Goal: Task Accomplishment & Management: Manage account settings

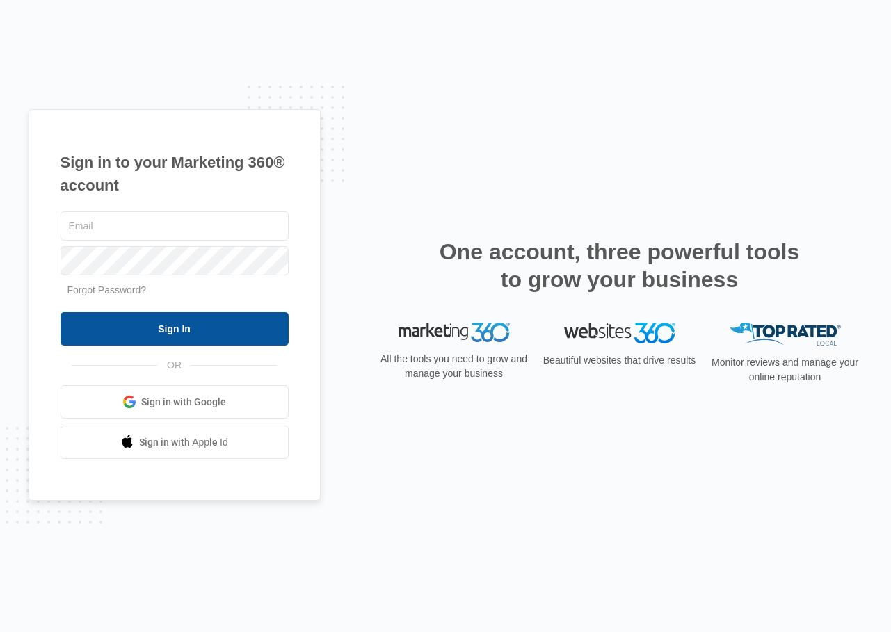
type input "[EMAIL_ADDRESS][DOMAIN_NAME]"
click at [165, 323] on input "Sign In" at bounding box center [175, 328] width 228 height 33
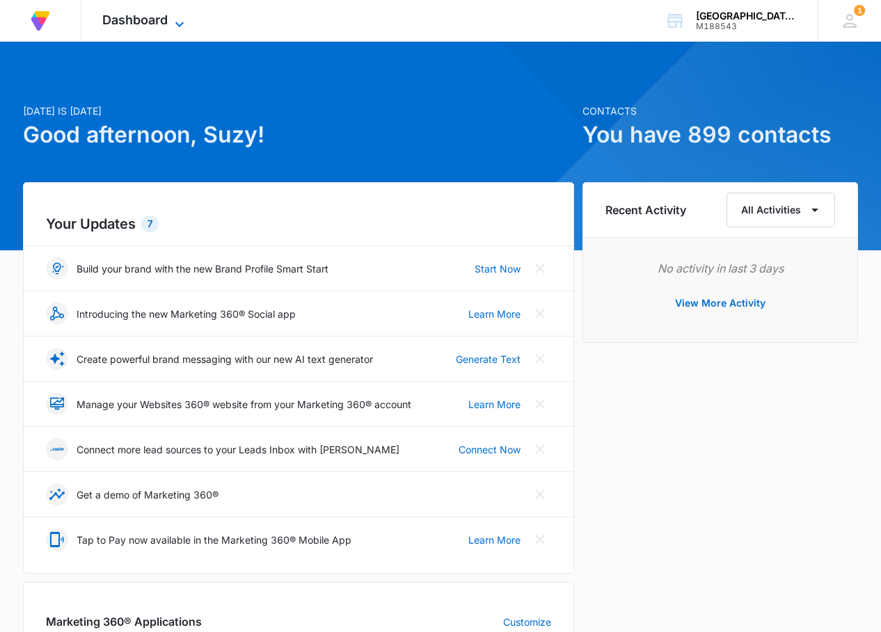
click at [179, 23] on icon at bounding box center [179, 24] width 17 height 17
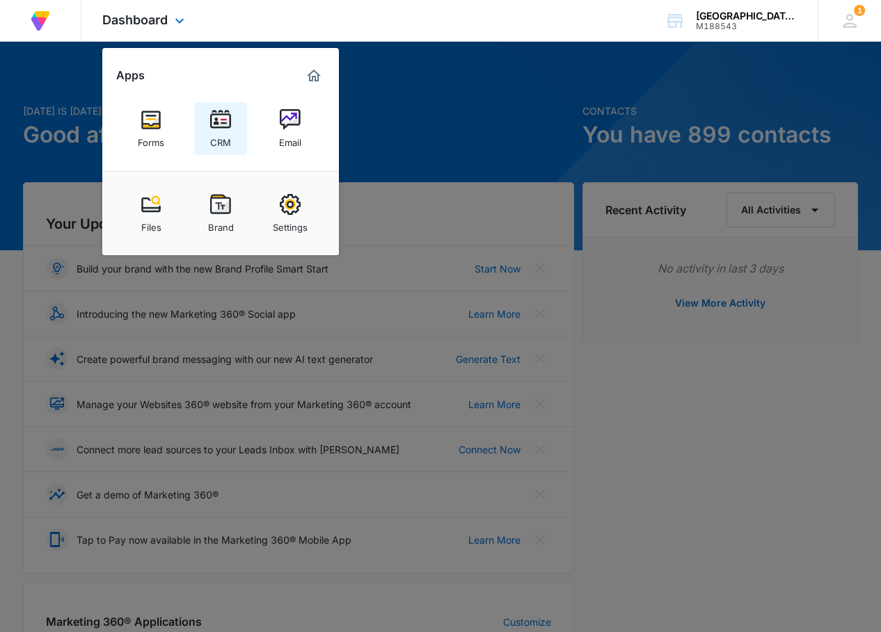
click at [224, 125] on img at bounding box center [220, 119] width 21 height 21
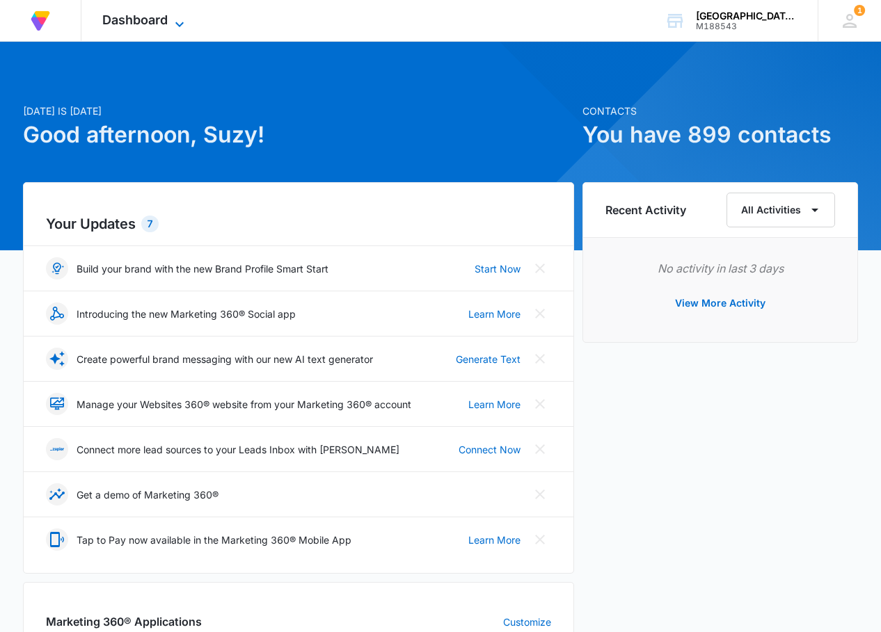
click at [182, 22] on icon at bounding box center [179, 24] width 17 height 17
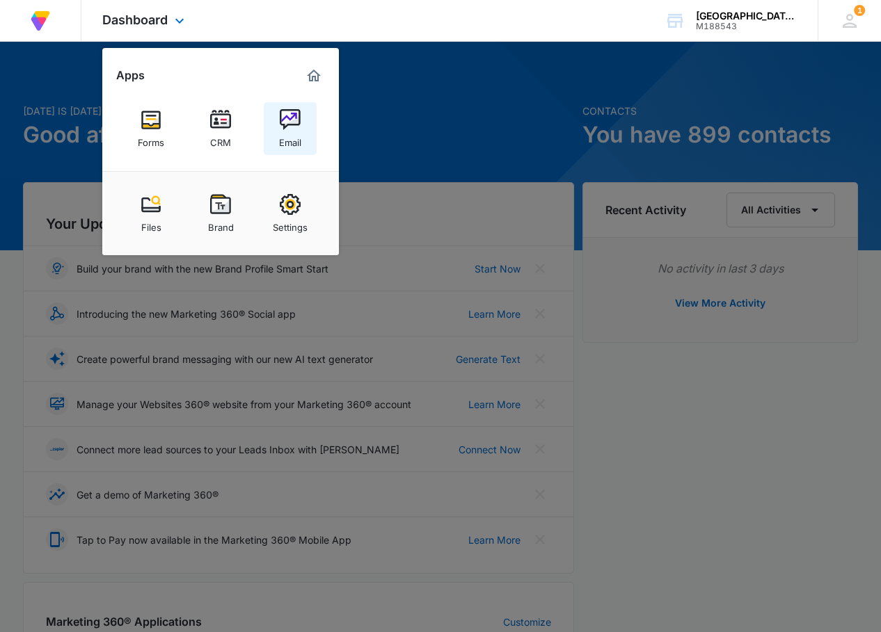
click at [289, 137] on div "Email" at bounding box center [290, 139] width 22 height 18
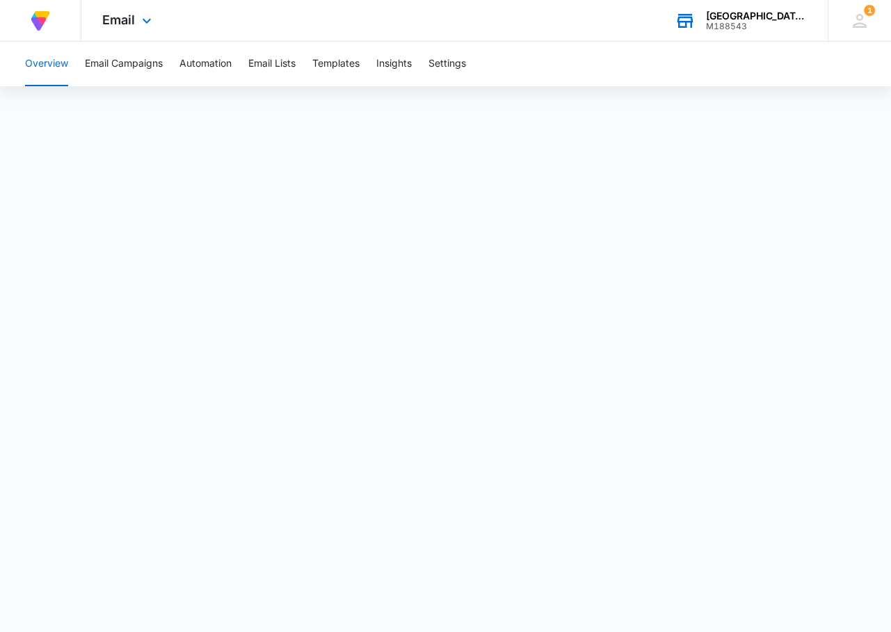
click at [718, 18] on div "Palestine Texas Pecans" at bounding box center [757, 15] width 102 height 11
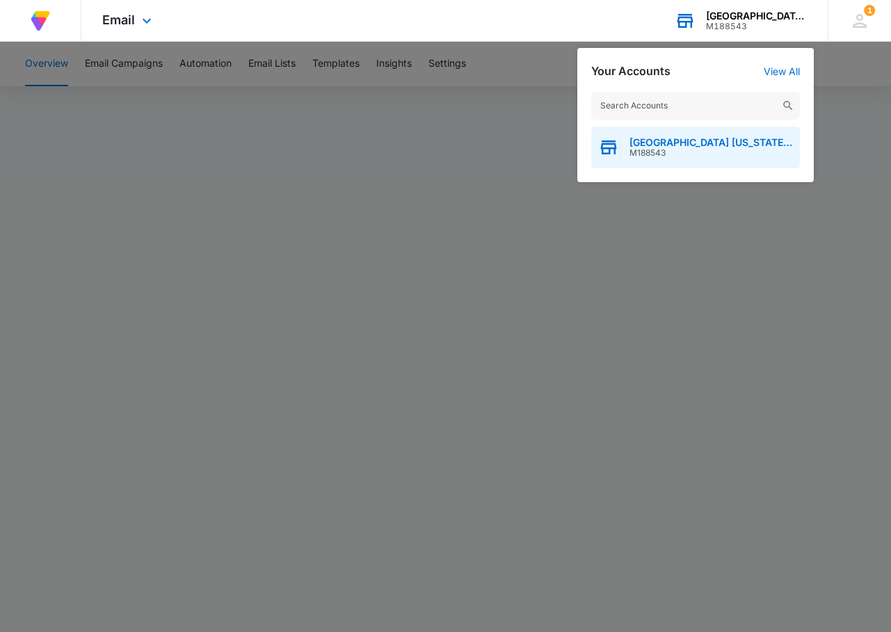
click at [680, 143] on span "[GEOGRAPHIC_DATA] [US_STATE] Pecans" at bounding box center [711, 142] width 163 height 11
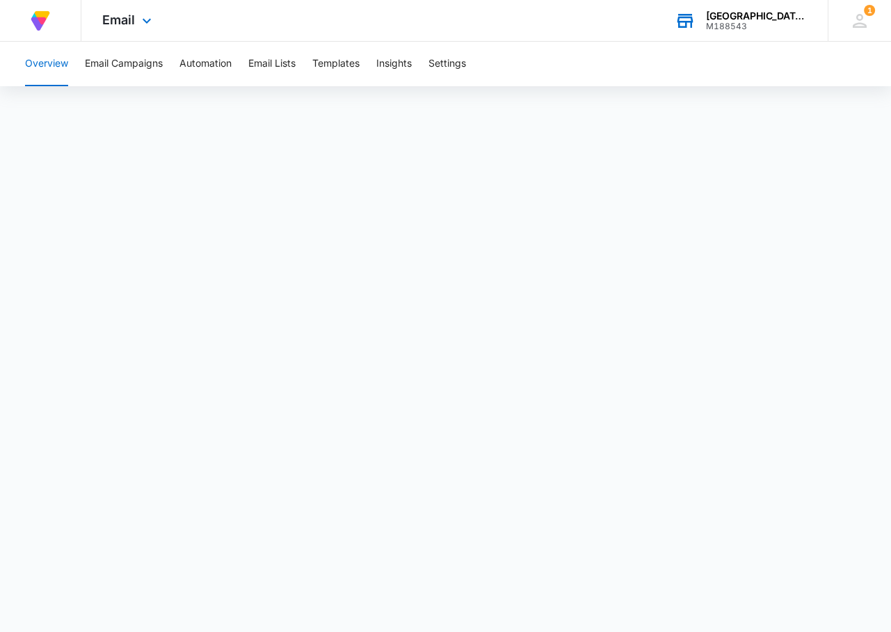
click at [737, 15] on div "[GEOGRAPHIC_DATA] [US_STATE] Pecans" at bounding box center [757, 15] width 102 height 11
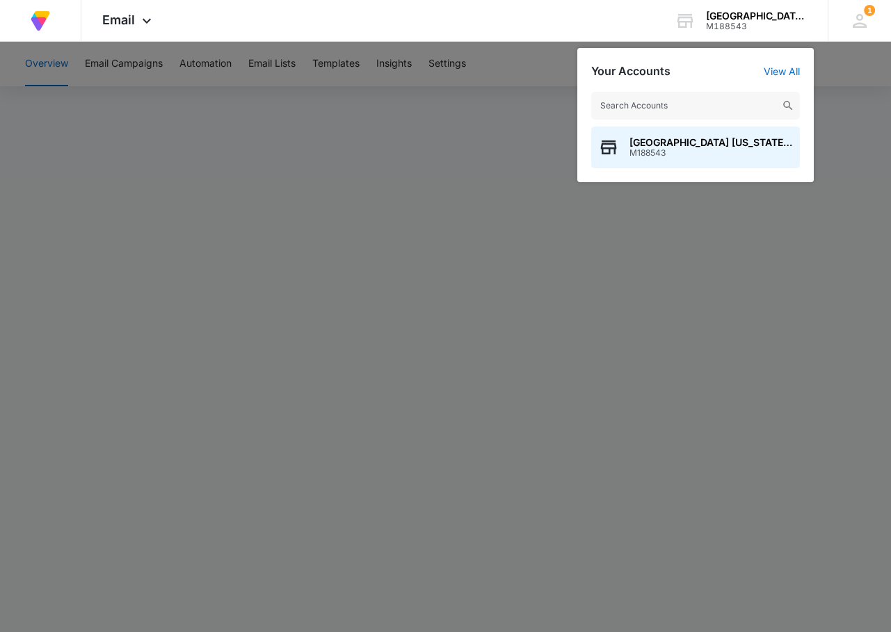
click at [787, 105] on img at bounding box center [788, 105] width 13 height 13
click at [714, 142] on span "Palestine Texas Pecans" at bounding box center [711, 142] width 163 height 11
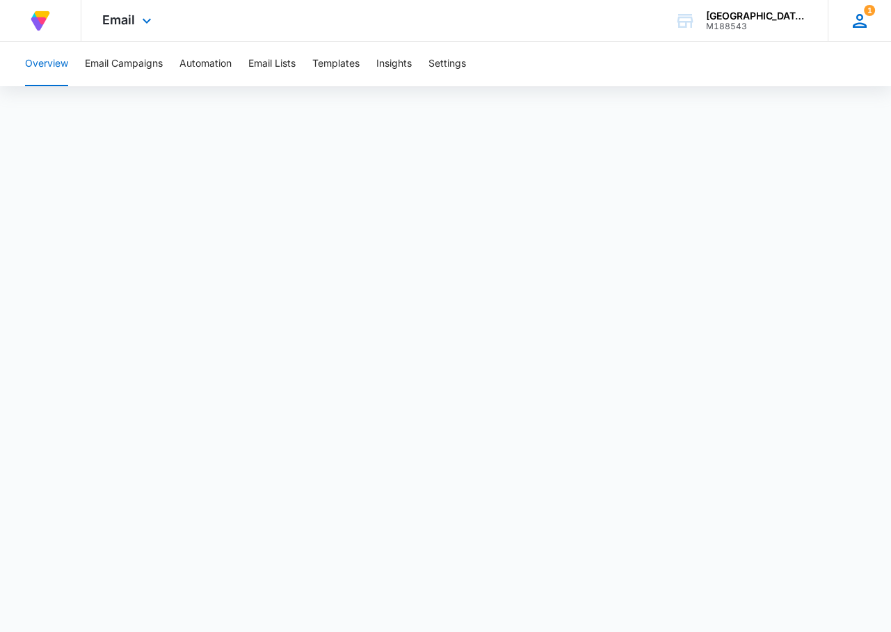
click at [858, 13] on icon at bounding box center [859, 20] width 21 height 21
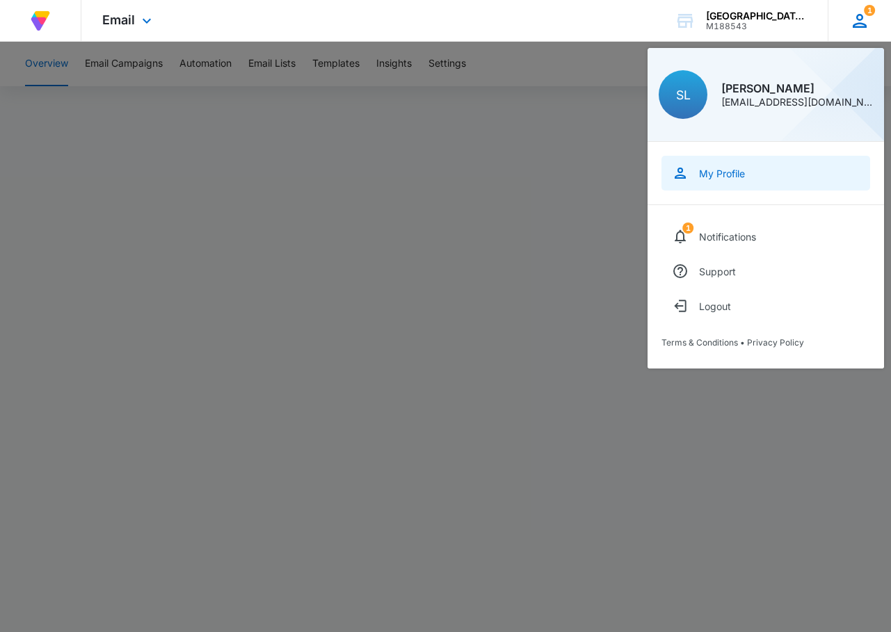
click at [735, 168] on div "My Profile" at bounding box center [722, 174] width 46 height 12
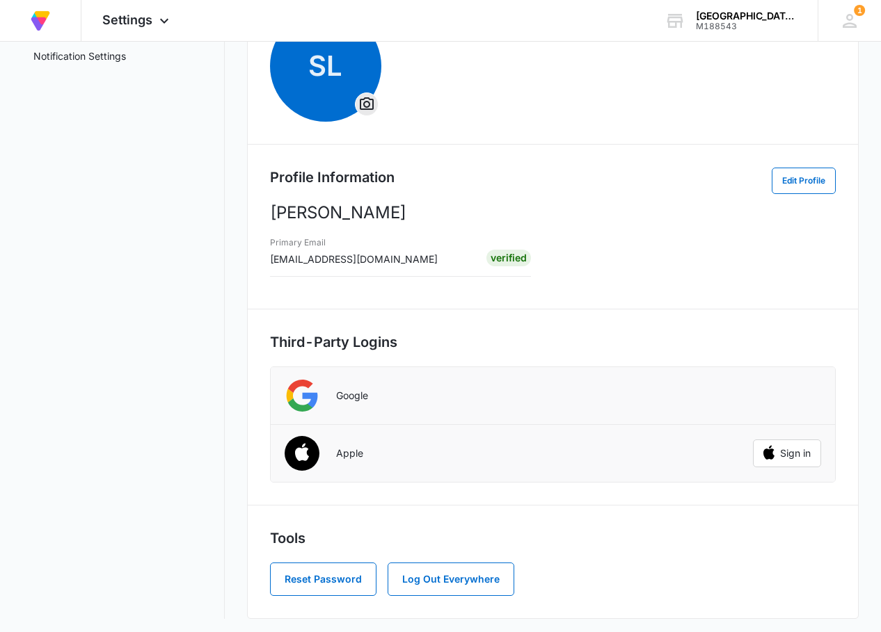
scroll to position [143, 0]
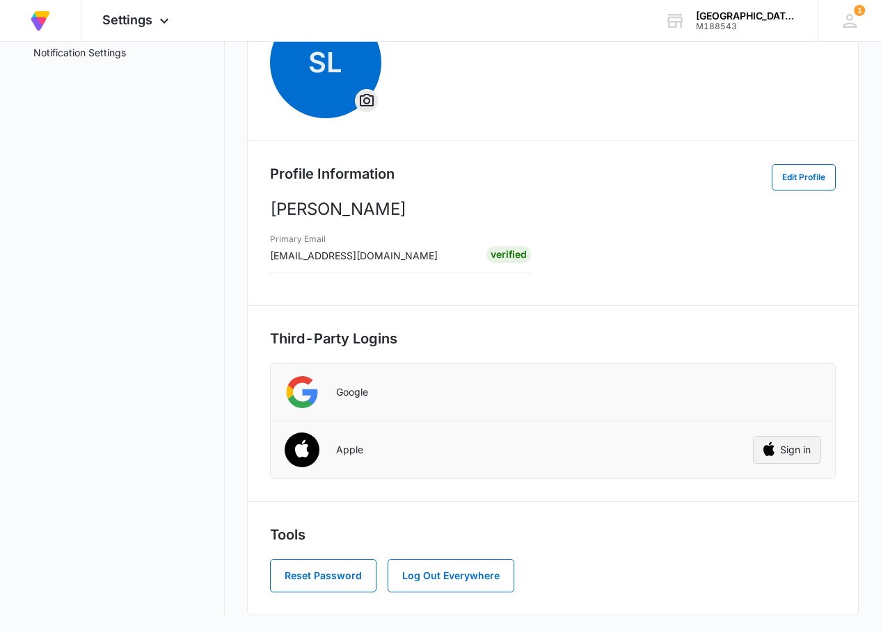
click at [776, 447] on img "button" at bounding box center [769, 451] width 42 height 42
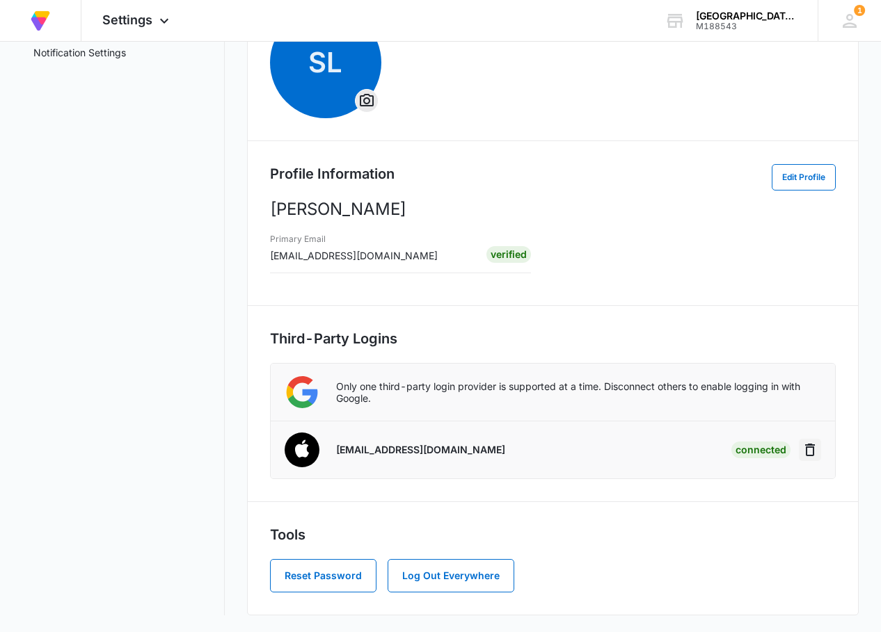
click at [803, 451] on icon "Disconnect" at bounding box center [809, 450] width 17 height 17
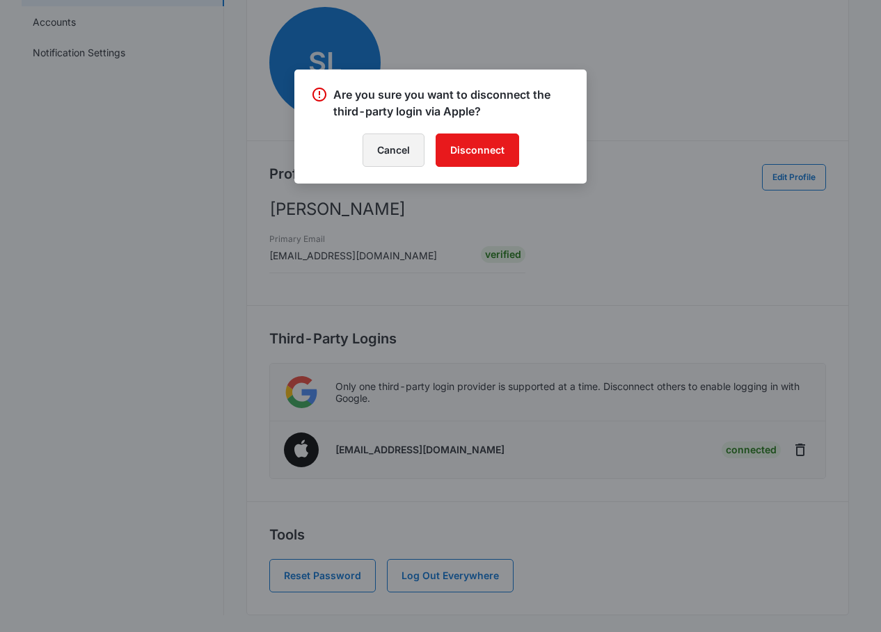
click at [378, 152] on button "Cancel" at bounding box center [393, 150] width 62 height 33
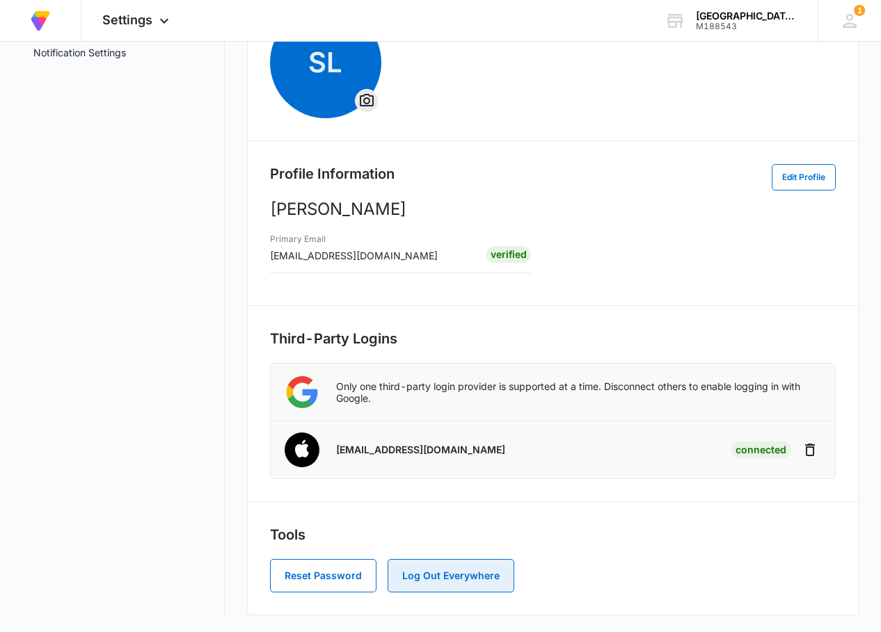
click at [428, 567] on button "Log Out Everywhere" at bounding box center [450, 575] width 127 height 33
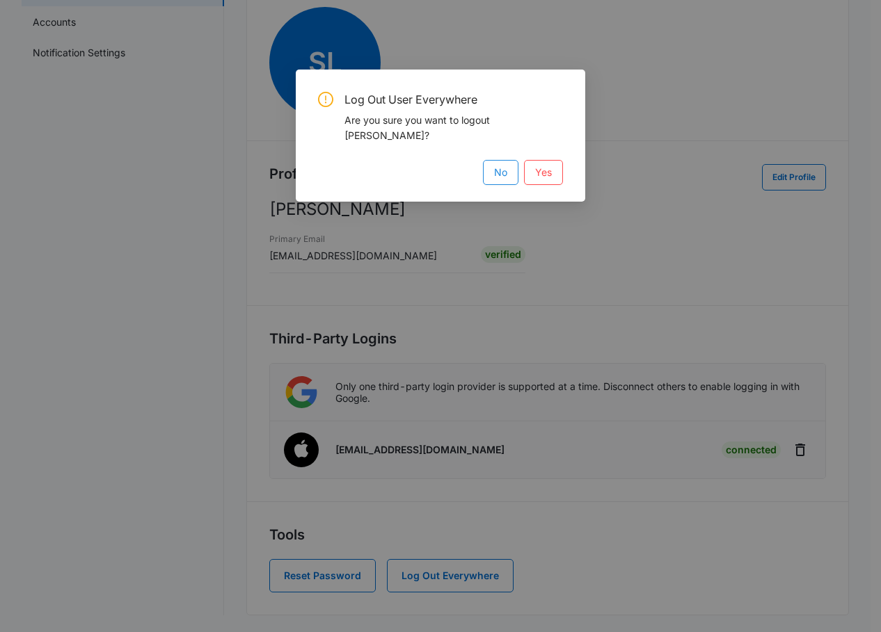
click at [490, 167] on button "No" at bounding box center [500, 172] width 35 height 25
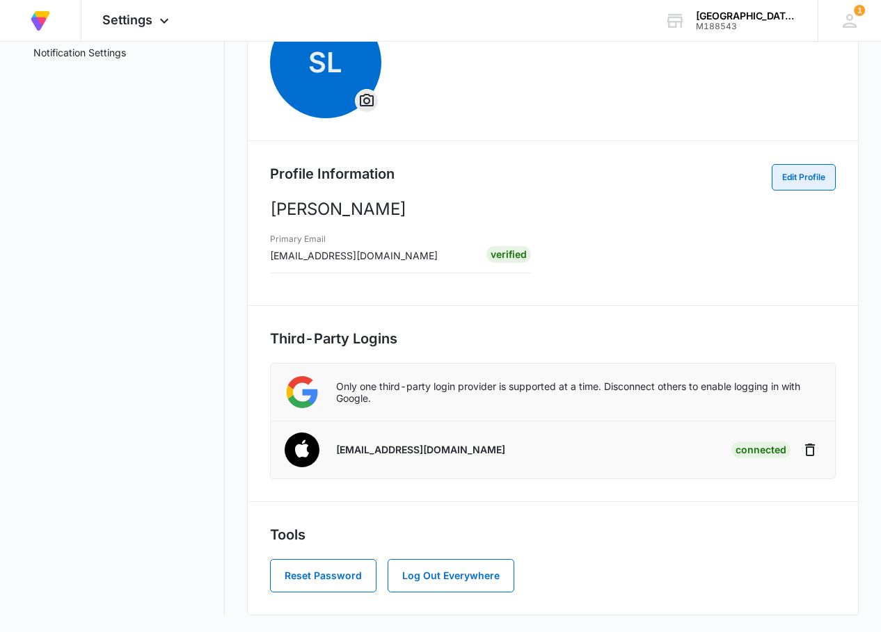
click at [812, 168] on button "Edit Profile" at bounding box center [803, 177] width 64 height 26
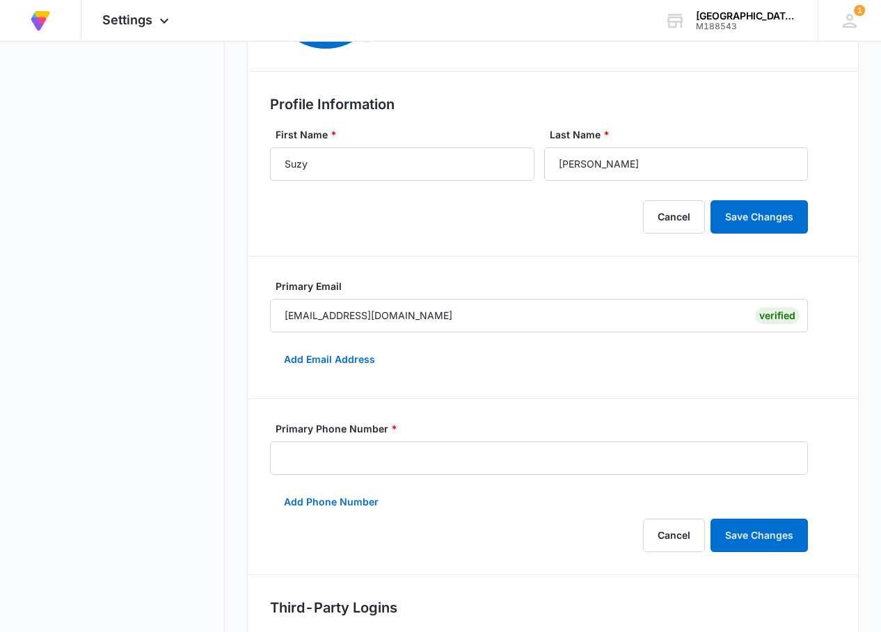
scroll to position [282, 0]
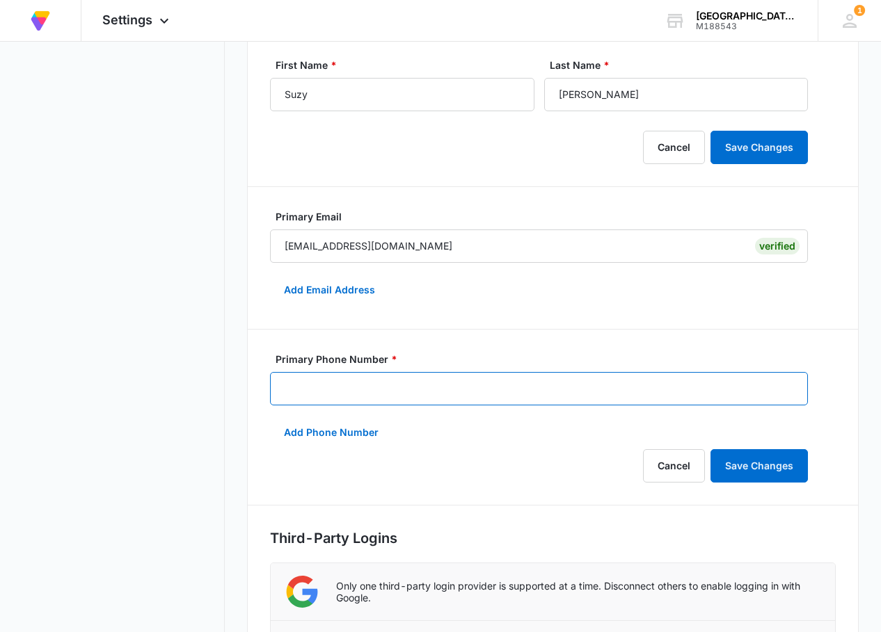
click at [398, 390] on input "Primary Phone Number *" at bounding box center [539, 388] width 538 height 33
type input "(713) 594-7530"
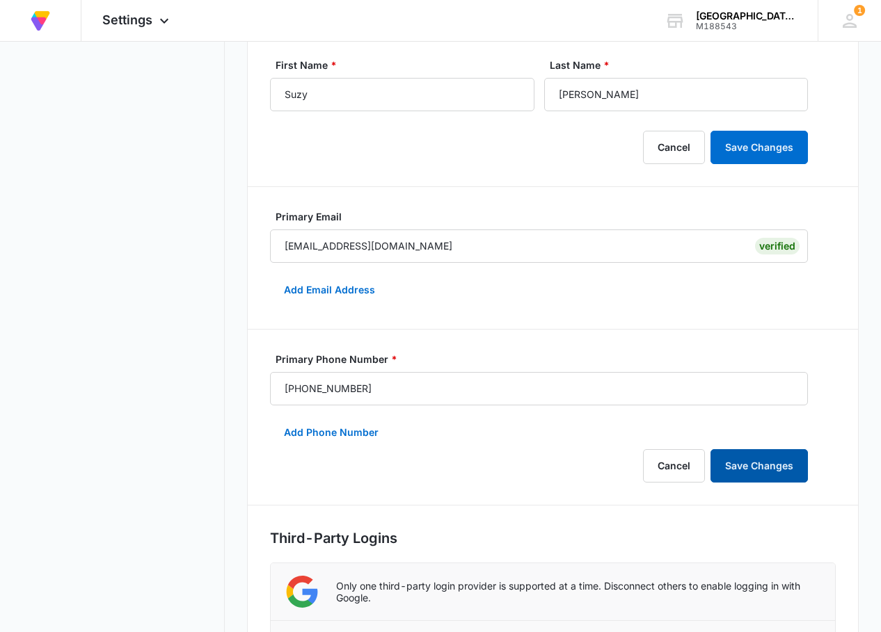
click at [782, 470] on button "Save Changes" at bounding box center [758, 465] width 97 height 33
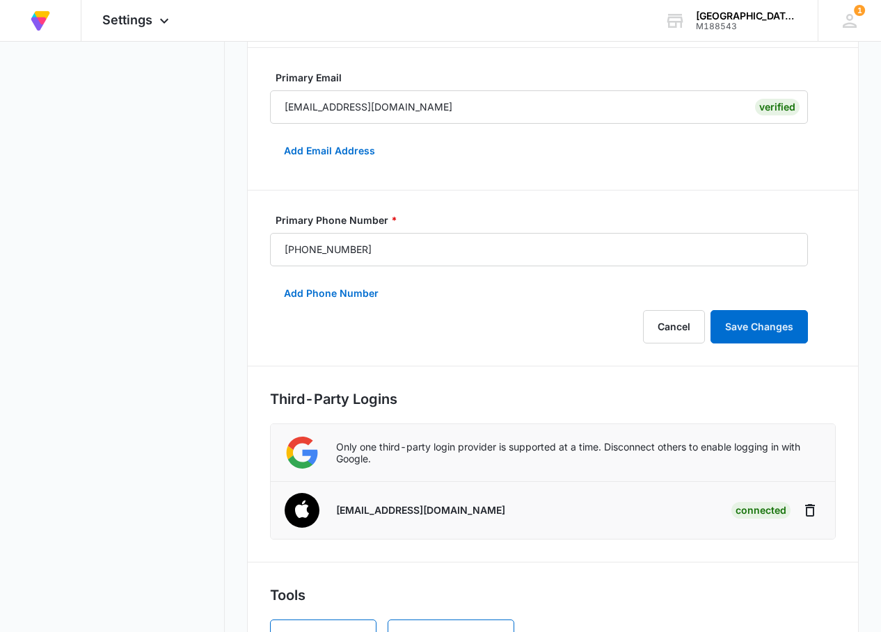
scroll to position [481, 0]
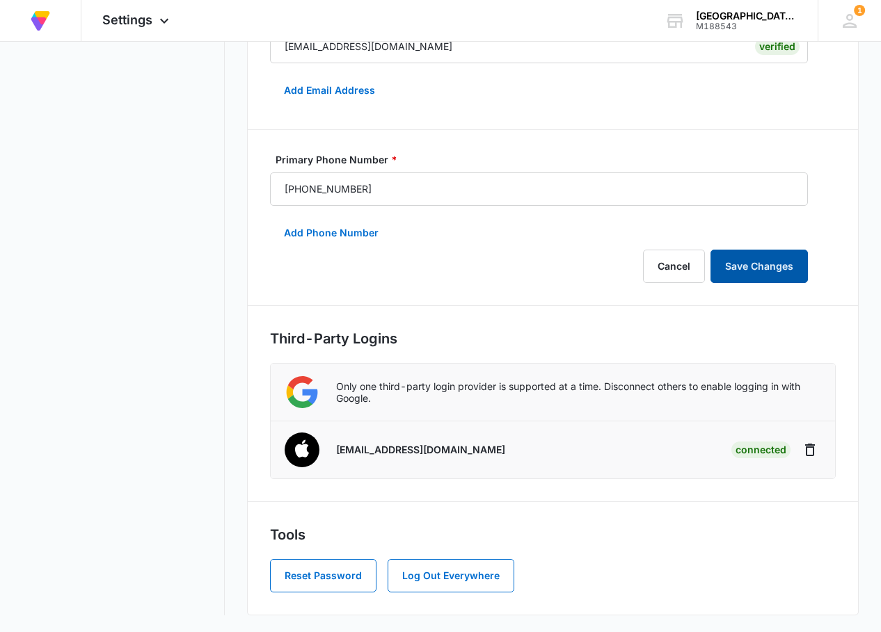
click at [740, 259] on button "Save Changes" at bounding box center [758, 266] width 97 height 33
click at [312, 451] on img at bounding box center [301, 451] width 52 height 52
click at [344, 453] on p "[EMAIL_ADDRESS][DOMAIN_NAME]" at bounding box center [420, 450] width 169 height 13
click at [303, 447] on img at bounding box center [301, 451] width 52 height 52
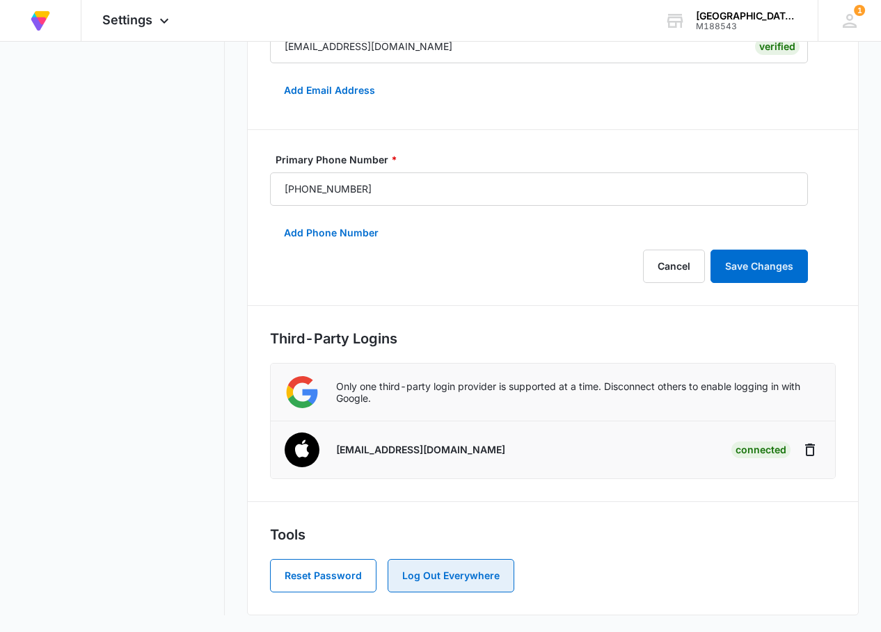
click at [419, 570] on button "Log Out Everywhere" at bounding box center [450, 575] width 127 height 33
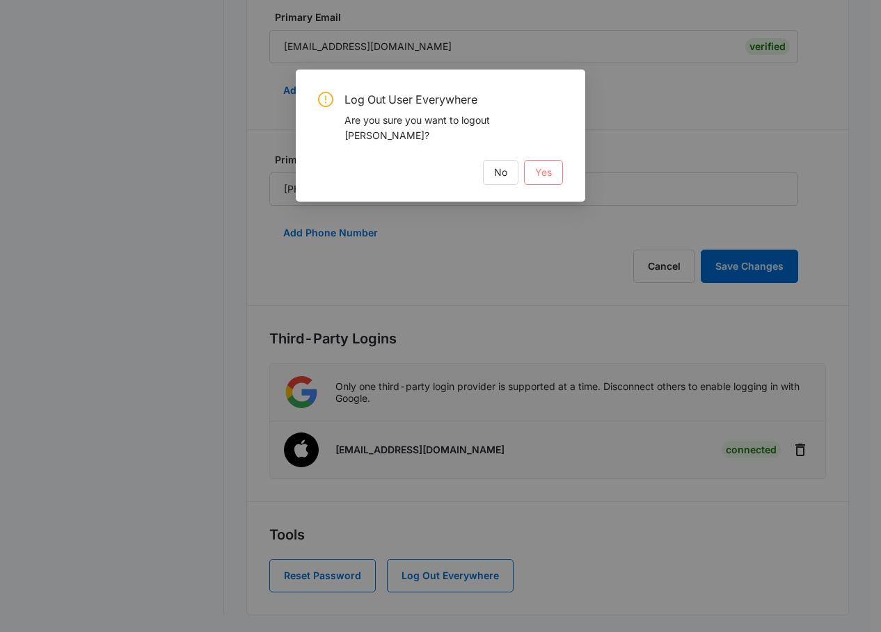
click at [538, 169] on span "Yes" at bounding box center [543, 172] width 17 height 15
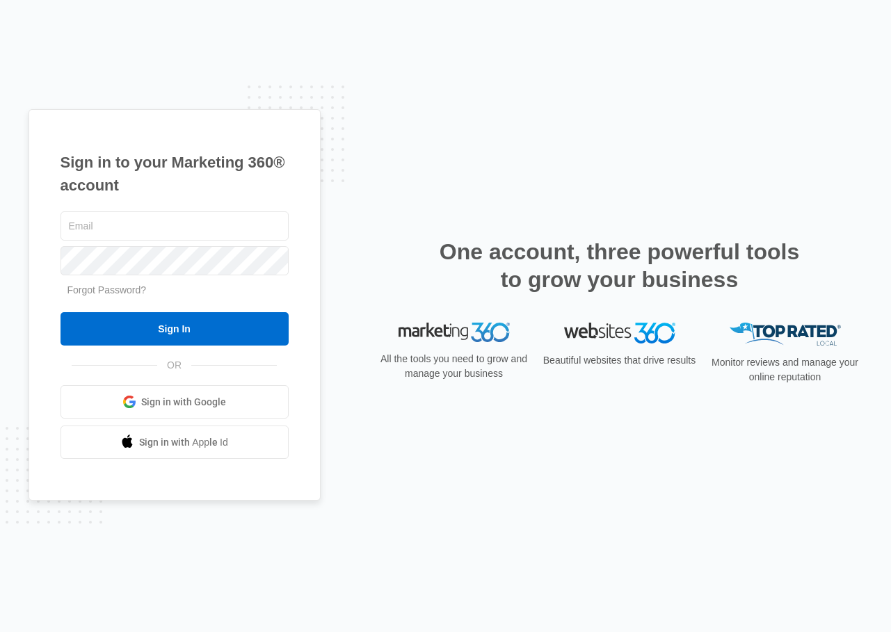
type input "[EMAIL_ADDRESS][DOMAIN_NAME]"
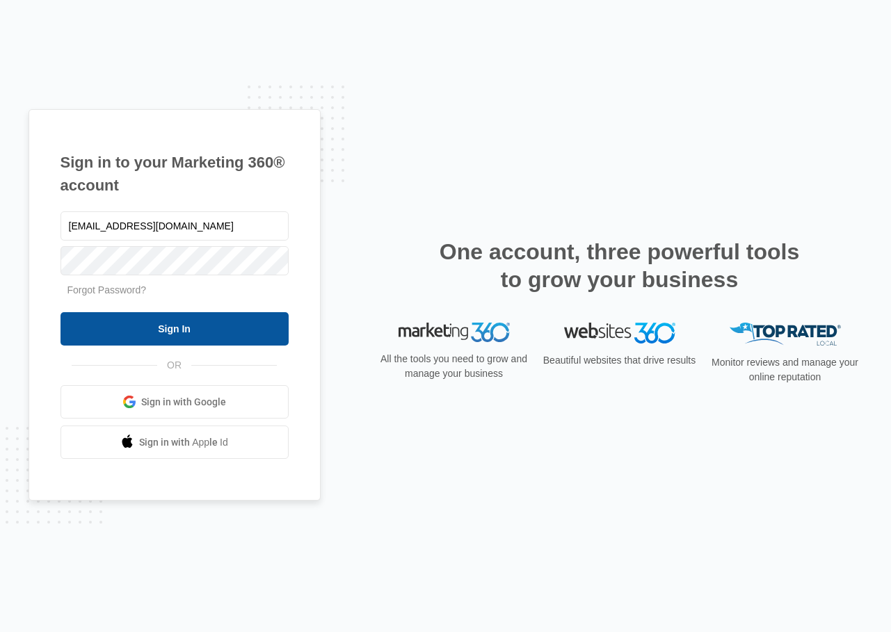
click at [186, 322] on input "Sign In" at bounding box center [175, 328] width 228 height 33
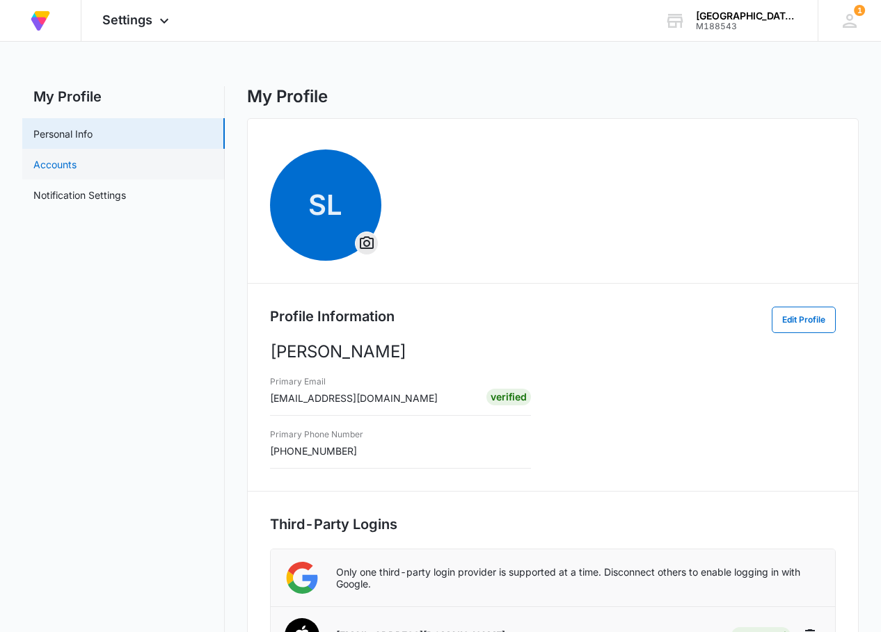
click at [64, 157] on link "Accounts" at bounding box center [54, 164] width 43 height 15
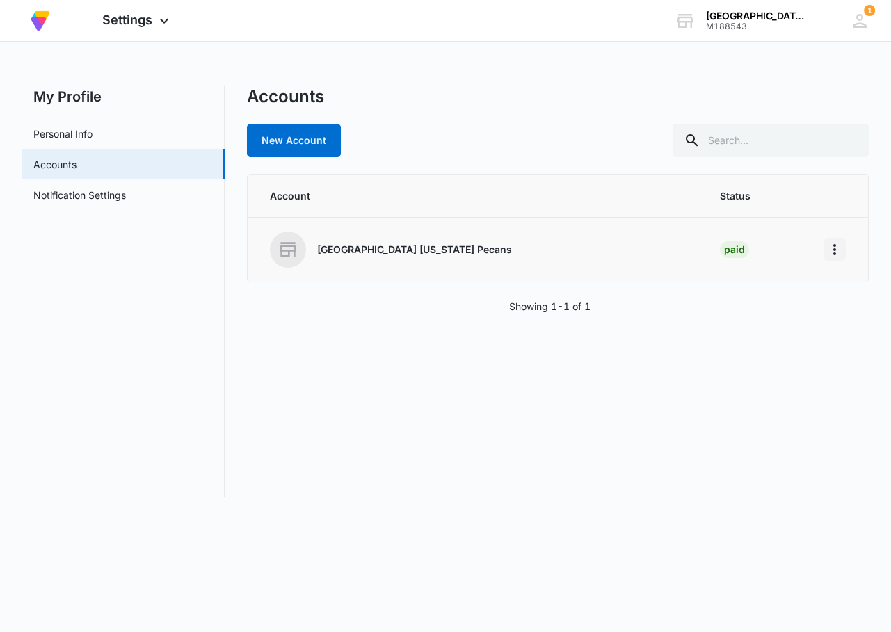
click at [829, 248] on icon "Home" at bounding box center [834, 249] width 17 height 17
click at [790, 286] on div "Go to Dashboard" at bounding box center [773, 289] width 77 height 10
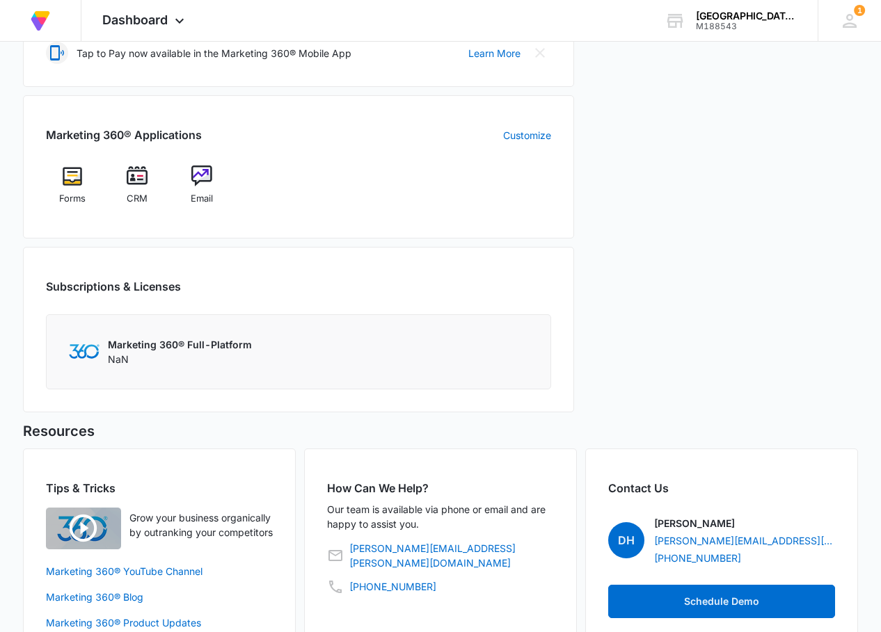
scroll to position [533, 0]
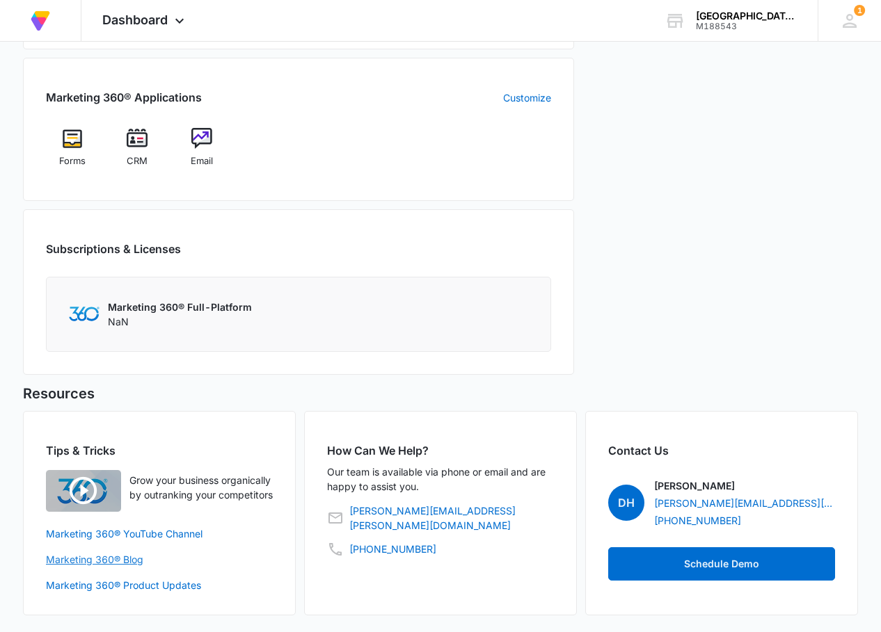
click at [111, 556] on link "Marketing 360® Blog" at bounding box center [159, 559] width 227 height 15
click at [125, 558] on link "Marketing 360® Blog" at bounding box center [159, 559] width 227 height 15
click at [111, 529] on link "Marketing 360® YouTube Channel" at bounding box center [159, 534] width 227 height 15
click at [391, 504] on link "[PERSON_NAME][EMAIL_ADDRESS][PERSON_NAME][DOMAIN_NAME]" at bounding box center [451, 518] width 205 height 29
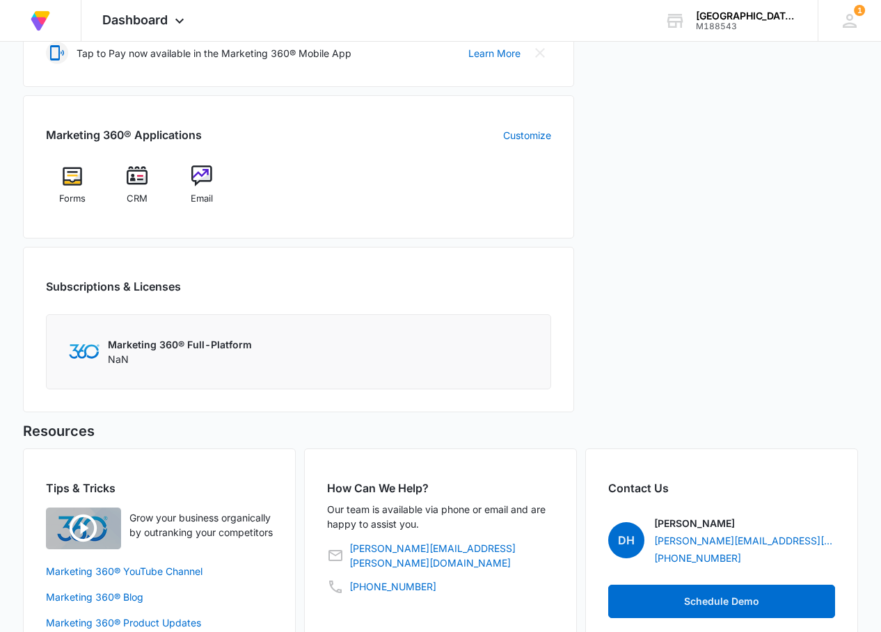
scroll to position [533, 0]
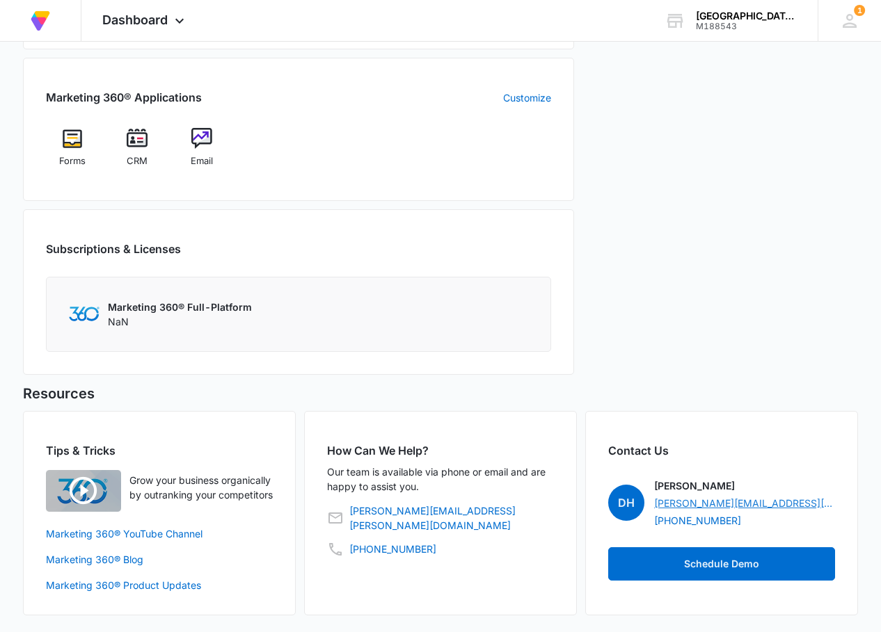
click at [718, 496] on link "[PERSON_NAME][EMAIL_ADDRESS][PERSON_NAME][DOMAIN_NAME]" at bounding box center [744, 503] width 181 height 15
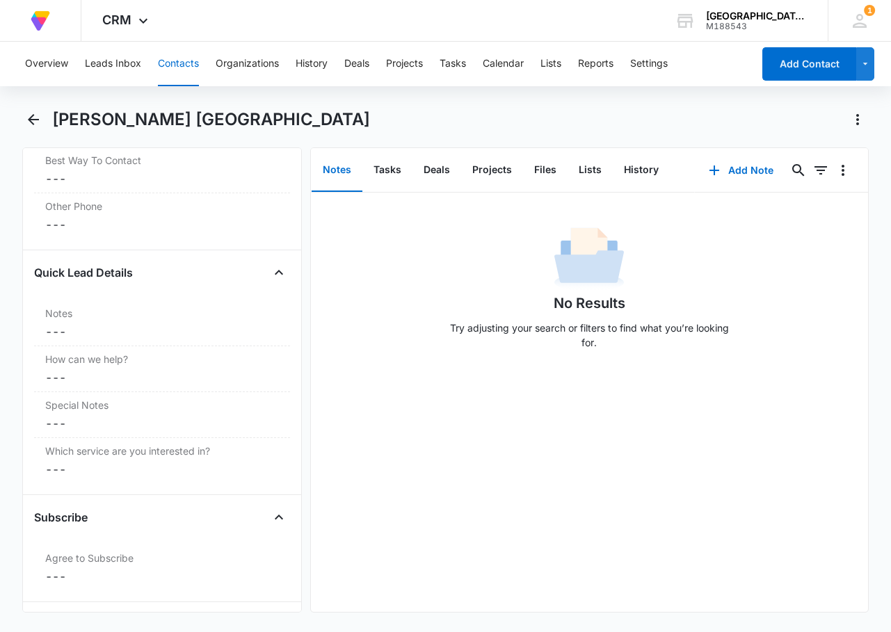
scroll to position [964, 0]
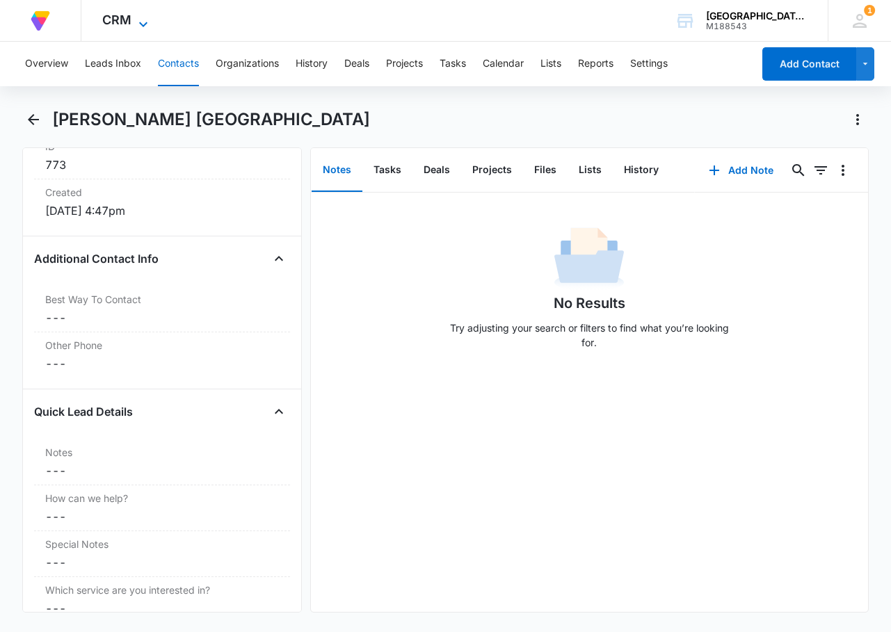
click at [144, 22] on icon at bounding box center [143, 24] width 17 height 17
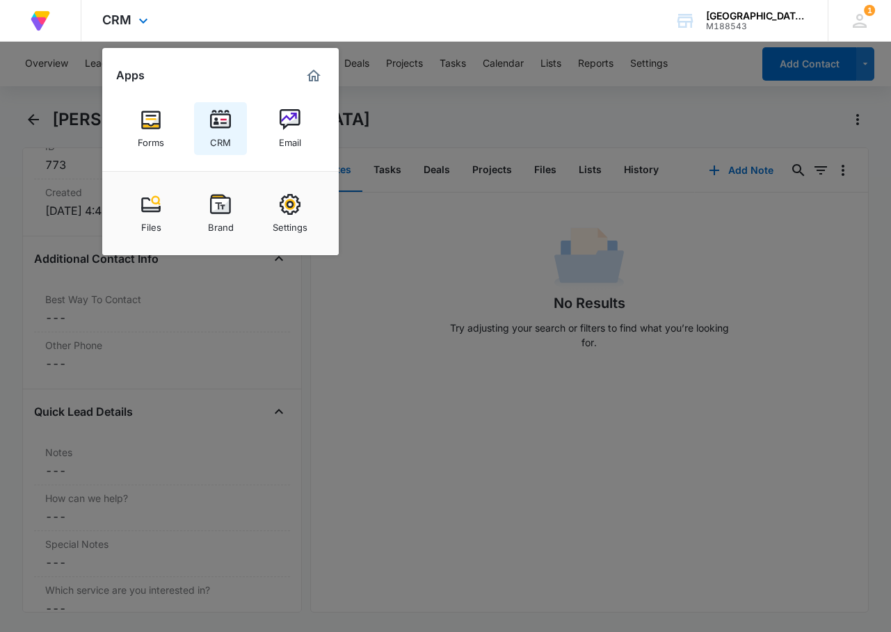
click at [226, 137] on div "CRM" at bounding box center [220, 139] width 21 height 18
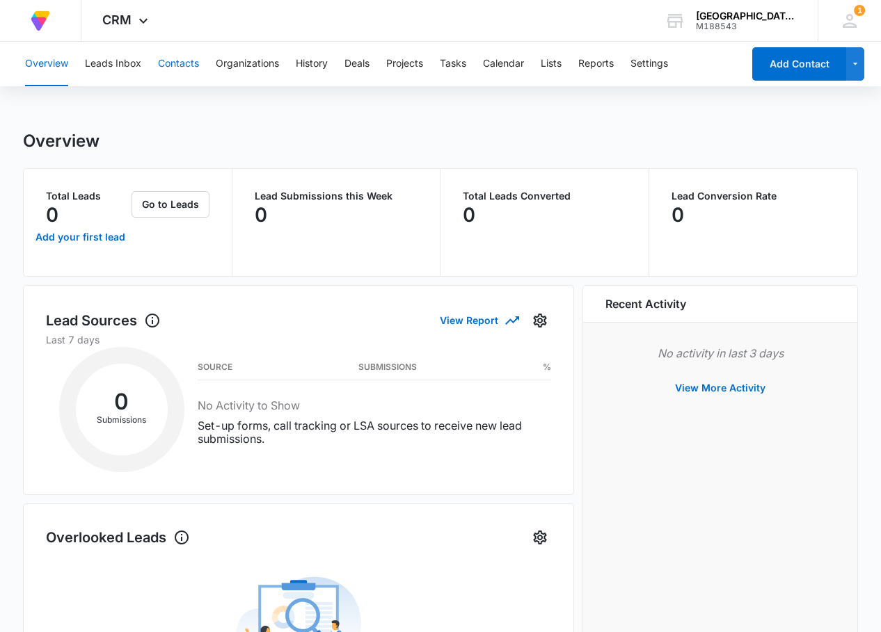
click at [185, 56] on button "Contacts" at bounding box center [178, 64] width 41 height 45
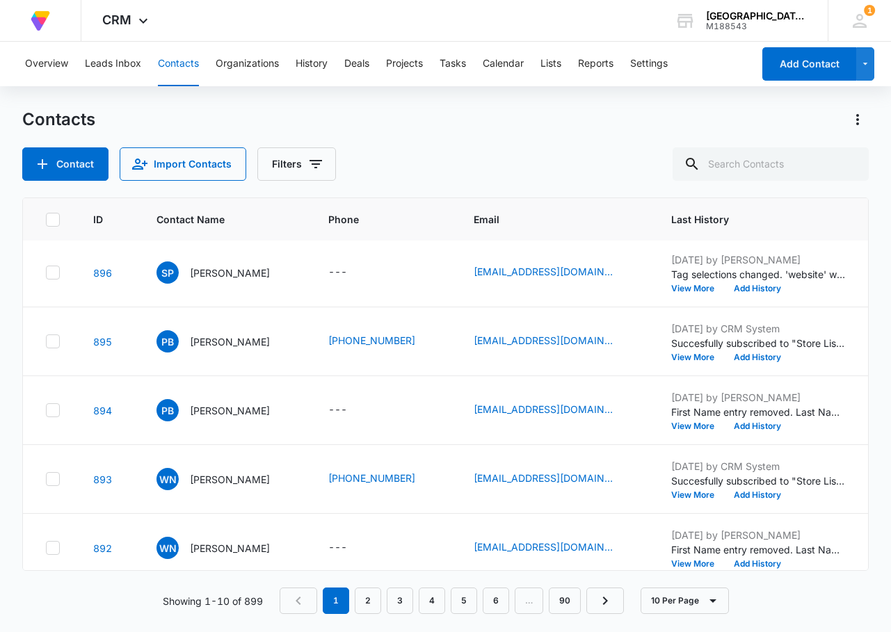
scroll to position [369, 0]
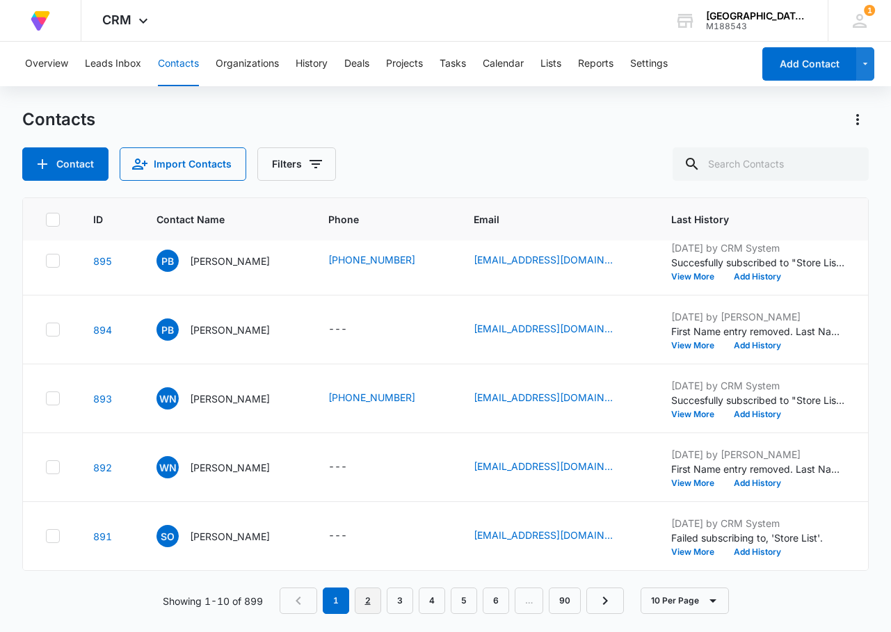
click at [367, 604] on link "2" at bounding box center [368, 601] width 26 height 26
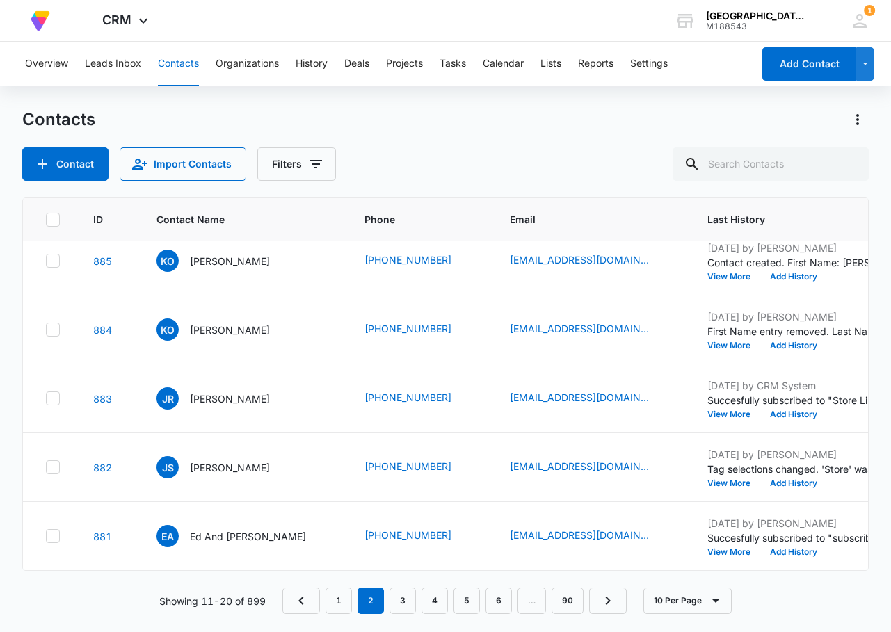
scroll to position [0, 0]
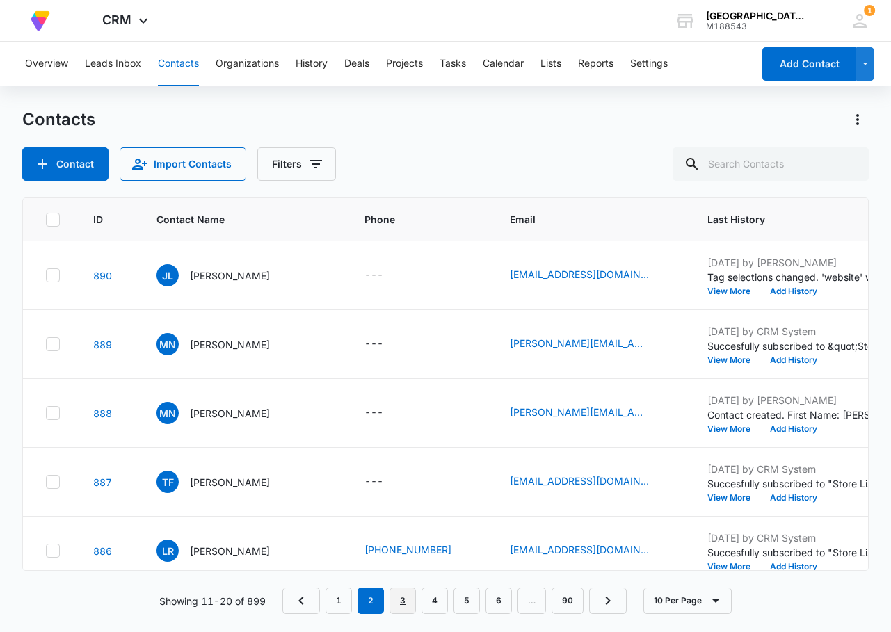
click at [405, 602] on link "3" at bounding box center [403, 601] width 26 height 26
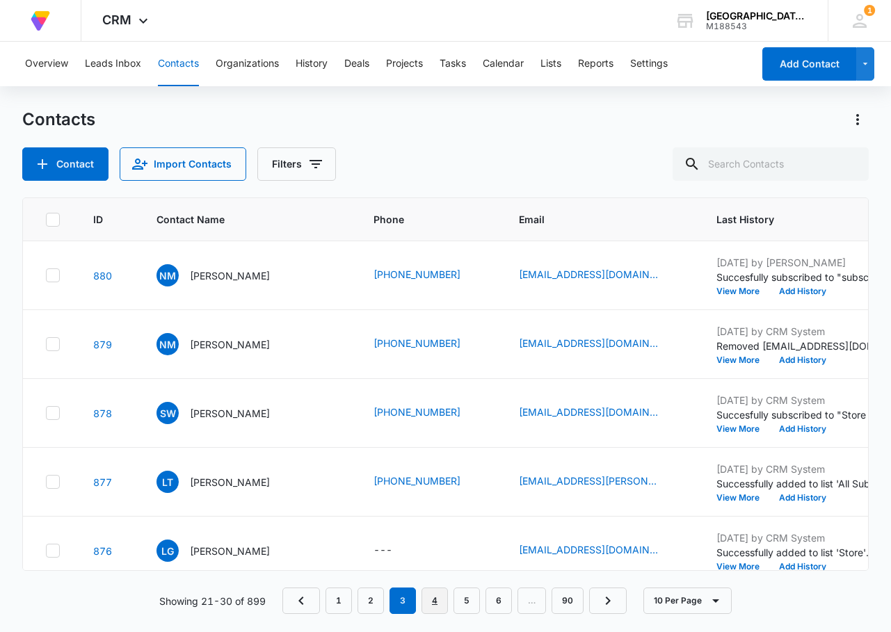
click at [431, 600] on link "4" at bounding box center [435, 601] width 26 height 26
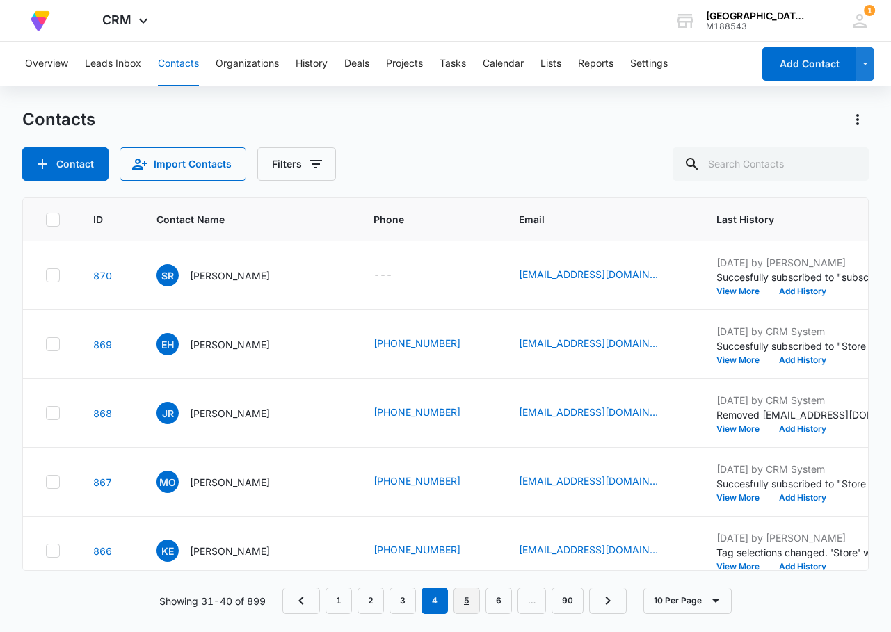
click at [465, 599] on link "5" at bounding box center [467, 601] width 26 height 26
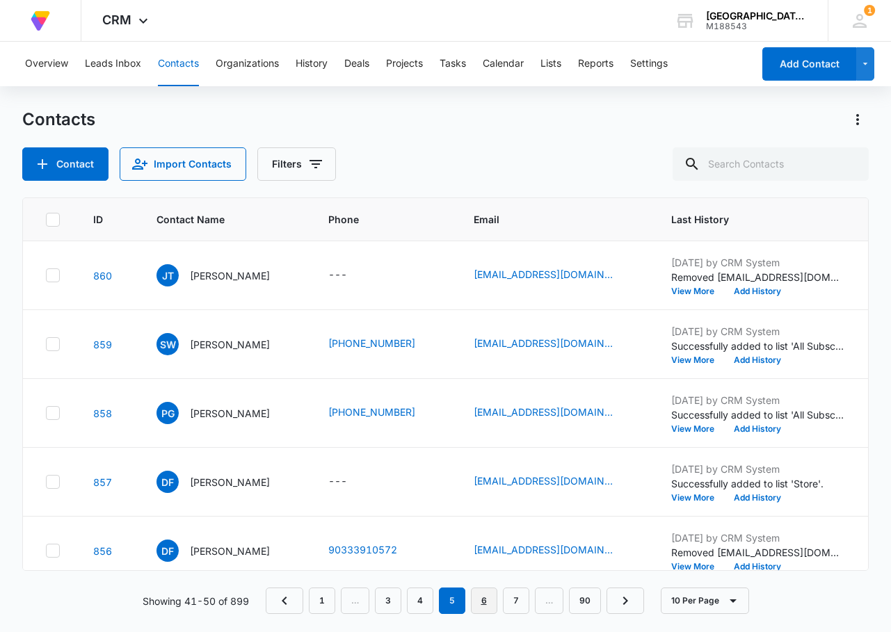
click at [484, 601] on link "6" at bounding box center [484, 601] width 26 height 26
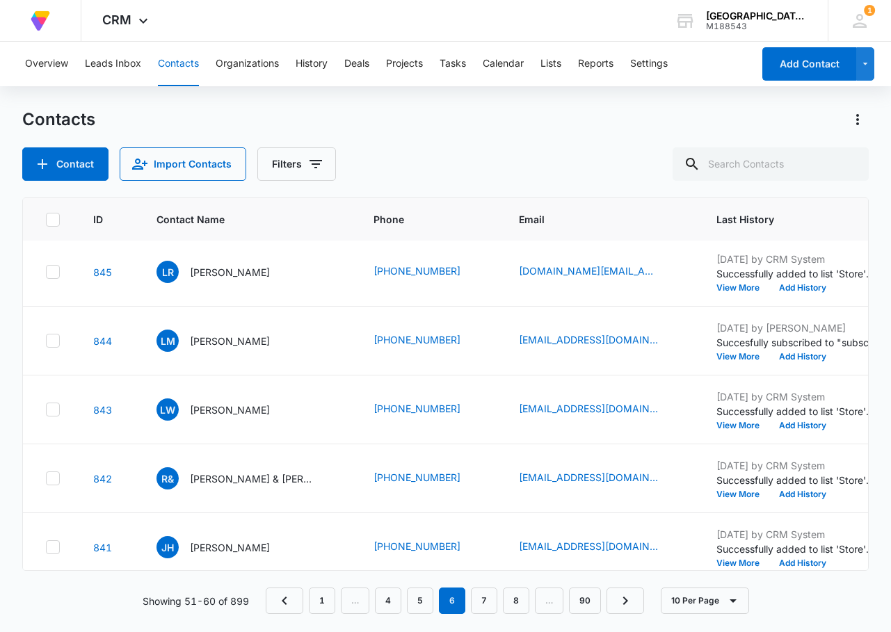
scroll to position [369, 0]
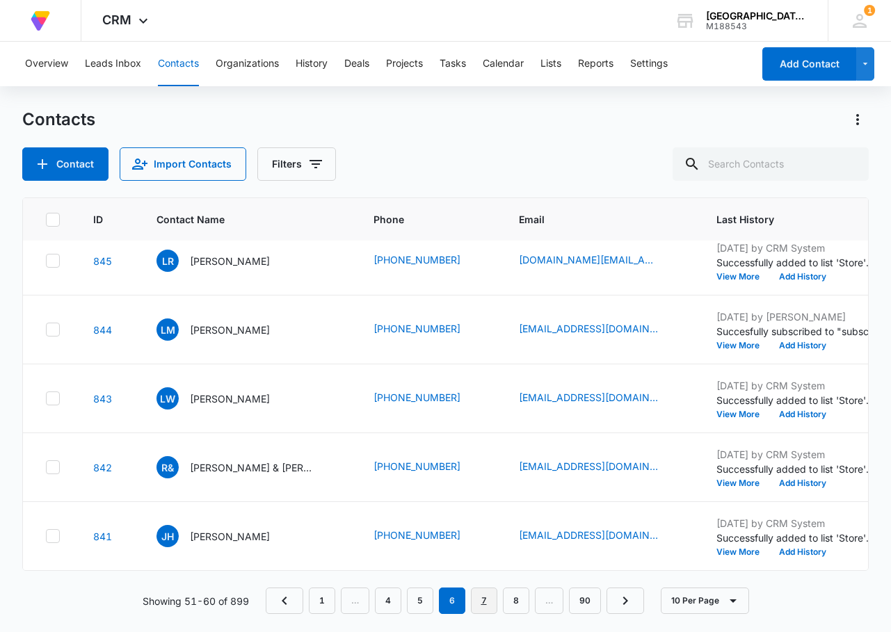
click at [486, 596] on link "7" at bounding box center [484, 601] width 26 height 26
click at [482, 592] on link "8" at bounding box center [484, 601] width 26 height 26
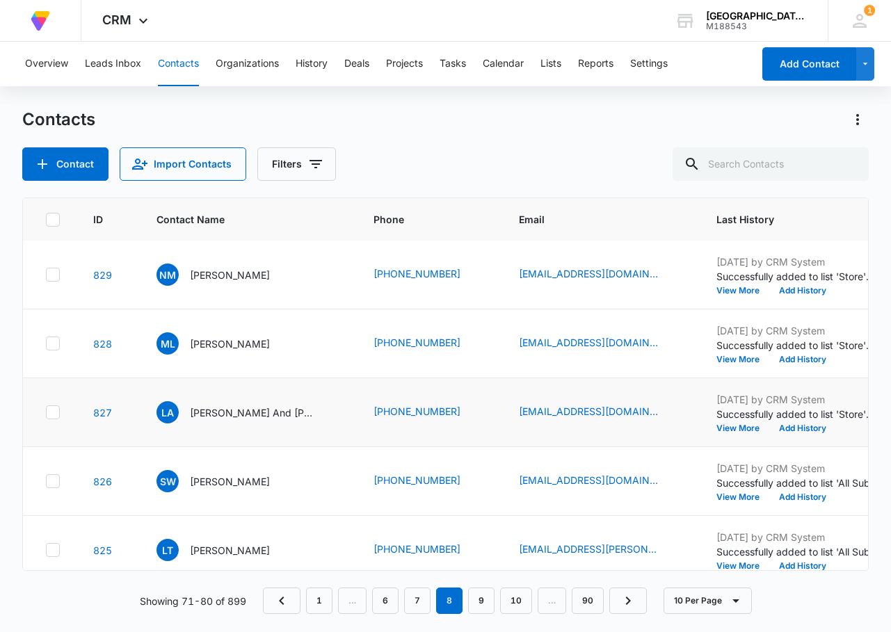
scroll to position [0, 0]
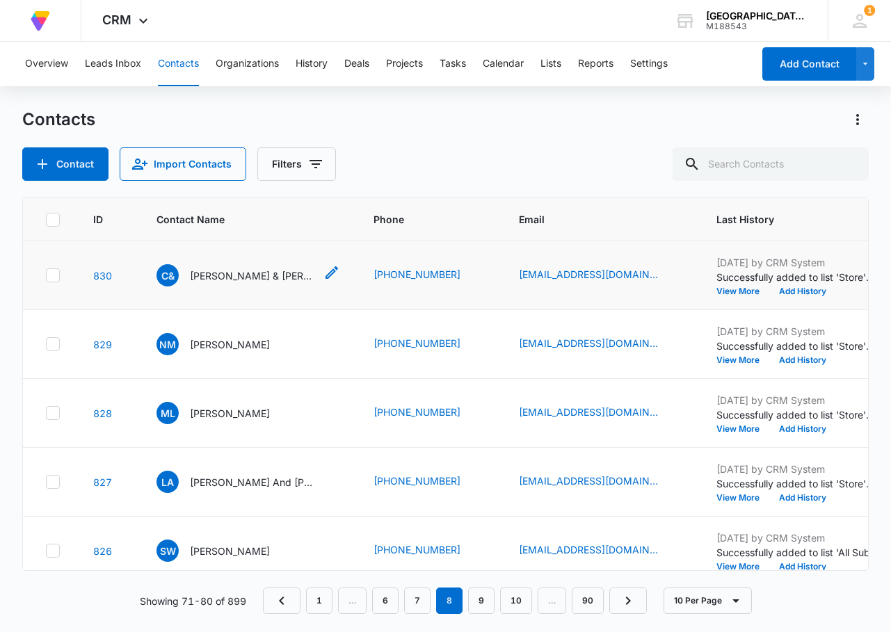
click at [169, 275] on span "C&" at bounding box center [168, 275] width 22 height 22
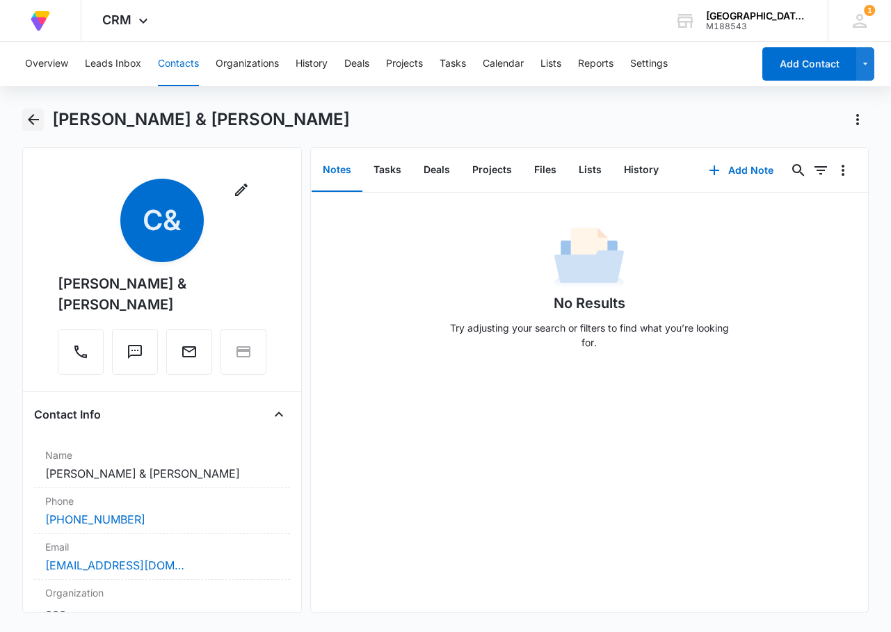
click at [26, 113] on icon "Back" at bounding box center [33, 119] width 17 height 17
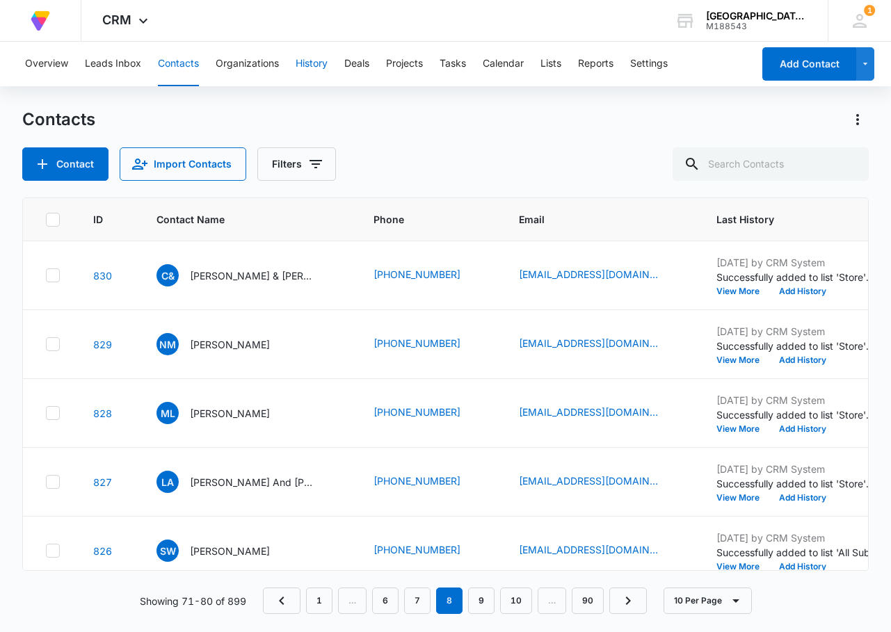
click at [315, 65] on button "History" at bounding box center [312, 64] width 32 height 45
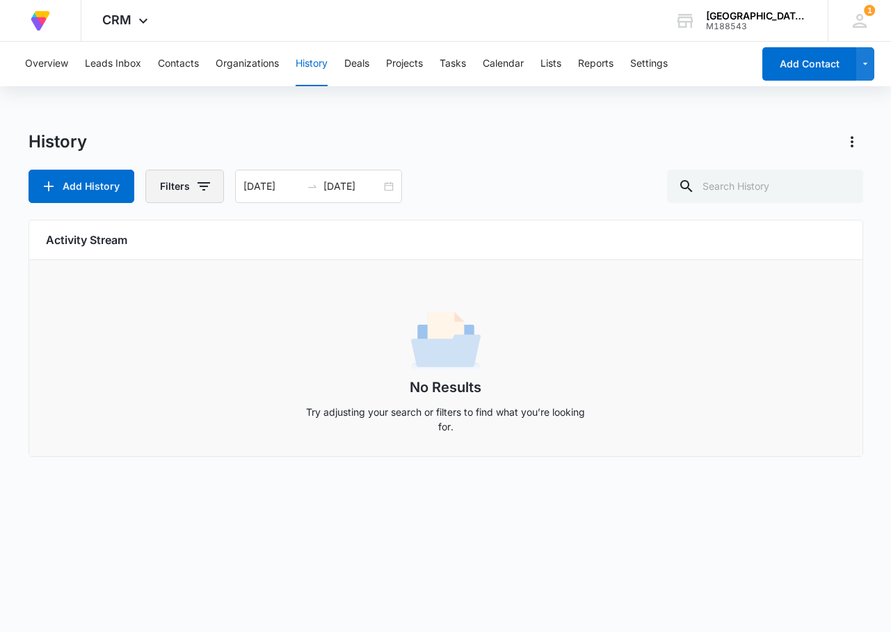
click at [178, 183] on button "Filters" at bounding box center [184, 186] width 79 height 33
click at [187, 306] on icon "Show Contact Status filters" at bounding box center [193, 309] width 17 height 17
click at [51, 375] on icon at bounding box center [52, 375] width 13 height 13
click at [45, 375] on input "Customer" at bounding box center [45, 375] width 1 height 1
checkbox input "true"
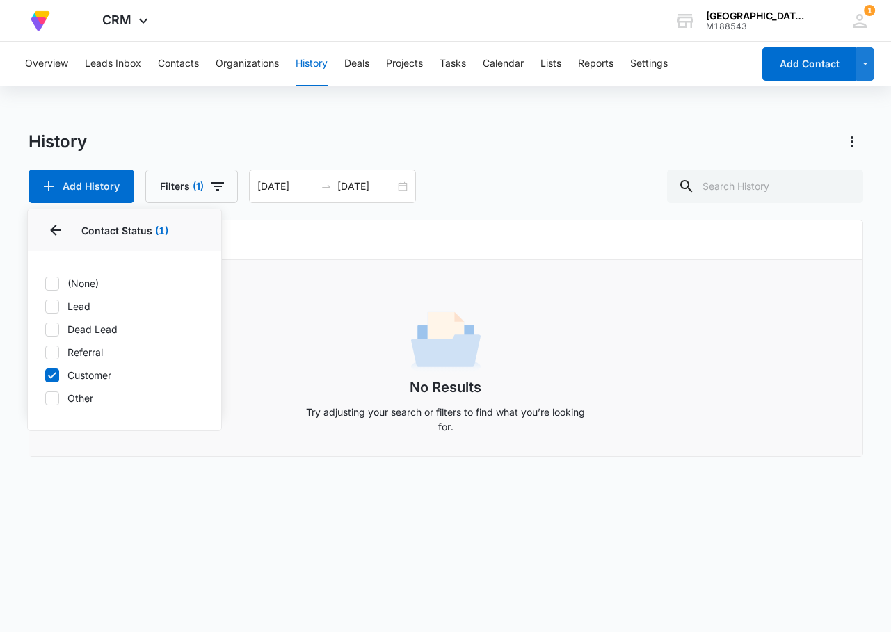
click at [53, 398] on icon at bounding box center [52, 398] width 8 height 6
click at [45, 398] on input "Other" at bounding box center [45, 398] width 1 height 1
checkbox input "true"
click at [54, 231] on icon "Back" at bounding box center [55, 230] width 11 height 11
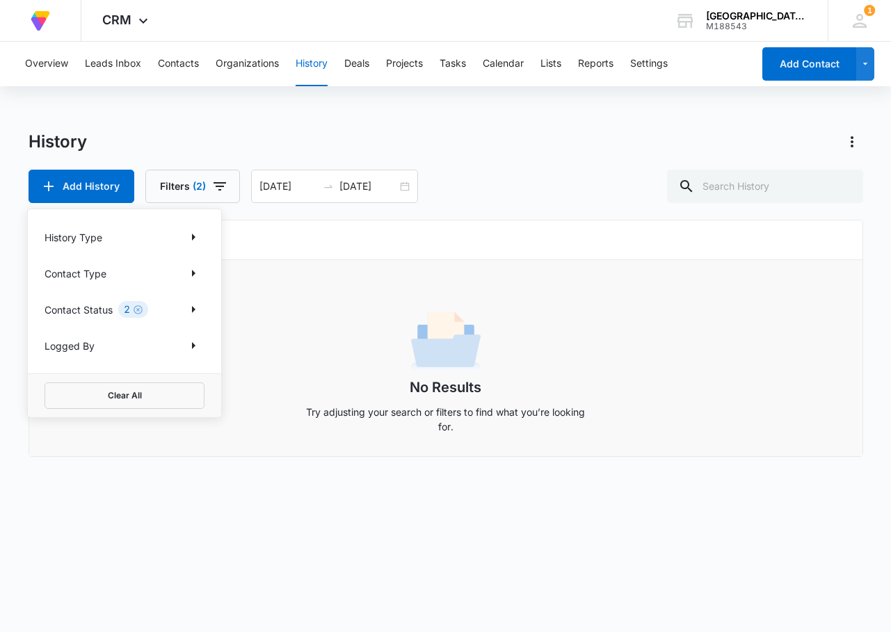
click at [143, 275] on div "Contact Type" at bounding box center [125, 273] width 160 height 22
click at [200, 273] on icon "Show Contact Type filters" at bounding box center [193, 273] width 17 height 17
click at [58, 330] on div at bounding box center [52, 330] width 14 height 14
click at [45, 330] on input "Customer" at bounding box center [45, 329] width 1 height 1
checkbox input "true"
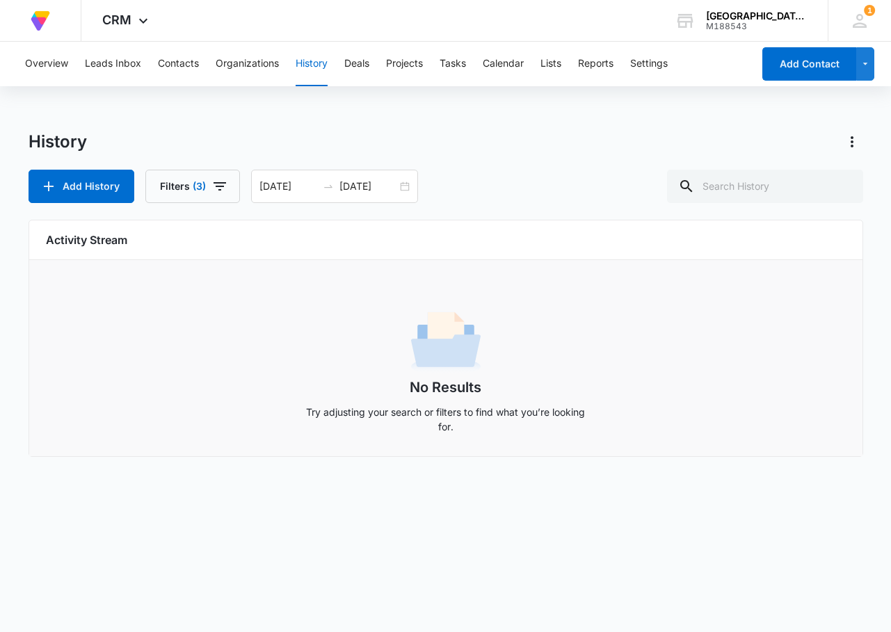
click at [239, 235] on h6 "Activity Stream" at bounding box center [446, 240] width 800 height 17
click at [766, 192] on input "text" at bounding box center [765, 186] width 196 height 33
type input "Customers"
click at [217, 192] on icon "button" at bounding box center [219, 186] width 17 height 17
click at [198, 345] on button "Show Logged By filters" at bounding box center [209, 346] width 22 height 22
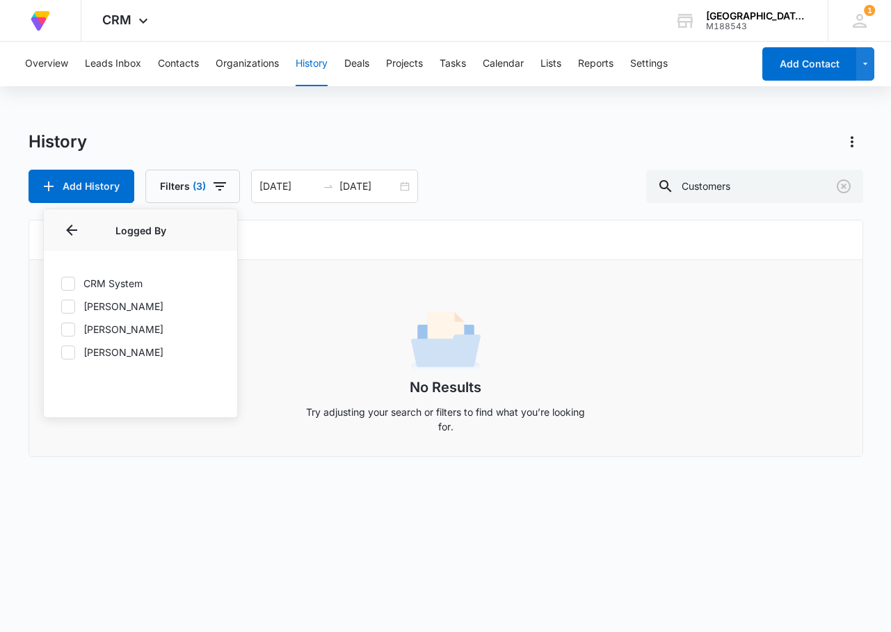
click at [70, 303] on icon at bounding box center [68, 306] width 13 height 13
click at [61, 306] on input "[PERSON_NAME]" at bounding box center [61, 306] width 1 height 1
checkbox input "true"
click at [60, 228] on div "Logged By (1)" at bounding box center [140, 230] width 193 height 42
click at [65, 228] on icon "Back" at bounding box center [71, 230] width 17 height 17
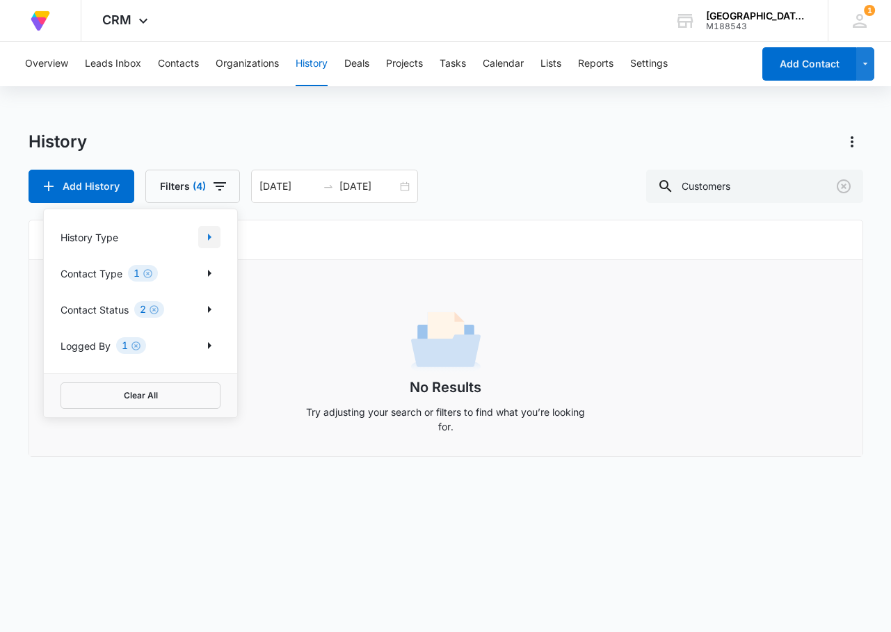
click at [216, 241] on icon "Show History Type filters" at bounding box center [209, 237] width 17 height 17
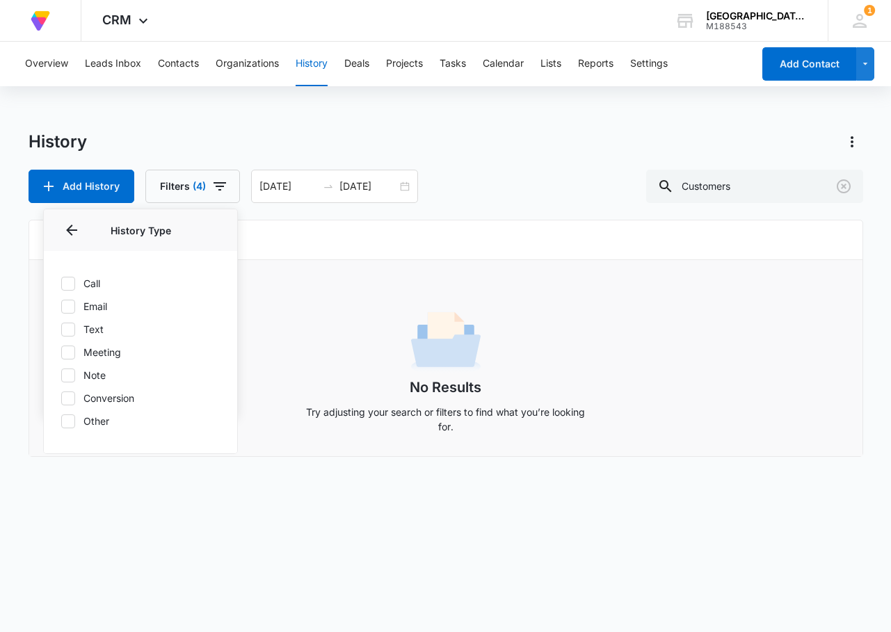
click at [70, 419] on icon at bounding box center [68, 421] width 13 height 13
click at [61, 421] on input "Other" at bounding box center [61, 421] width 1 height 1
checkbox input "true"
click at [246, 280] on div "No Results Try adjusting your search or filters to find what you’re looking for." at bounding box center [445, 358] width 833 height 196
click at [211, 185] on icon "button" at bounding box center [219, 186] width 17 height 17
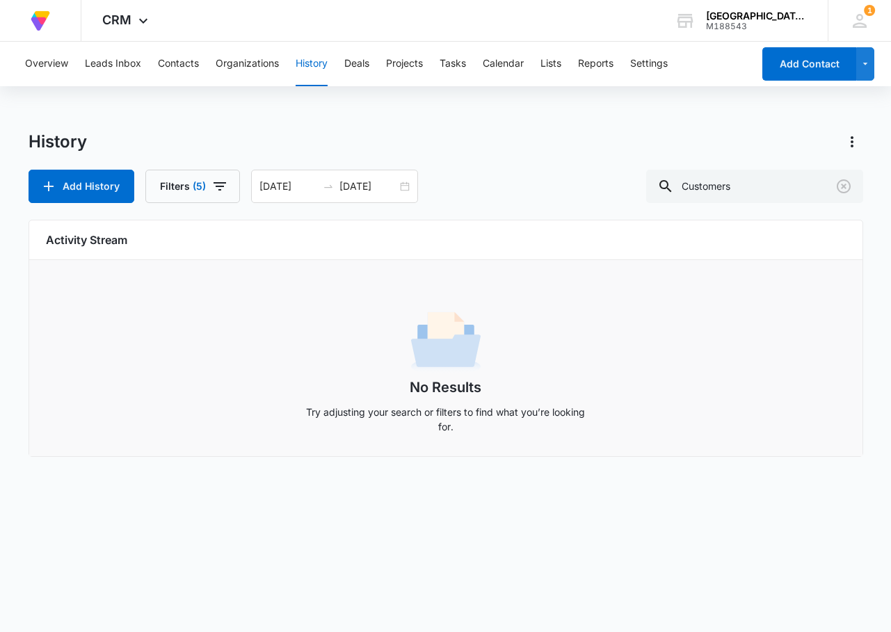
click at [263, 223] on div "Activity Stream" at bounding box center [445, 241] width 833 height 40
click at [214, 189] on icon "button" at bounding box center [219, 186] width 17 height 17
click at [152, 390] on button "Clear All" at bounding box center [141, 396] width 160 height 26
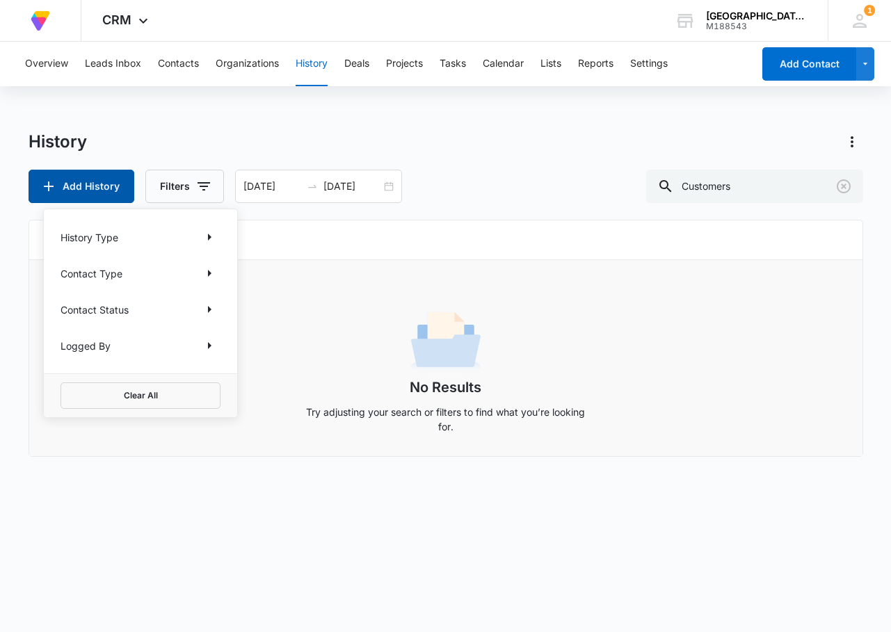
click at [101, 180] on button "Add History" at bounding box center [82, 186] width 106 height 33
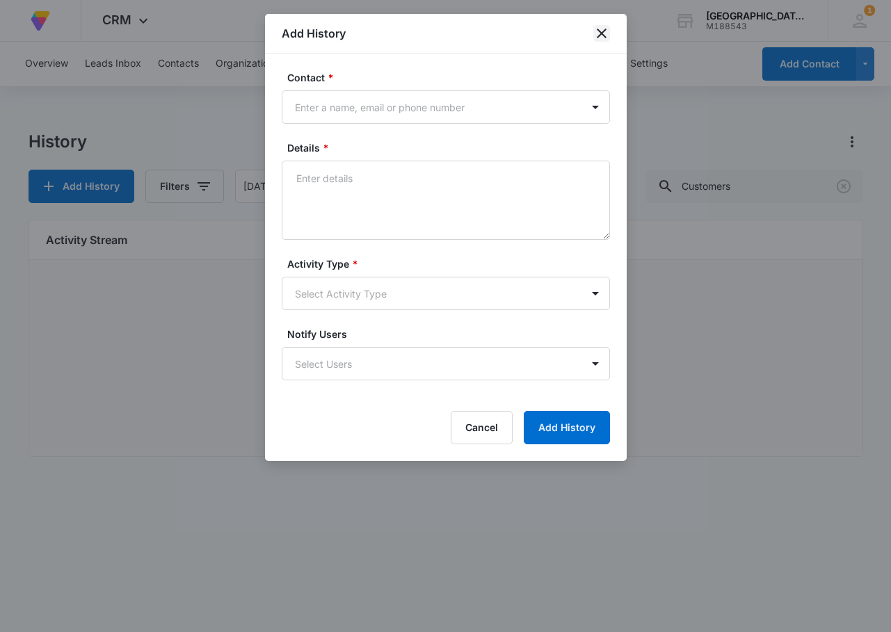
click at [600, 29] on icon "close" at bounding box center [601, 33] width 17 height 17
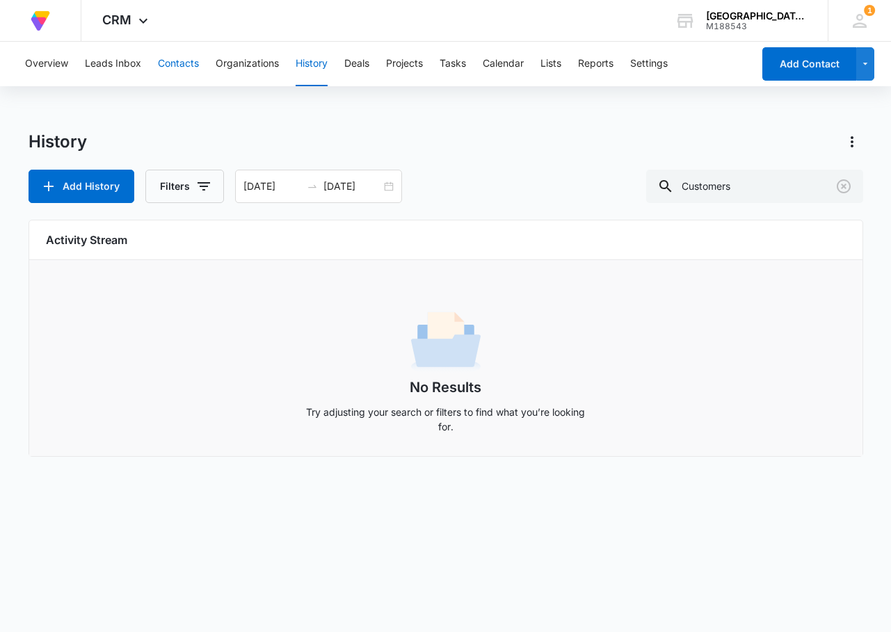
click at [173, 63] on button "Contacts" at bounding box center [178, 64] width 41 height 45
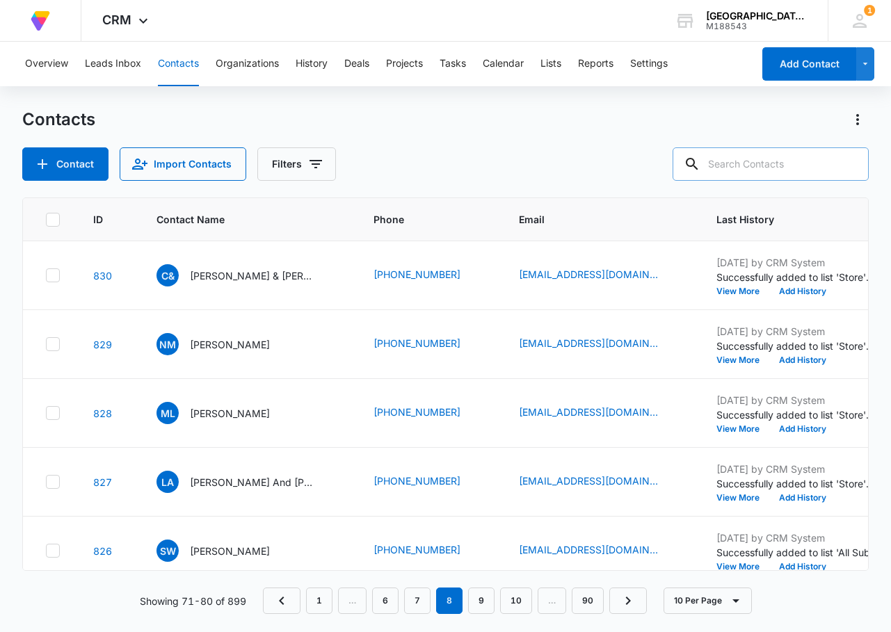
click at [765, 160] on input "text" at bounding box center [771, 163] width 196 height 33
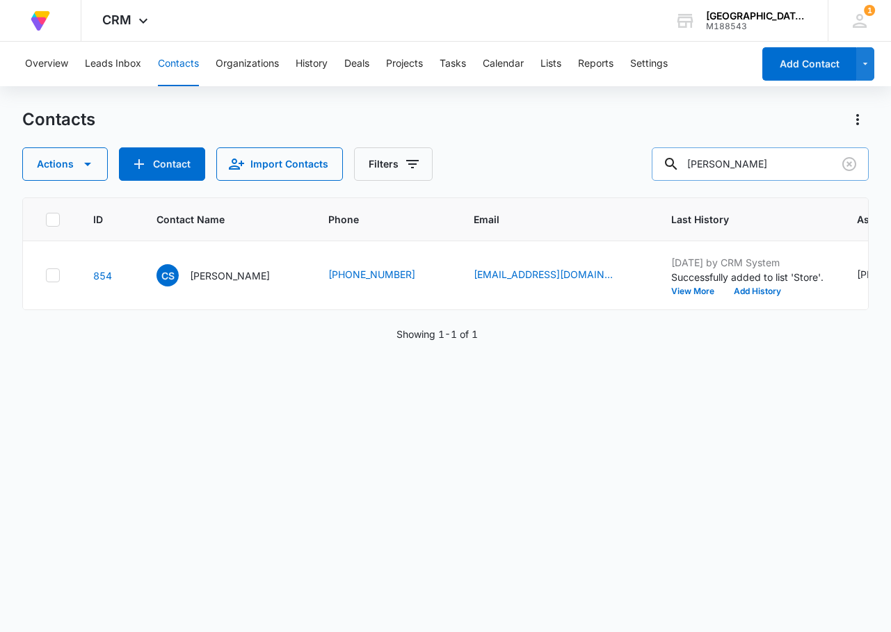
drag, startPoint x: 769, startPoint y: 163, endPoint x: 680, endPoint y: 163, distance: 88.3
click at [680, 163] on div "[PERSON_NAME]" at bounding box center [760, 163] width 217 height 33
type input "[PERSON_NAME] sensing"
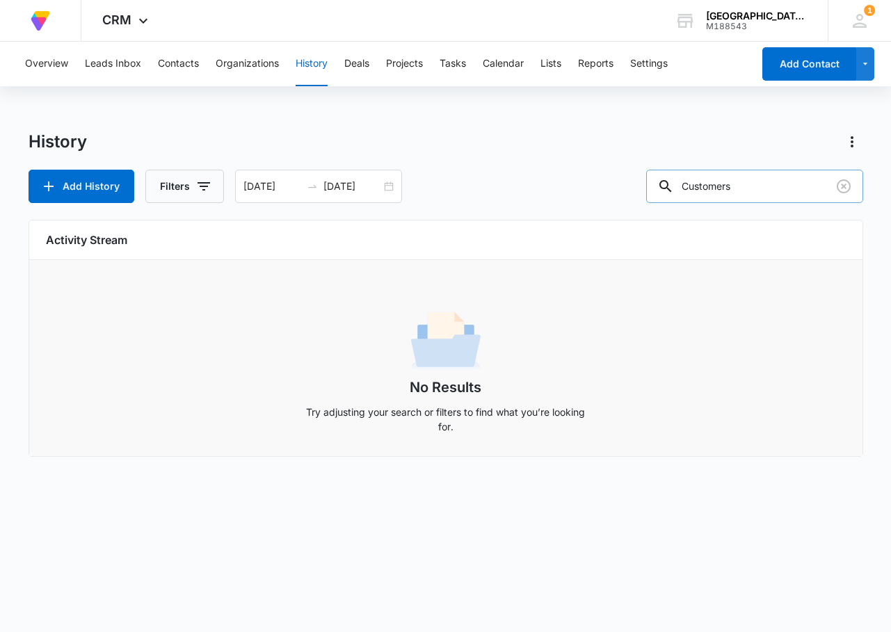
drag, startPoint x: 786, startPoint y: 184, endPoint x: 668, endPoint y: 189, distance: 117.7
click at [671, 189] on div "Customers" at bounding box center [754, 186] width 217 height 33
type input "[PERSON_NAME]"
drag, startPoint x: 773, startPoint y: 189, endPoint x: 650, endPoint y: 175, distance: 123.2
click at [650, 175] on div "Add History Filters [DATE] [DATE] [PERSON_NAME]" at bounding box center [446, 186] width 835 height 33
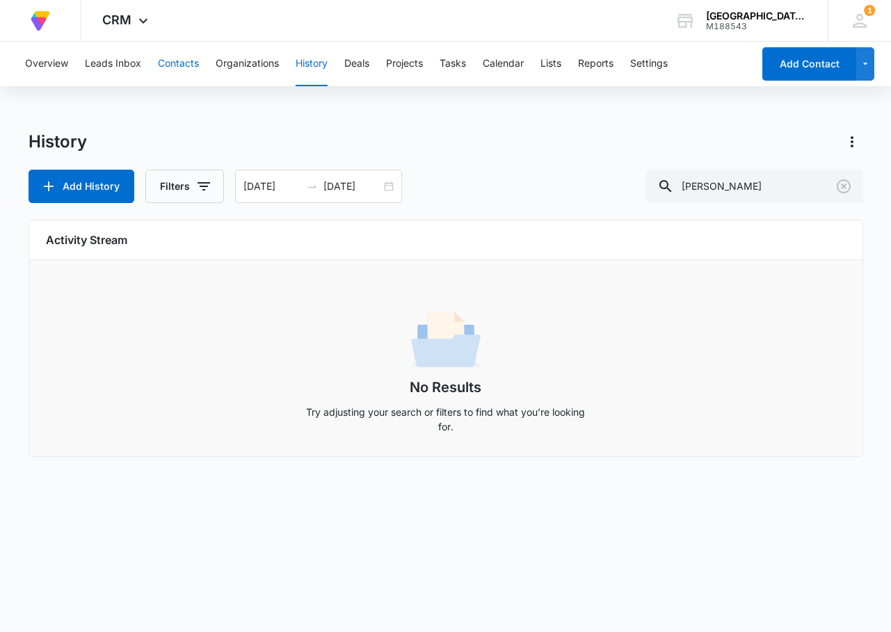
click at [187, 54] on button "Contacts" at bounding box center [178, 64] width 41 height 45
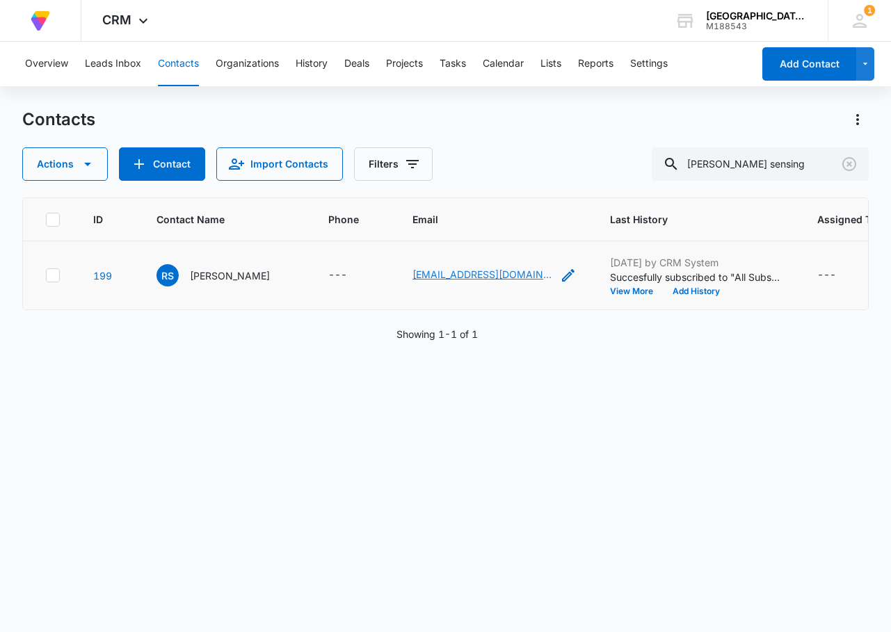
click at [485, 270] on link "[EMAIL_ADDRESS][DOMAIN_NAME]" at bounding box center [481, 274] width 139 height 15
click at [198, 269] on p "[PERSON_NAME]" at bounding box center [230, 275] width 80 height 15
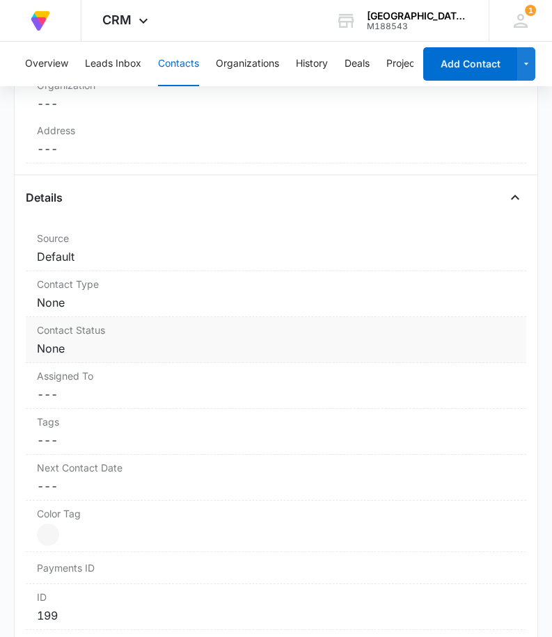
scroll to position [556, 0]
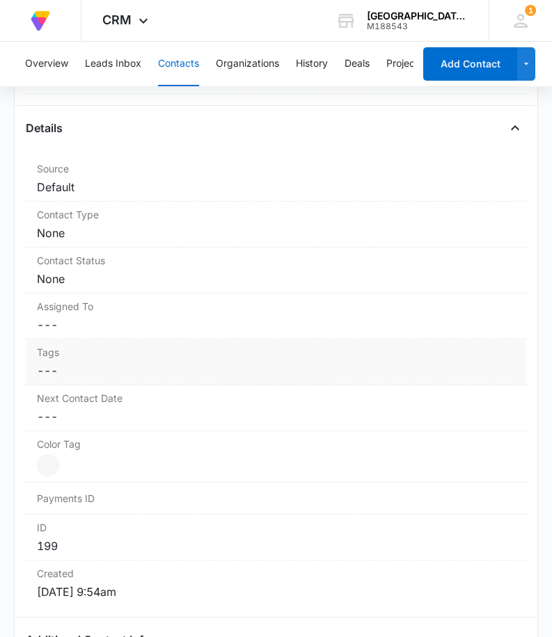
click at [63, 364] on dd "Cancel Save Changes ---" at bounding box center [276, 370] width 478 height 17
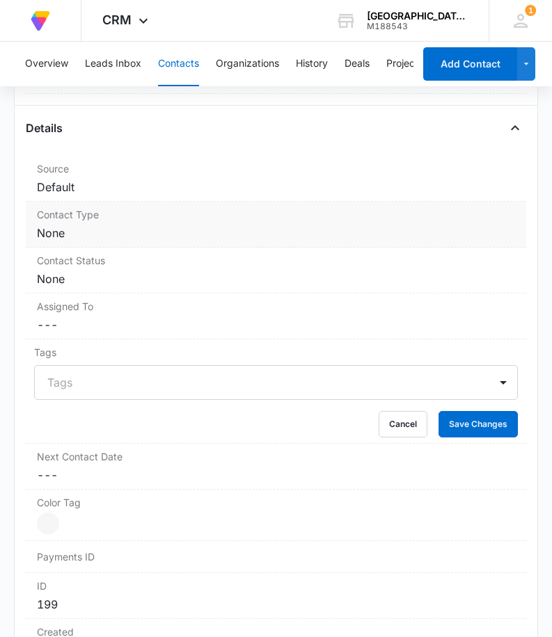
click at [118, 214] on label "Contact Type" at bounding box center [276, 214] width 478 height 15
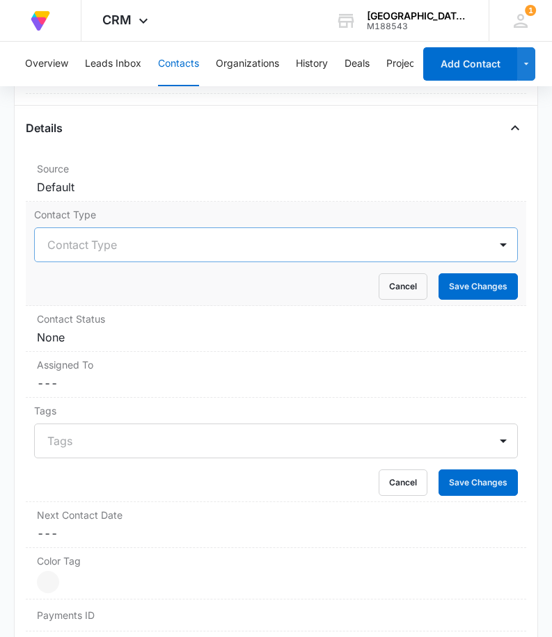
click at [143, 234] on div "Contact Type" at bounding box center [262, 244] width 454 height 33
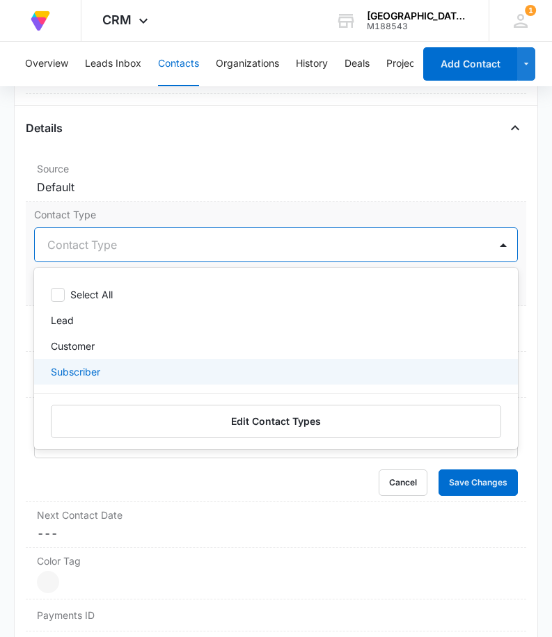
click at [79, 371] on p "Subscriber" at bounding box center [75, 371] width 49 height 15
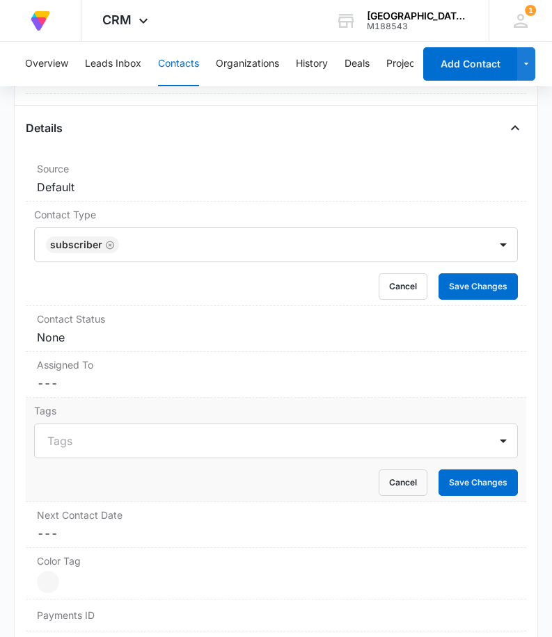
click at [513, 403] on div "Tags Tags Cancel Save Changes" at bounding box center [276, 450] width 500 height 104
click at [99, 337] on dd "Cancel Save Changes None" at bounding box center [276, 337] width 478 height 17
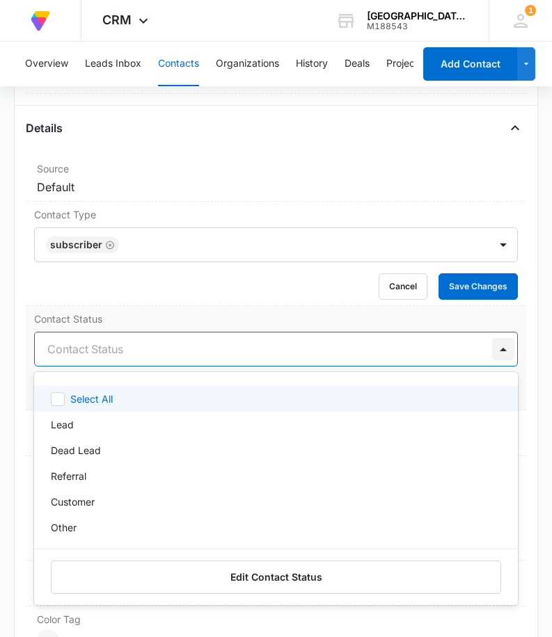
click at [492, 358] on div at bounding box center [503, 349] width 22 height 22
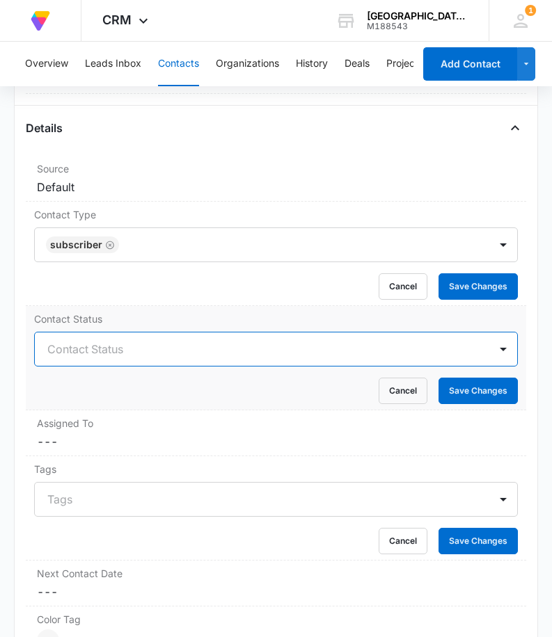
click at [105, 346] on div at bounding box center [259, 348] width 424 height 19
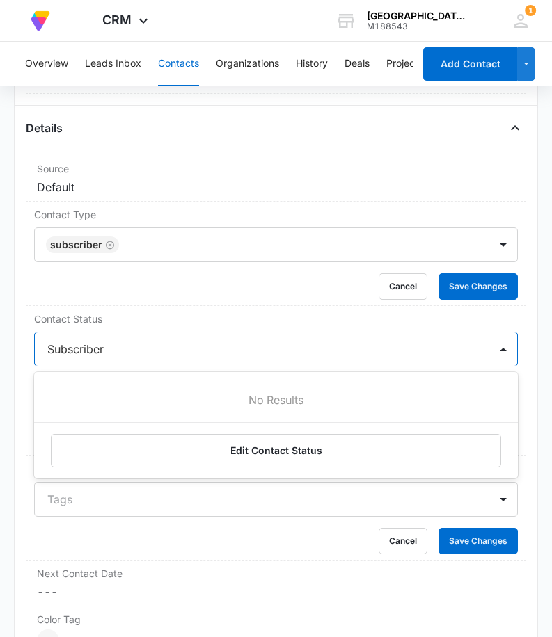
type input "Subscriber"
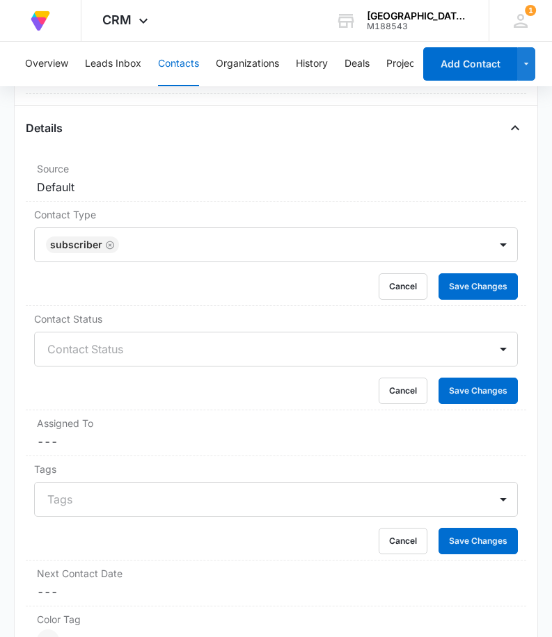
click at [518, 385] on div "Remove RS [PERSON_NAME] Sensing Contact Info Name Cancel Save Changes [PERSON_N…" at bounding box center [276, 552] width 524 height 1922
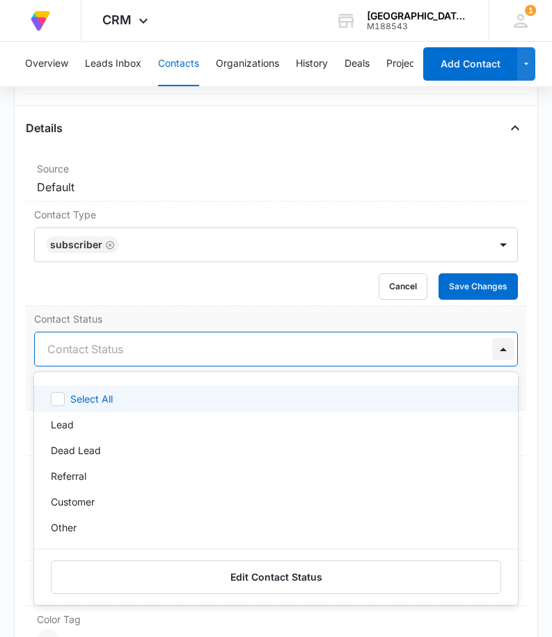
click at [492, 349] on div at bounding box center [503, 349] width 22 height 22
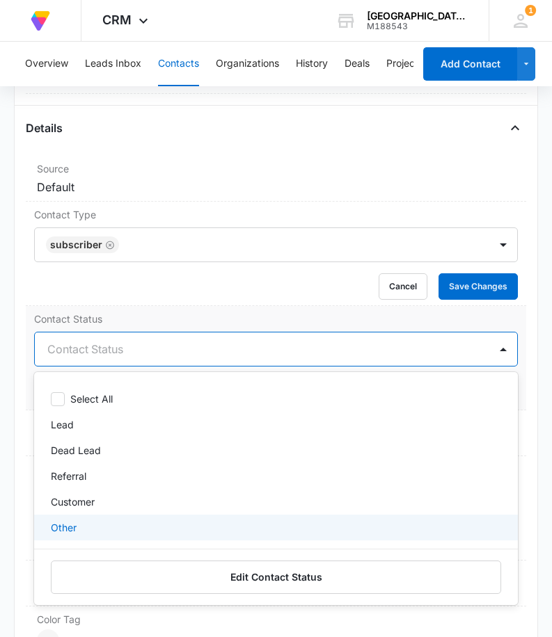
click at [106, 522] on div "Other" at bounding box center [274, 527] width 447 height 15
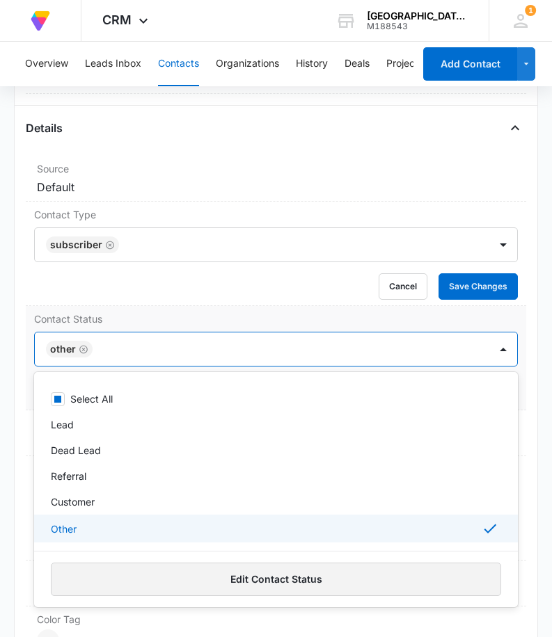
click at [308, 579] on button "Edit Contact Status" at bounding box center [276, 579] width 450 height 33
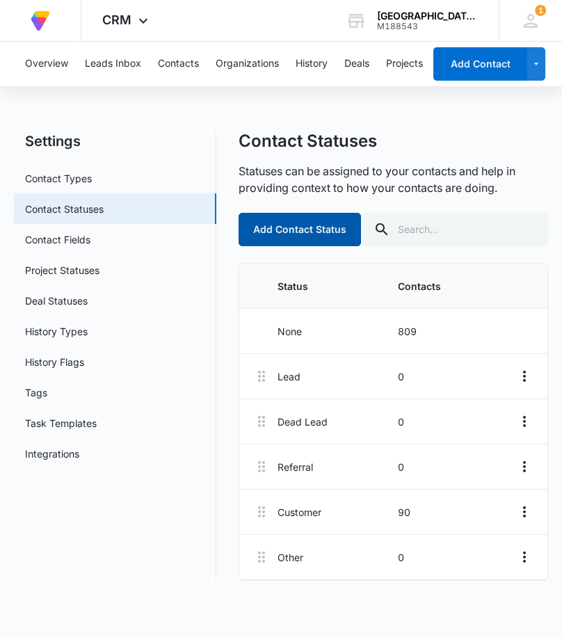
click at [330, 227] on button "Add Contact Status" at bounding box center [300, 229] width 122 height 33
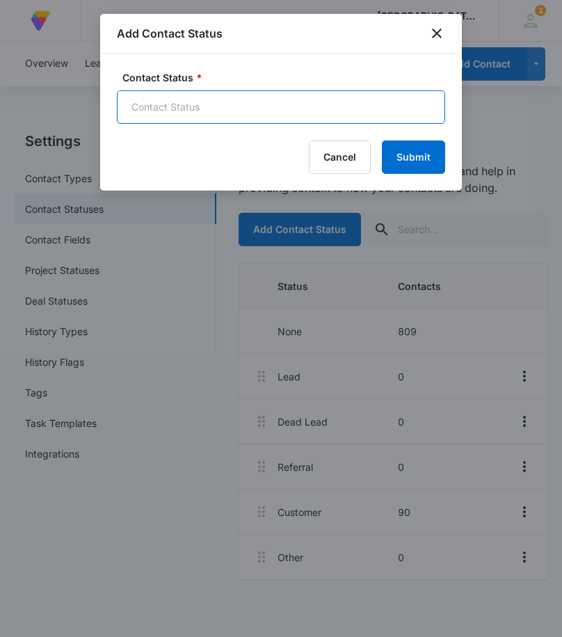
click at [218, 111] on input "Contact Status *" at bounding box center [281, 106] width 328 height 33
type input "W"
type input "On Line"
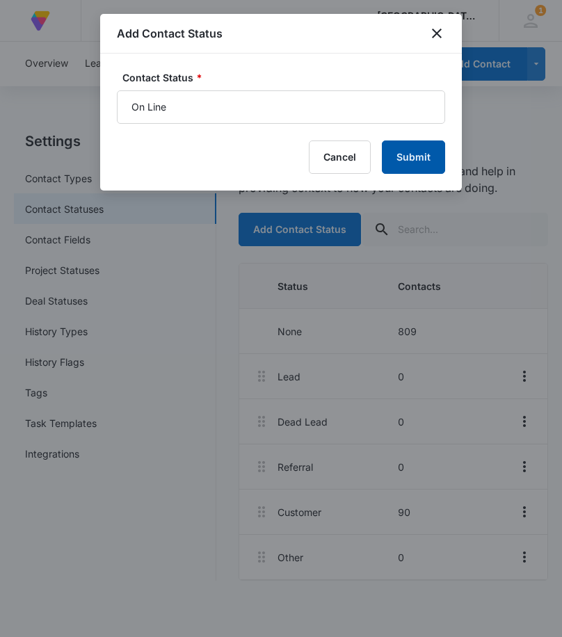
click at [404, 158] on button "Submit" at bounding box center [413, 157] width 63 height 33
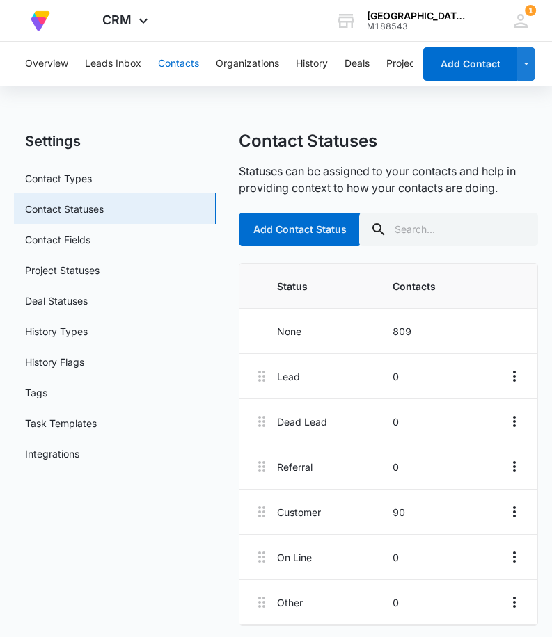
click at [170, 55] on button "Contacts" at bounding box center [178, 64] width 41 height 45
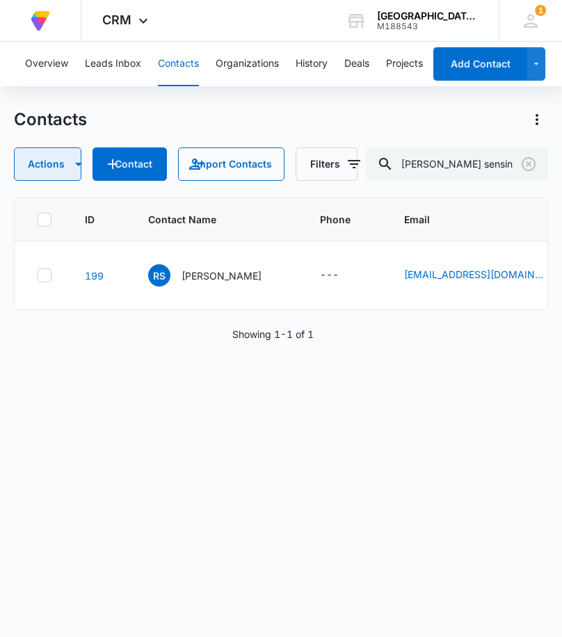
click at [74, 170] on icon "button" at bounding box center [78, 164] width 17 height 17
click at [223, 394] on div "ID Contact Name Phone Email Last History Assigned To Contact Type Contact Statu…" at bounding box center [281, 409] width 534 height 422
click at [161, 272] on span "RS" at bounding box center [159, 275] width 22 height 22
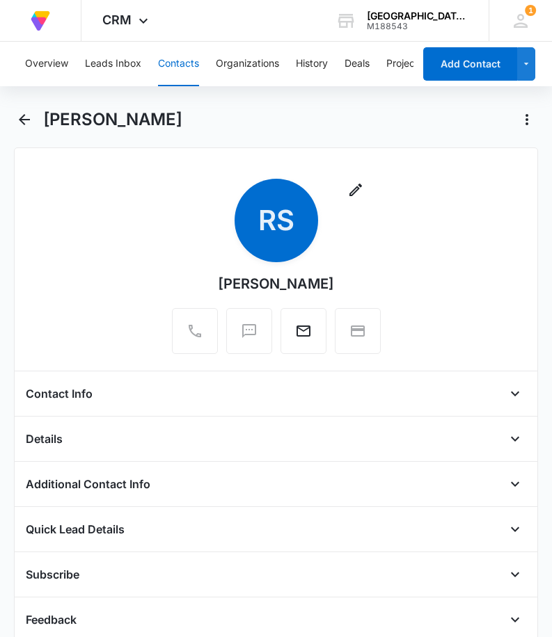
scroll to position [139, 0]
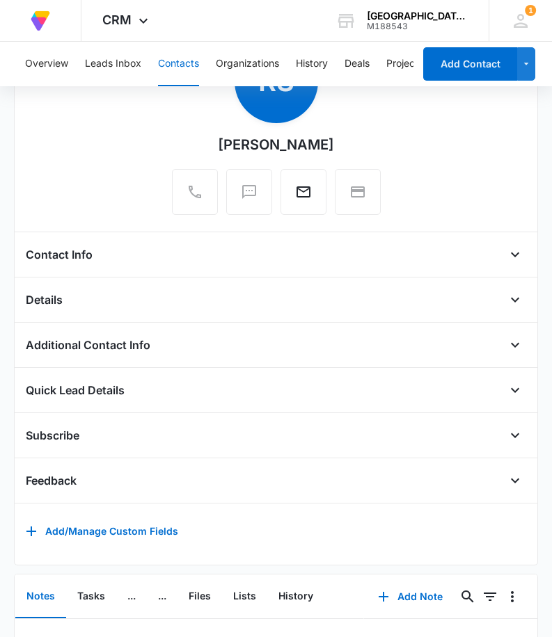
click at [161, 251] on div "Contact Info" at bounding box center [276, 254] width 500 height 22
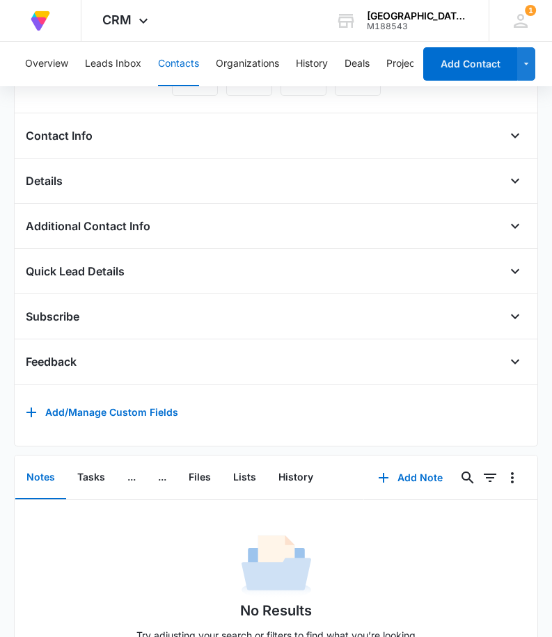
scroll to position [189, 0]
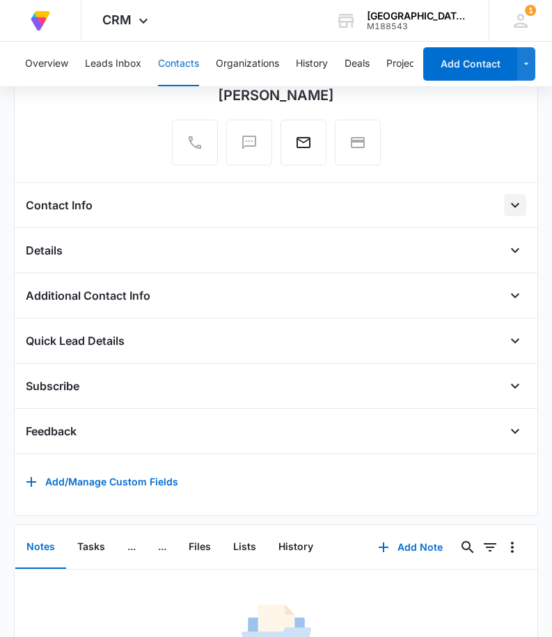
click at [506, 203] on icon "Open" at bounding box center [514, 205] width 17 height 17
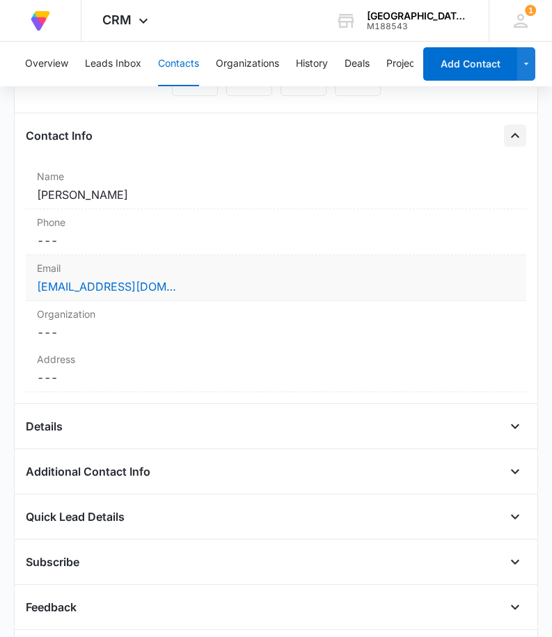
scroll to position [328, 0]
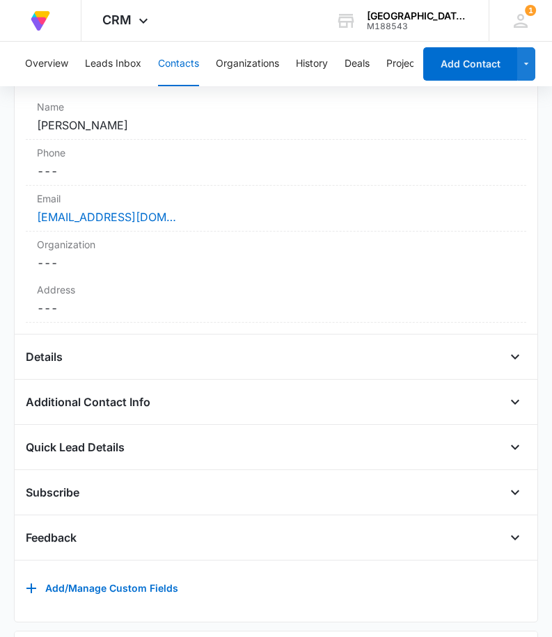
click at [460, 363] on div "Details" at bounding box center [276, 357] width 500 height 22
click at [504, 358] on button "Open" at bounding box center [515, 357] width 22 height 22
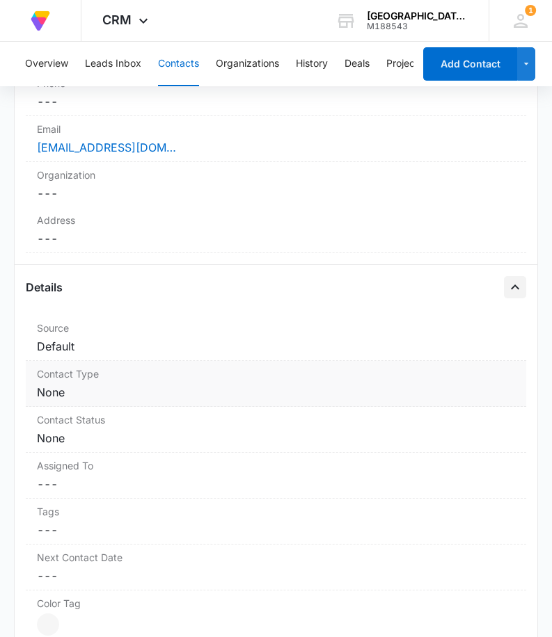
scroll to position [467, 0]
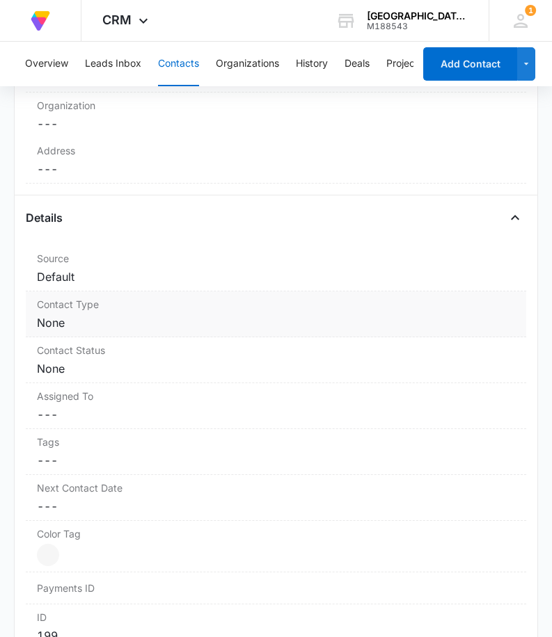
click at [98, 328] on dd "Cancel Save Changes None" at bounding box center [276, 322] width 478 height 17
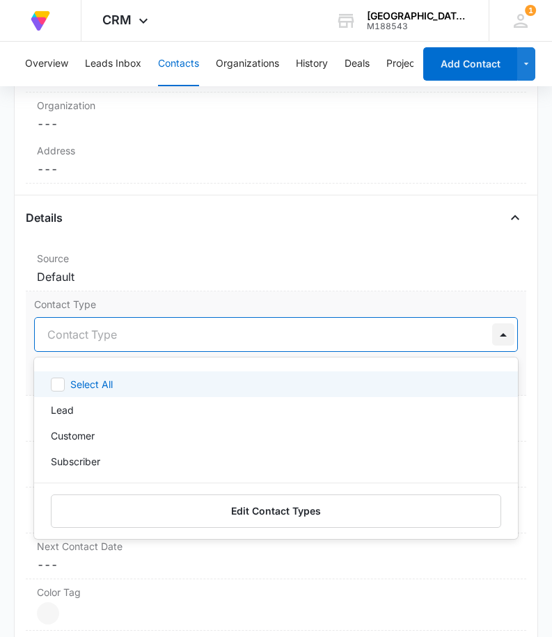
click at [492, 329] on div at bounding box center [503, 334] width 22 height 22
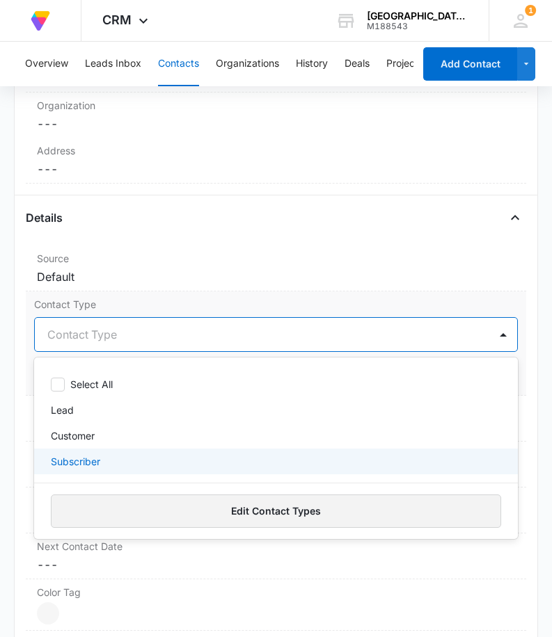
click at [170, 510] on button "Edit Contact Types" at bounding box center [276, 511] width 450 height 33
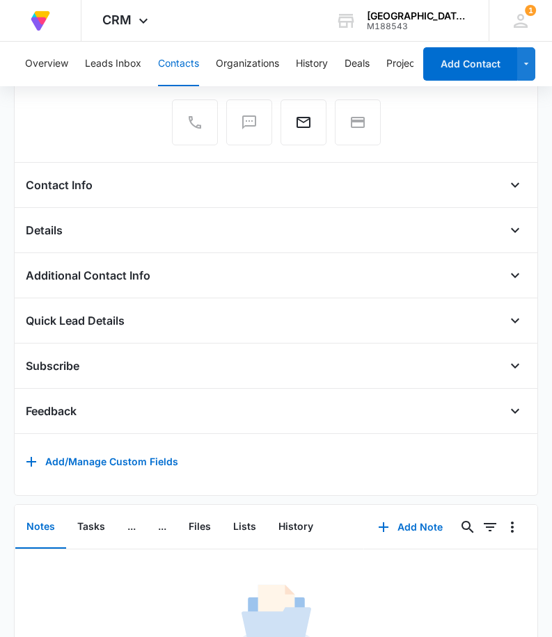
scroll to position [278, 0]
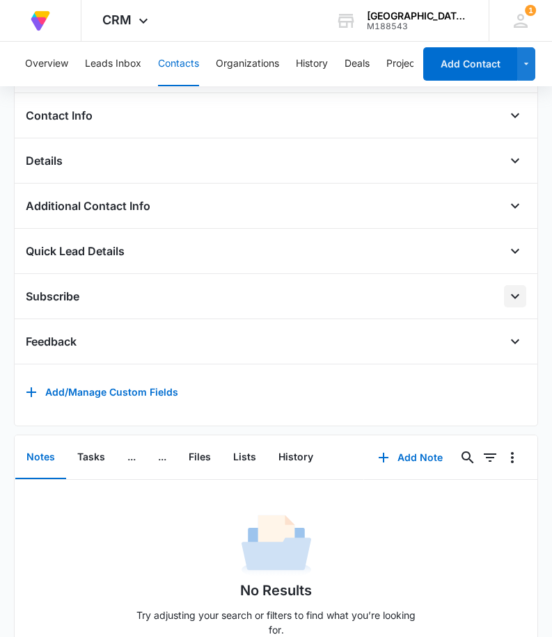
click at [504, 300] on button "Open" at bounding box center [515, 296] width 22 height 22
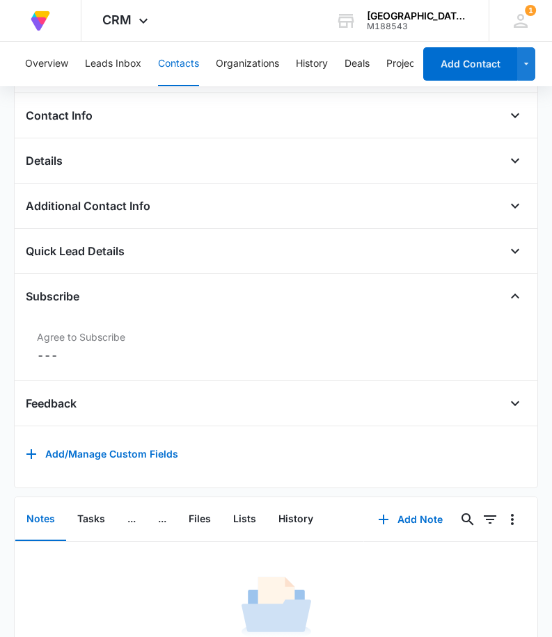
click at [492, 174] on div "Details Source Cancel Save Changes Default Contact Type Cancel Save Changes Non…" at bounding box center [276, 167] width 500 height 34
click at [504, 164] on button "Open" at bounding box center [515, 161] width 22 height 22
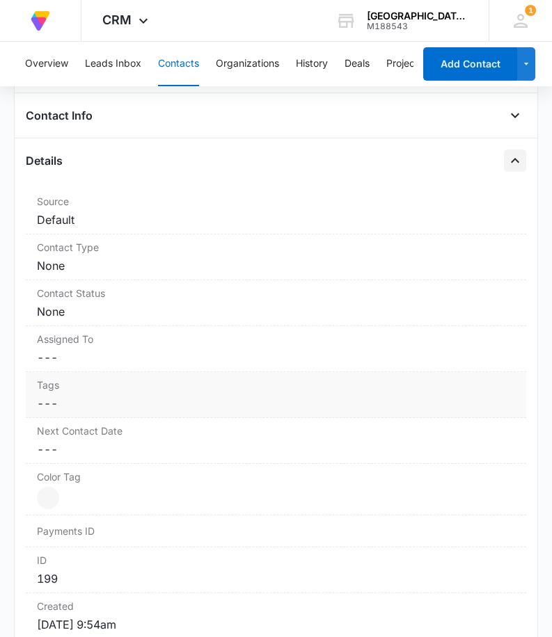
scroll to position [348, 0]
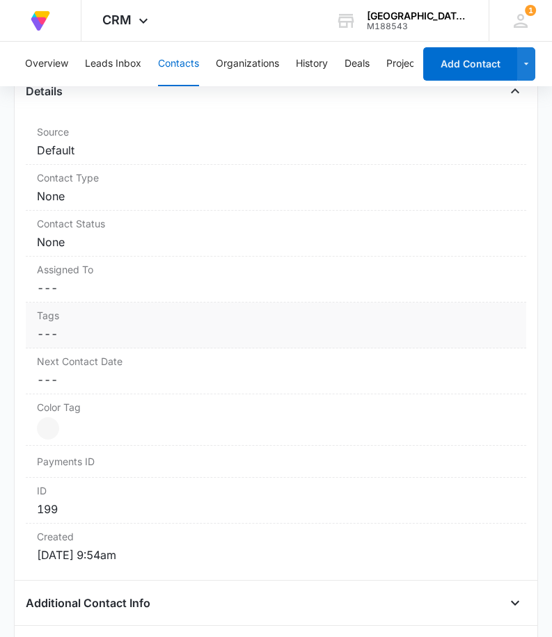
click at [70, 336] on dd "Cancel Save Changes ---" at bounding box center [276, 334] width 478 height 17
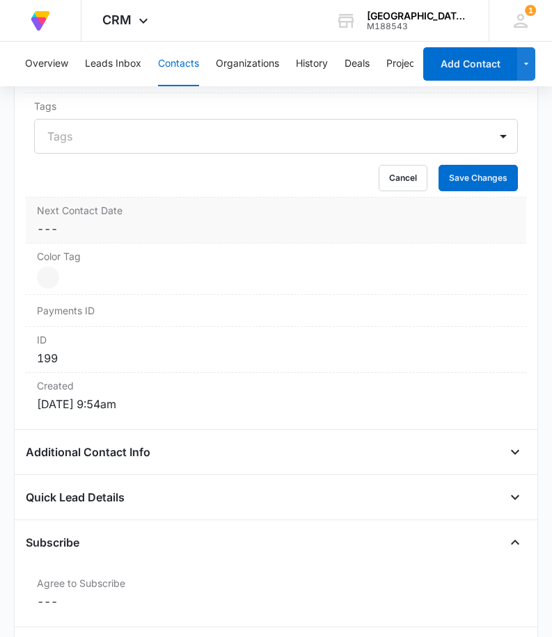
scroll to position [418, 0]
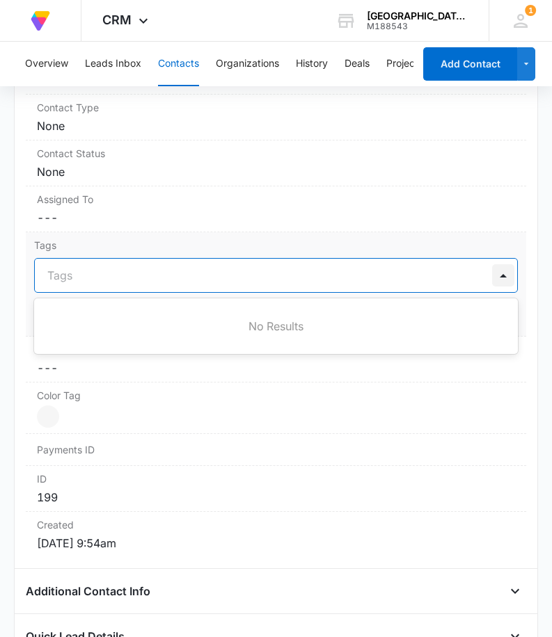
click at [492, 276] on div at bounding box center [503, 275] width 22 height 22
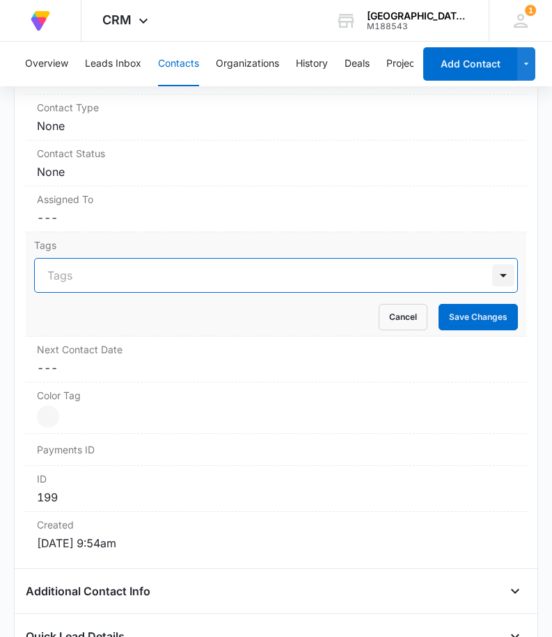
click at [492, 276] on div at bounding box center [503, 275] width 22 height 22
click at [396, 314] on button "Cancel" at bounding box center [402, 317] width 49 height 26
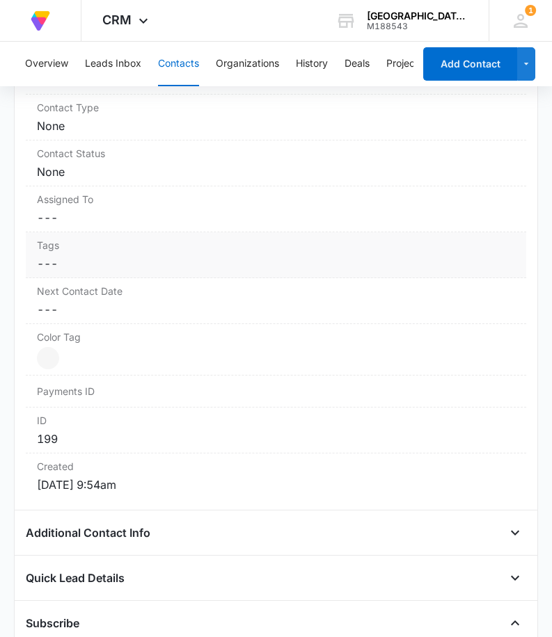
click at [59, 249] on label "Tags" at bounding box center [276, 245] width 478 height 15
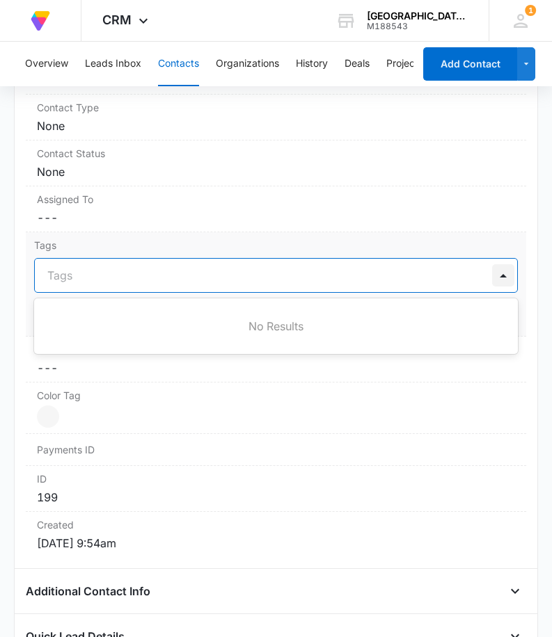
click at [492, 271] on div at bounding box center [503, 275] width 22 height 22
click at [74, 268] on div at bounding box center [267, 275] width 440 height 19
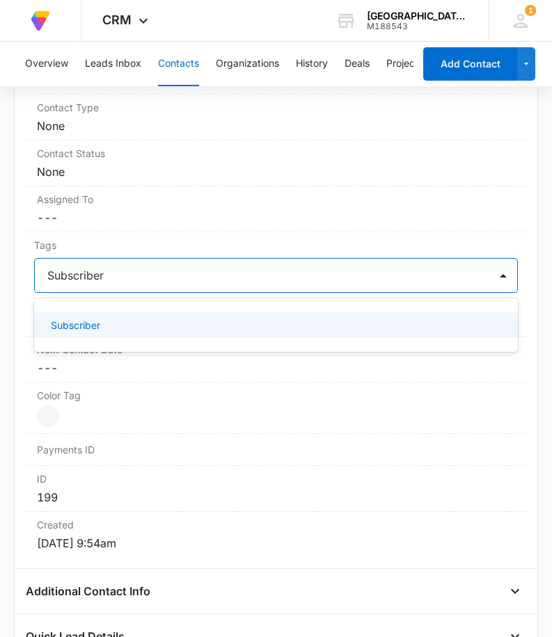
type input "Subscriber"
click at [526, 369] on div "Remove RS [PERSON_NAME] Sensing Contact Info Name Cancel Save Changes [PERSON_N…" at bounding box center [276, 301] width 524 height 1144
click at [492, 282] on div at bounding box center [503, 275] width 22 height 22
click at [444, 316] on div "Subscriber" at bounding box center [275, 325] width 483 height 26
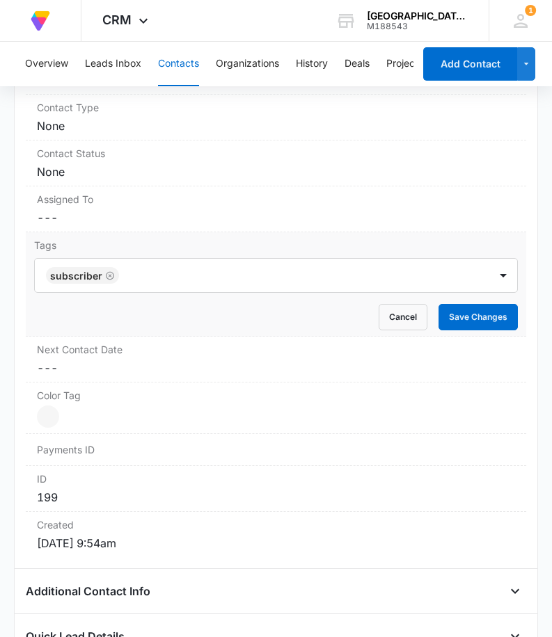
click at [513, 322] on div "Tags Subscriber Cancel Save Changes" at bounding box center [276, 284] width 500 height 104
click at [485, 315] on button "Save Changes" at bounding box center [477, 317] width 79 height 26
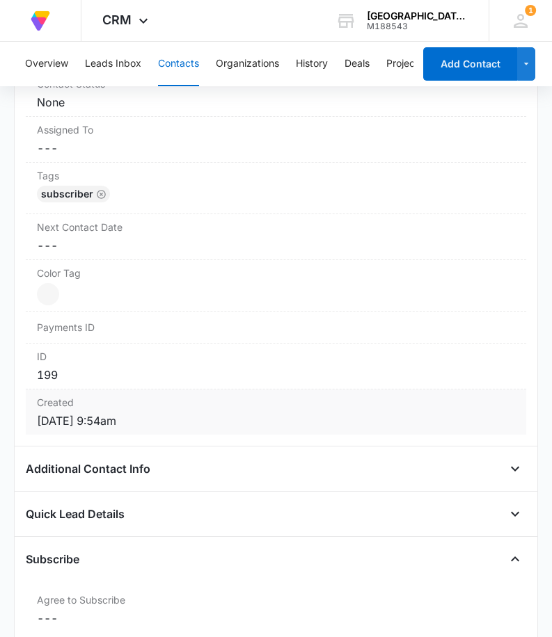
scroll to position [557, 0]
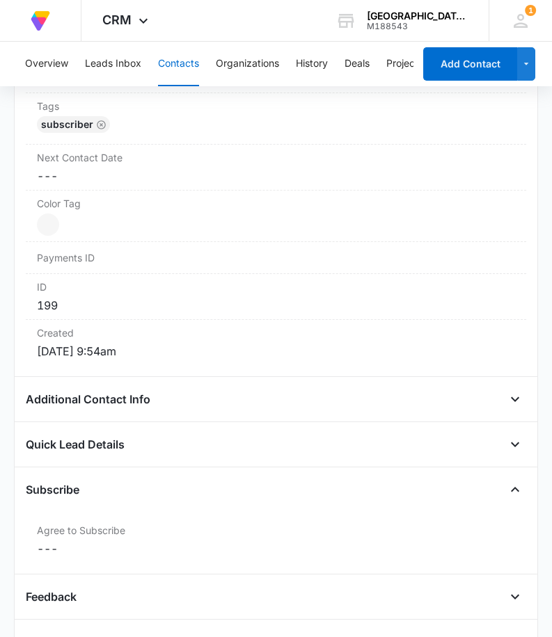
click at [271, 406] on div "Additional Contact Info" at bounding box center [276, 399] width 500 height 22
click at [506, 399] on icon "Open" at bounding box center [514, 399] width 17 height 17
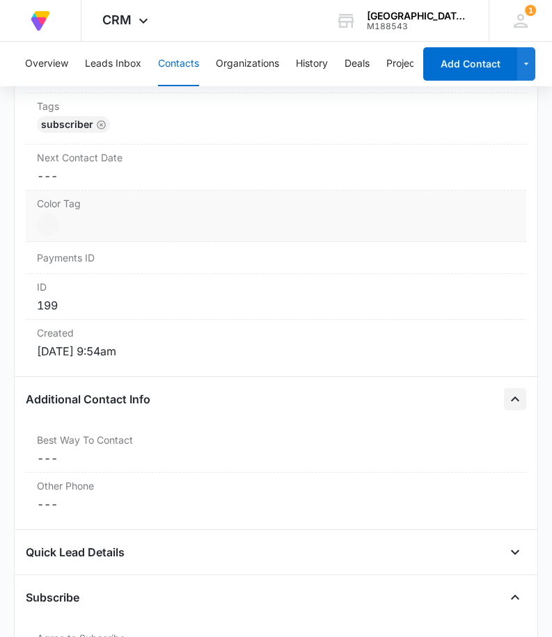
click at [102, 221] on dd "Current Color: Cancel Save Changes" at bounding box center [276, 225] width 478 height 22
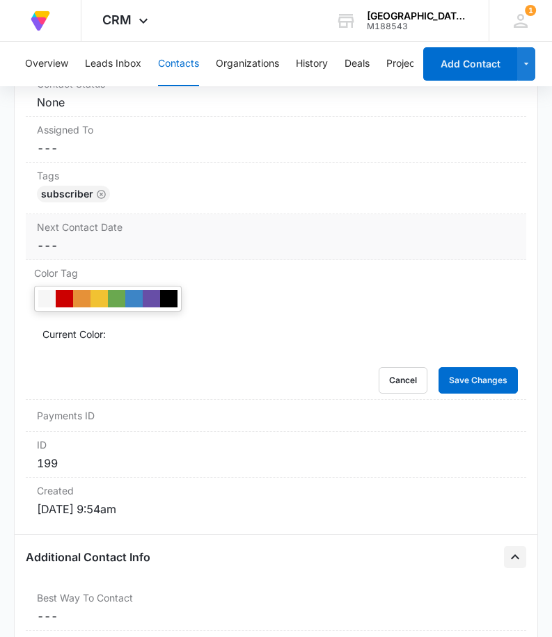
scroll to position [418, 0]
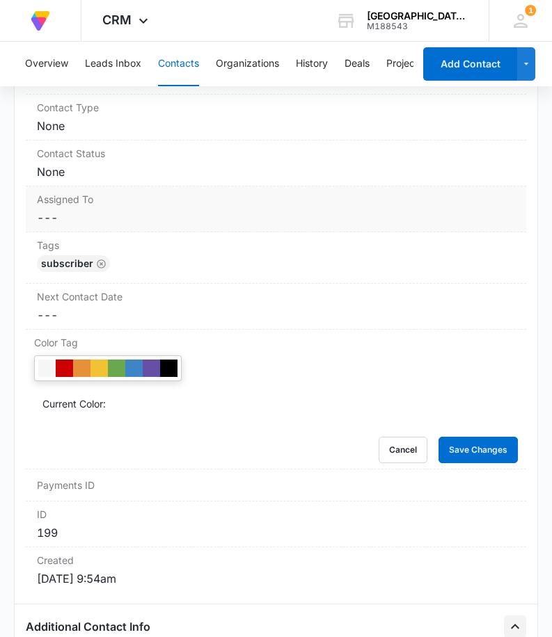
click at [185, 207] on div "Assigned To Cancel Save Changes ---" at bounding box center [276, 209] width 500 height 46
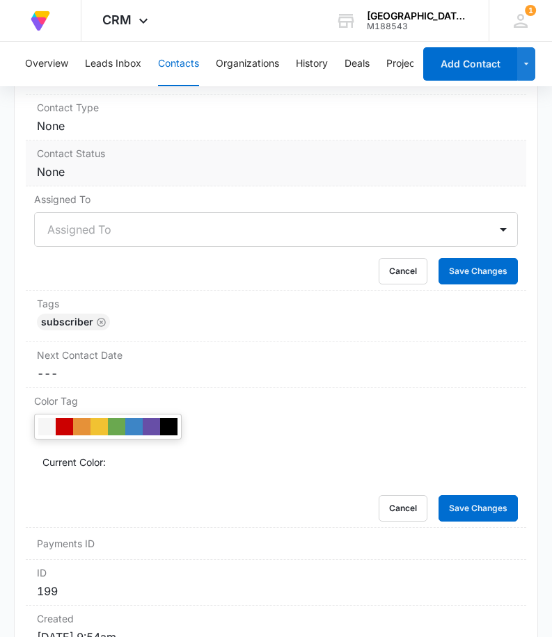
scroll to position [348, 0]
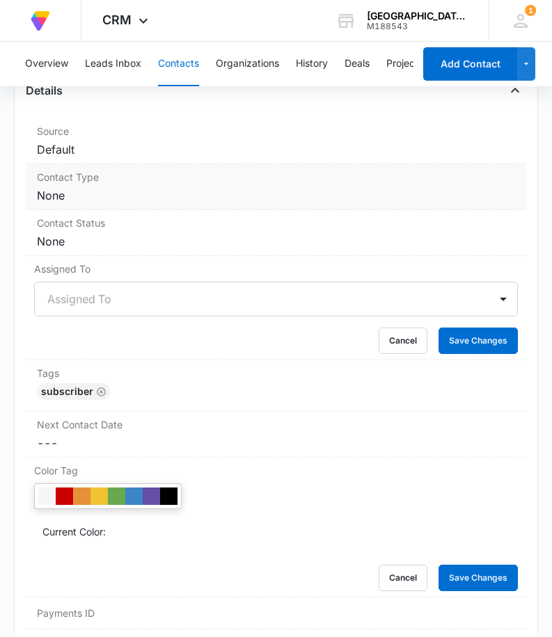
click at [88, 197] on dd "Cancel Save Changes None" at bounding box center [276, 195] width 478 height 17
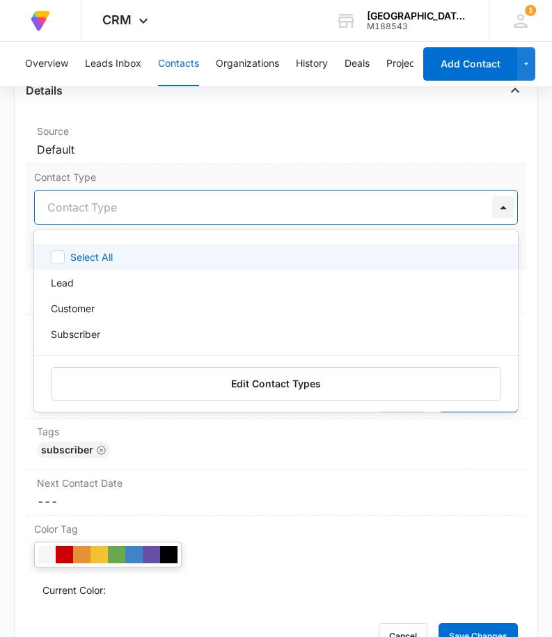
click at [492, 207] on div at bounding box center [503, 207] width 22 height 22
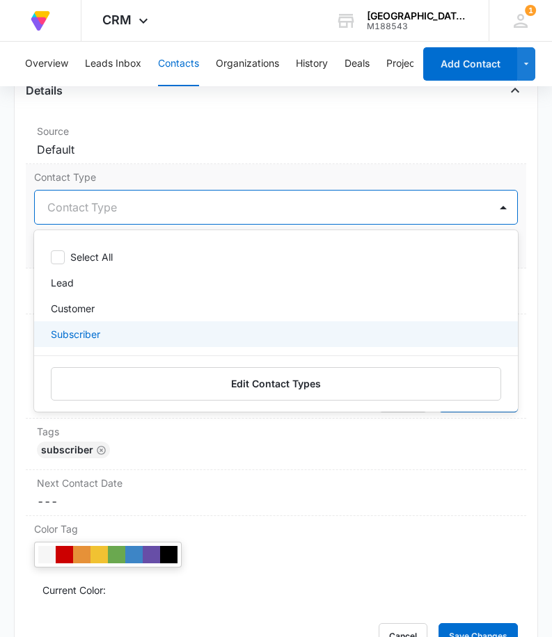
click at [113, 339] on div "Subscriber" at bounding box center [274, 334] width 447 height 15
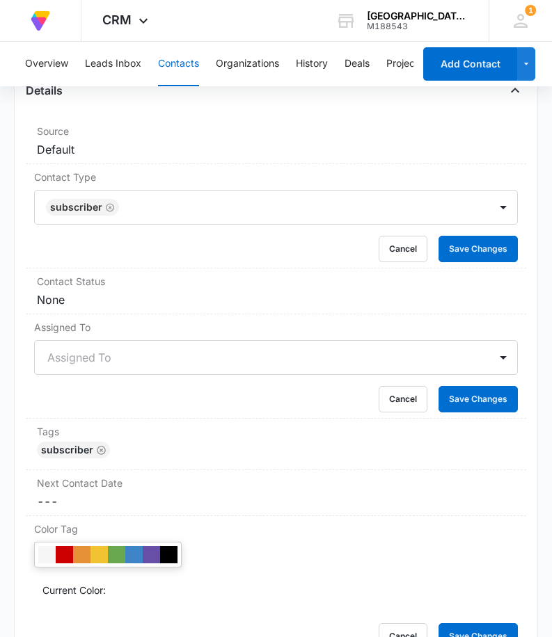
click at [518, 261] on div "Remove RS [PERSON_NAME] Sensing Contact Info Name Cancel Save Changes [PERSON_N…" at bounding box center [276, 501] width 524 height 1404
click at [126, 287] on label "Contact Status" at bounding box center [276, 281] width 478 height 15
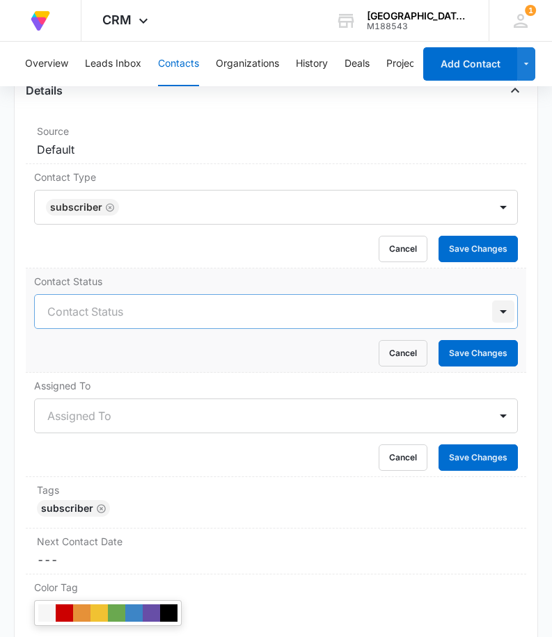
click at [492, 308] on div at bounding box center [503, 311] width 22 height 22
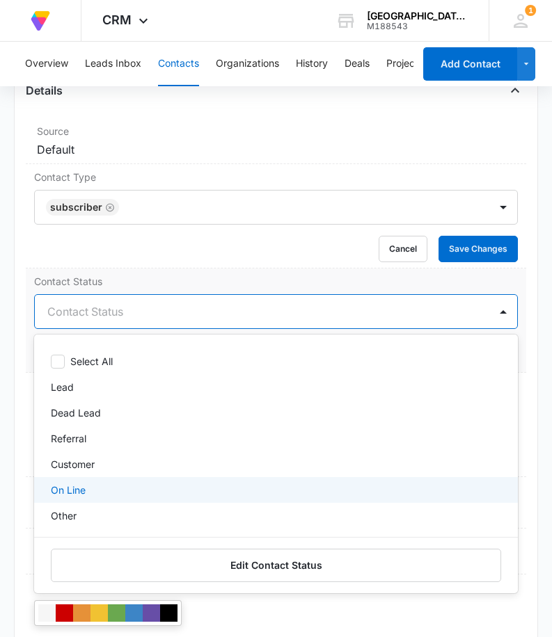
click at [74, 482] on div "On Line" at bounding box center [275, 490] width 483 height 26
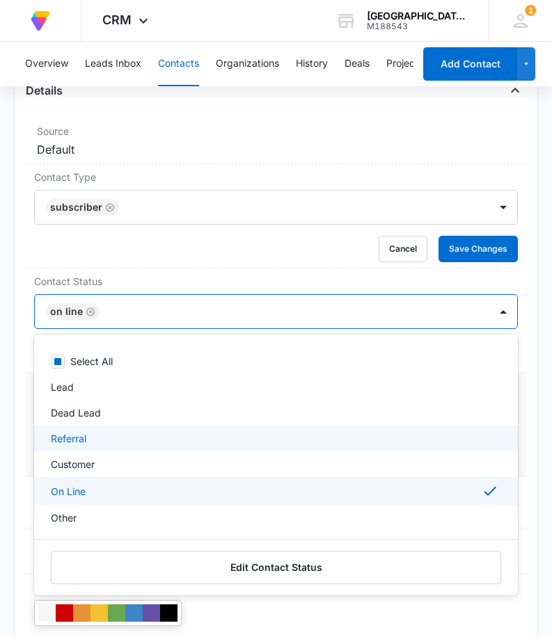
click at [515, 438] on div "Assigned To Assigned To Cancel Save Changes" at bounding box center [276, 425] width 500 height 104
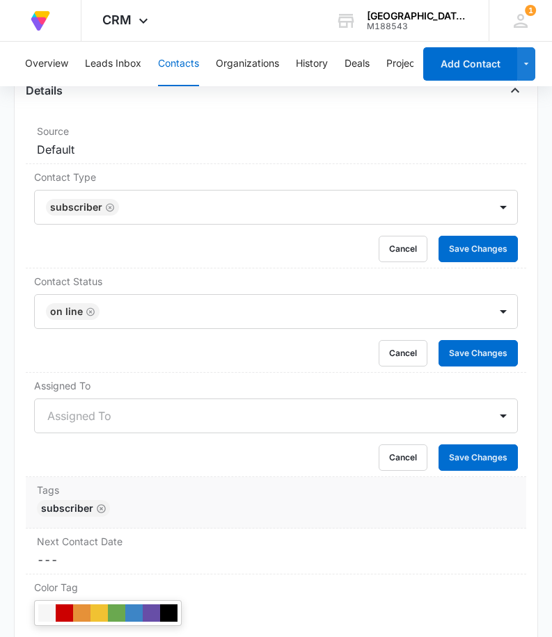
scroll to position [418, 0]
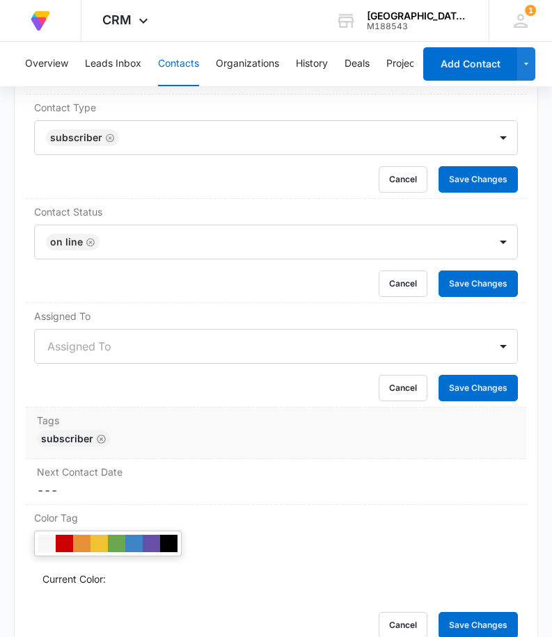
click at [417, 448] on div "Subscriber" at bounding box center [276, 442] width 478 height 22
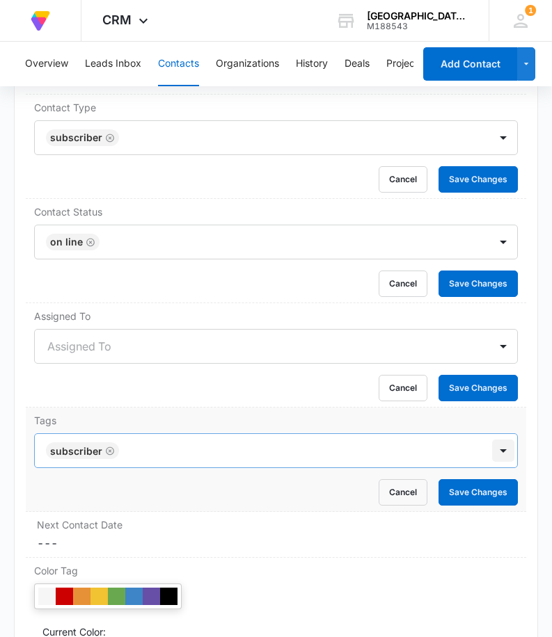
click at [492, 450] on div at bounding box center [503, 451] width 22 height 22
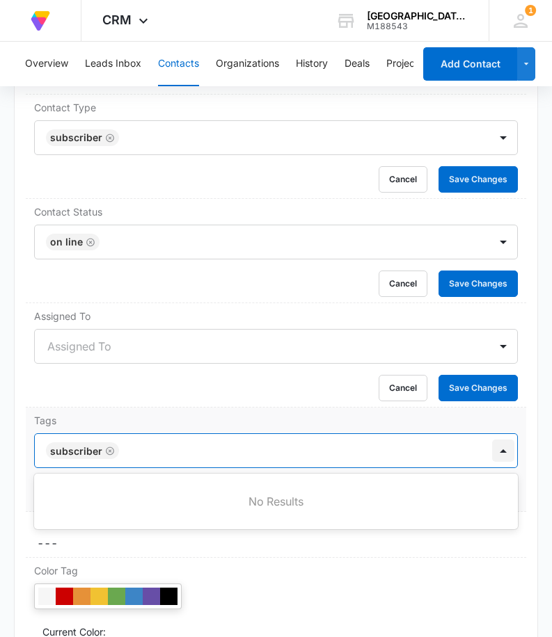
click at [493, 450] on div at bounding box center [503, 451] width 22 height 22
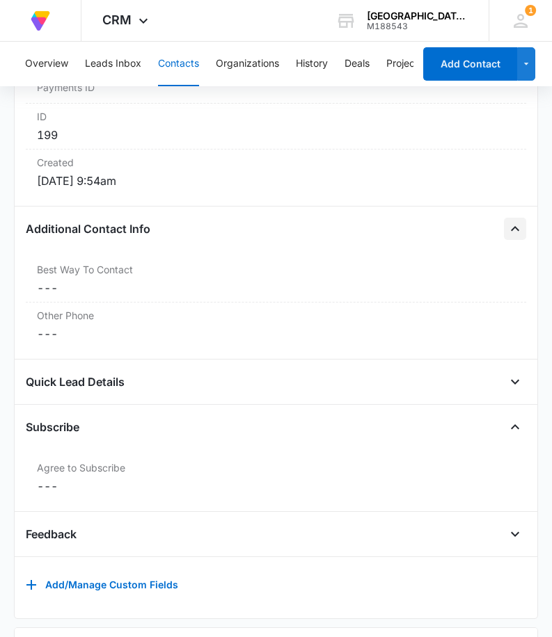
scroll to position [1114, 0]
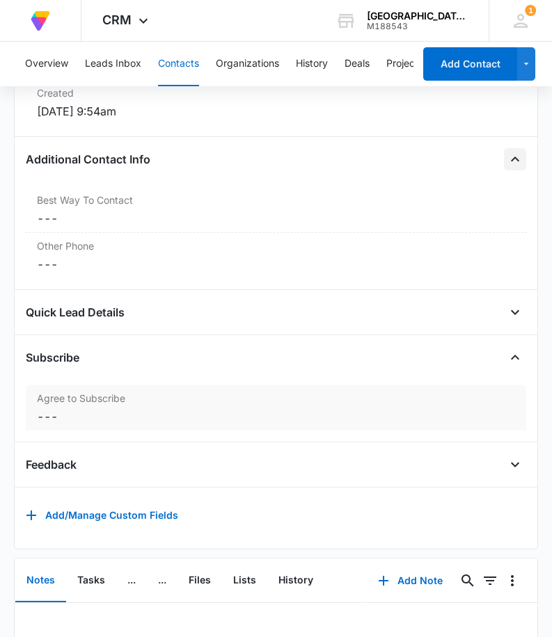
click at [397, 419] on dd "Cancel Save Changes ---" at bounding box center [276, 416] width 478 height 17
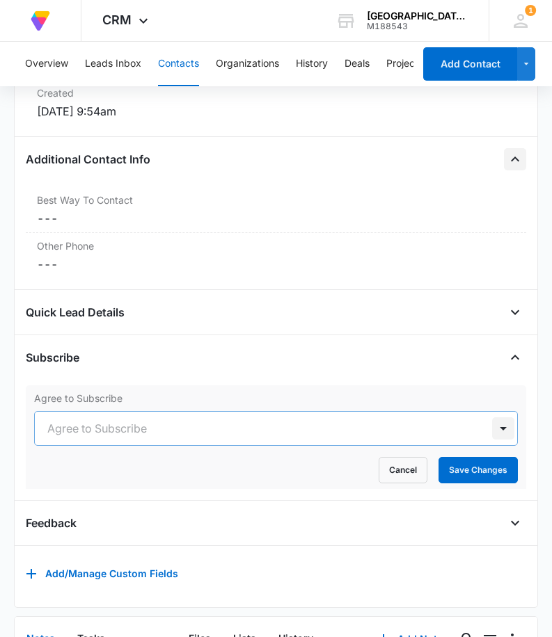
click at [492, 424] on div at bounding box center [503, 428] width 22 height 22
click at [495, 428] on div at bounding box center [503, 428] width 22 height 22
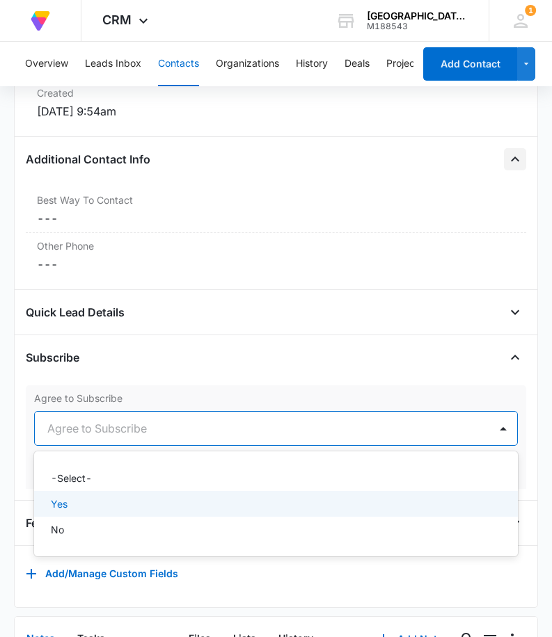
click at [146, 508] on div "Yes" at bounding box center [274, 504] width 447 height 15
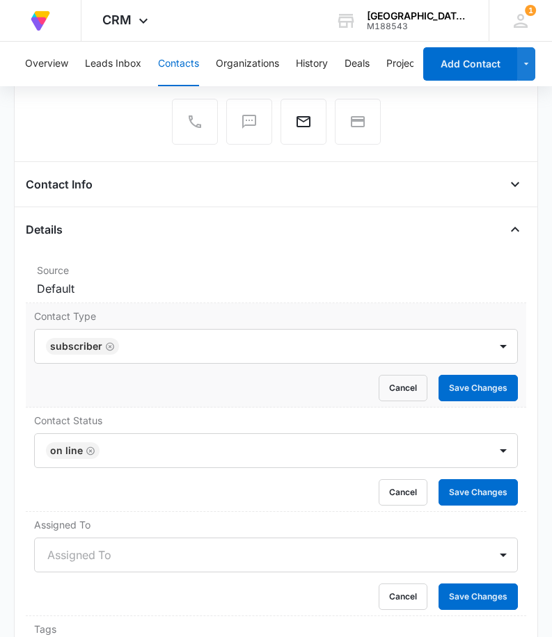
scroll to position [348, 0]
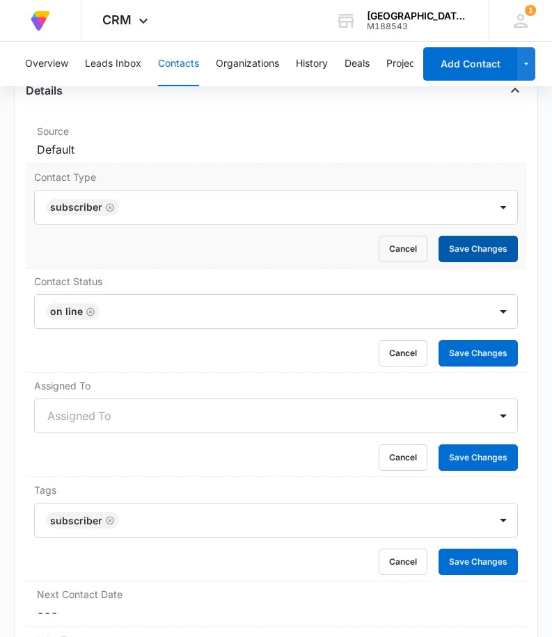
click at [463, 240] on button "Save Changes" at bounding box center [477, 249] width 79 height 26
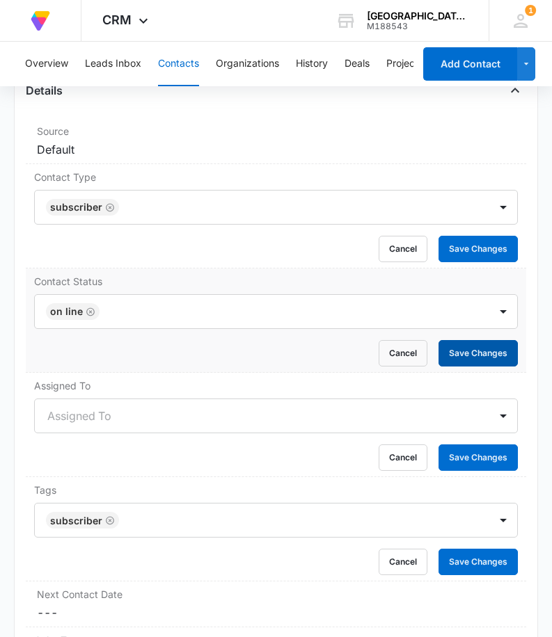
click at [463, 349] on button "Save Changes" at bounding box center [477, 353] width 79 height 26
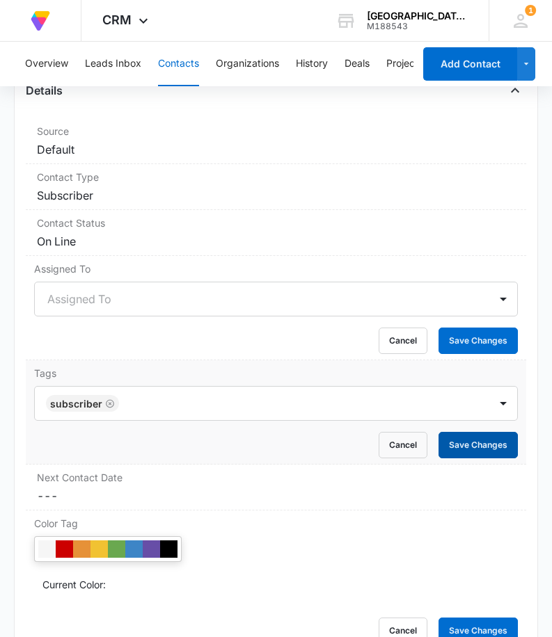
click at [460, 438] on button "Save Changes" at bounding box center [477, 445] width 79 height 26
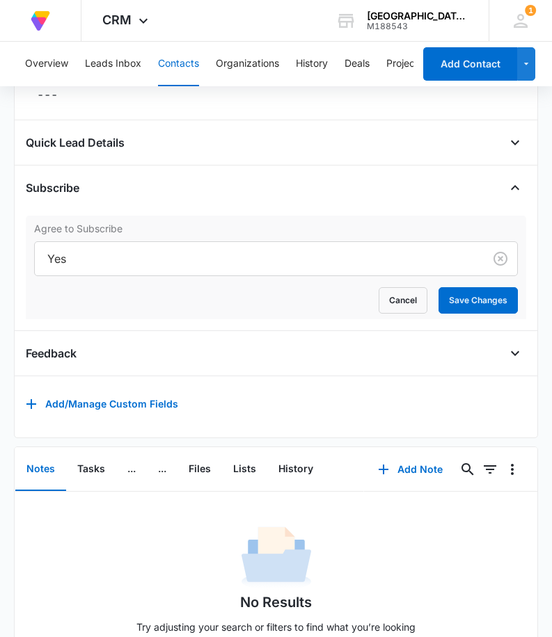
scroll to position [1175, 0]
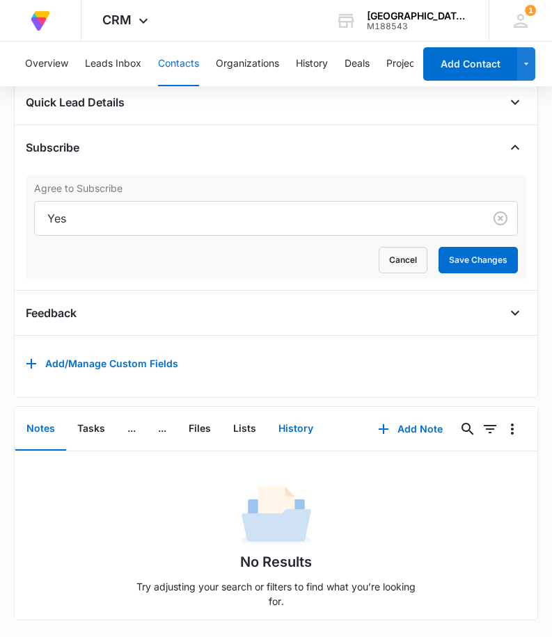
click at [288, 415] on button "History" at bounding box center [295, 429] width 57 height 43
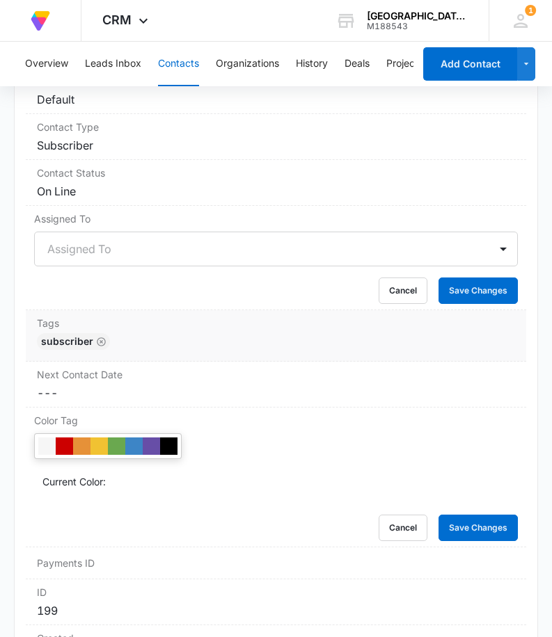
scroll to position [329, 0]
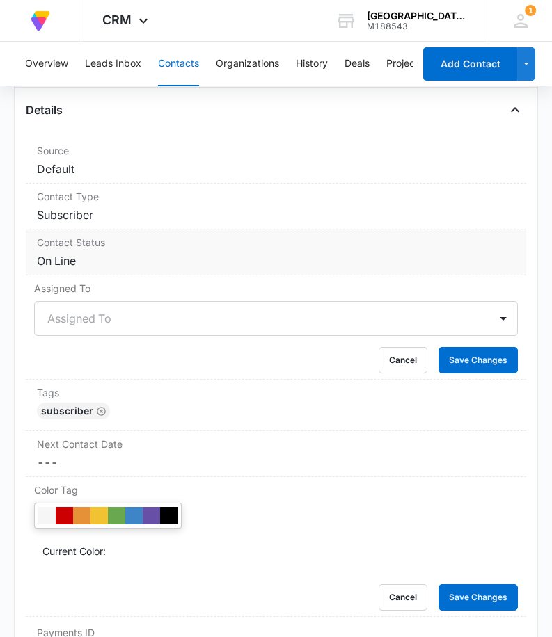
click at [374, 260] on dd "Cancel Save Changes On Line" at bounding box center [276, 261] width 478 height 17
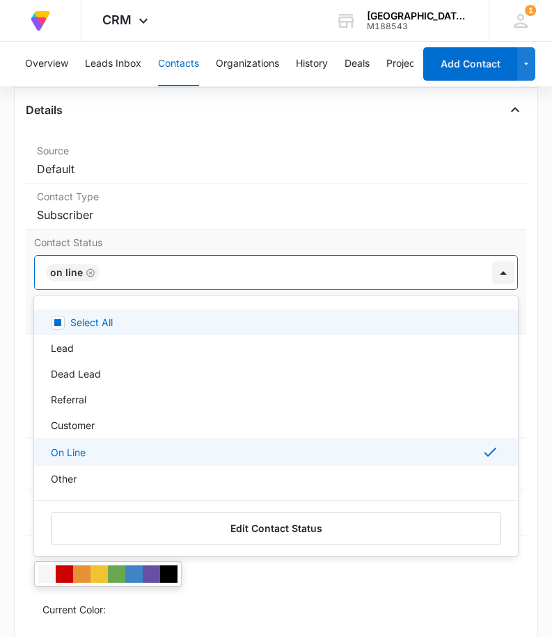
click at [492, 271] on div at bounding box center [503, 273] width 22 height 22
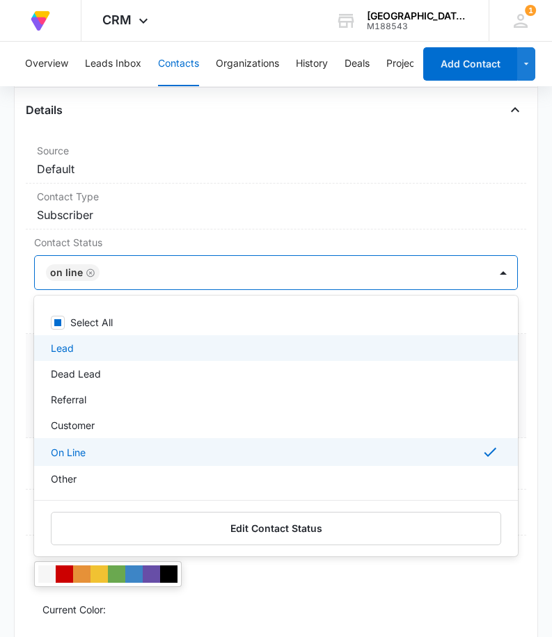
click at [514, 351] on div "Assigned To Assigned To Cancel Save Changes" at bounding box center [276, 386] width 500 height 104
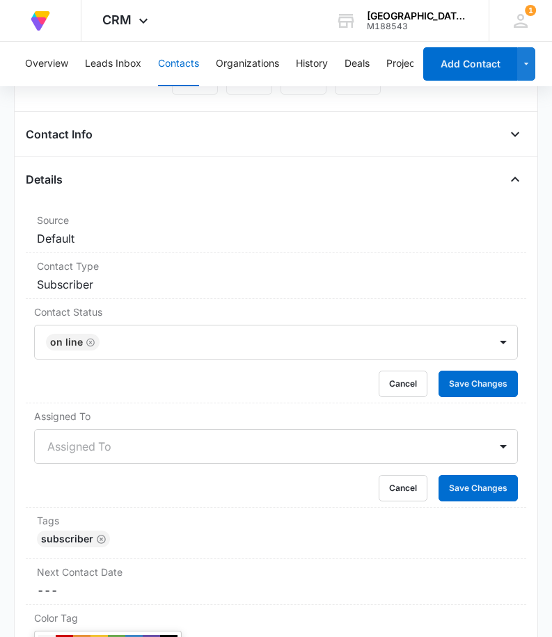
scroll to position [190, 0]
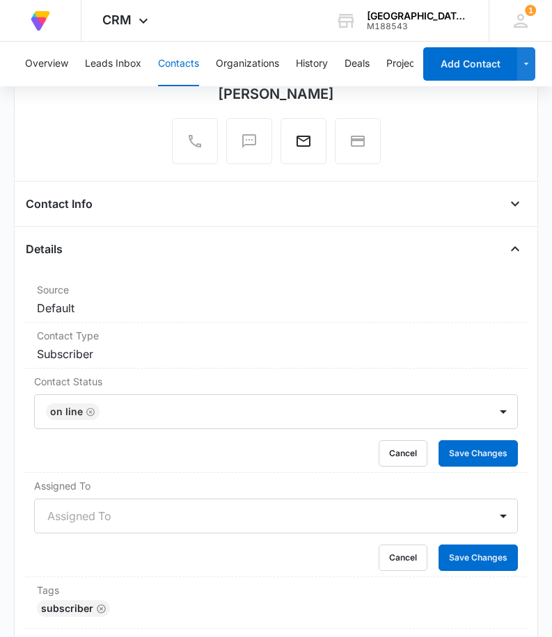
click at [186, 56] on button "Contacts" at bounding box center [178, 64] width 41 height 45
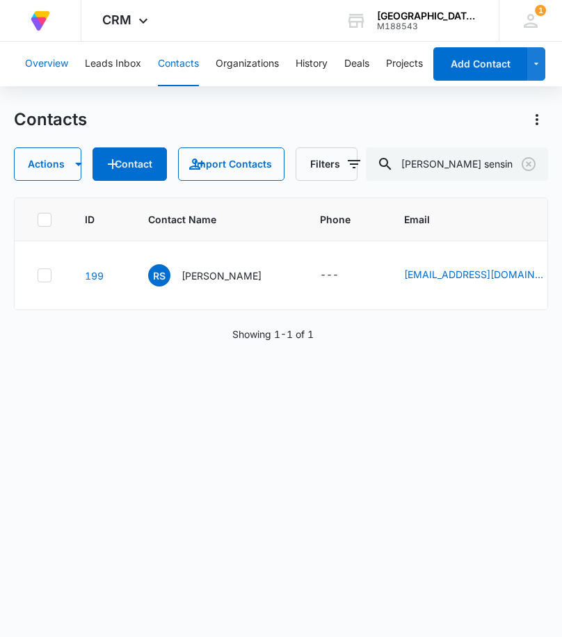
click at [60, 51] on button "Overview" at bounding box center [46, 64] width 43 height 45
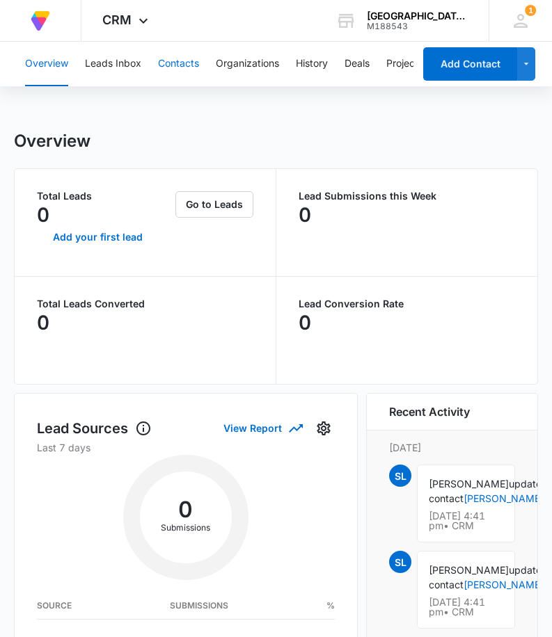
click at [178, 51] on button "Contacts" at bounding box center [178, 64] width 41 height 45
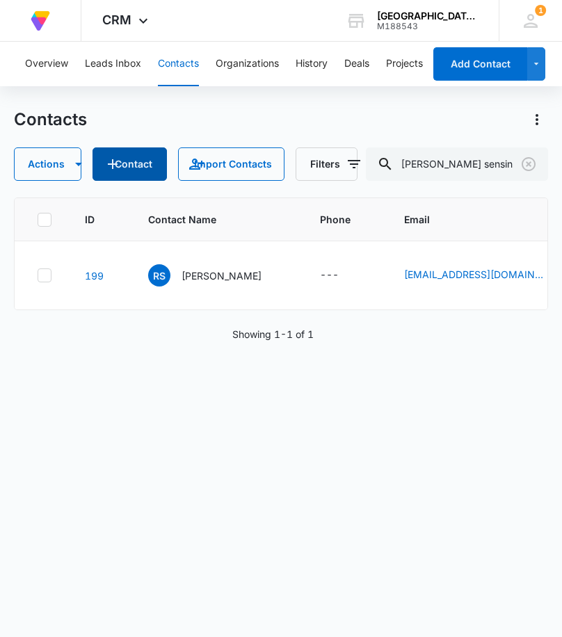
click at [129, 162] on button "Contact" at bounding box center [130, 163] width 74 height 33
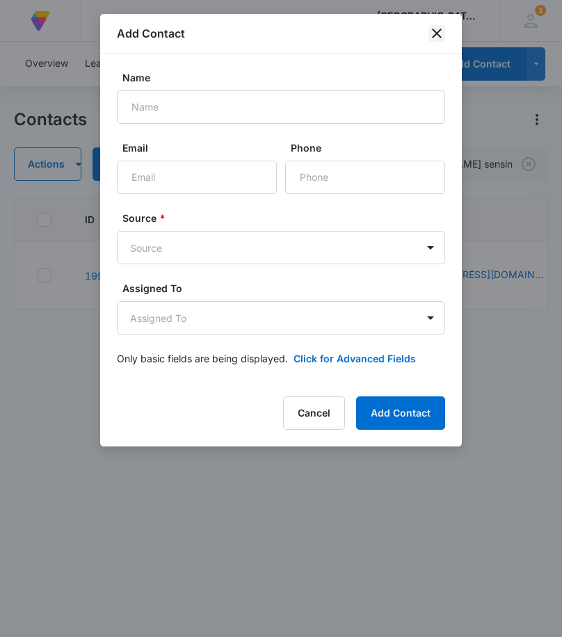
click at [435, 31] on icon "close" at bounding box center [437, 34] width 10 height 10
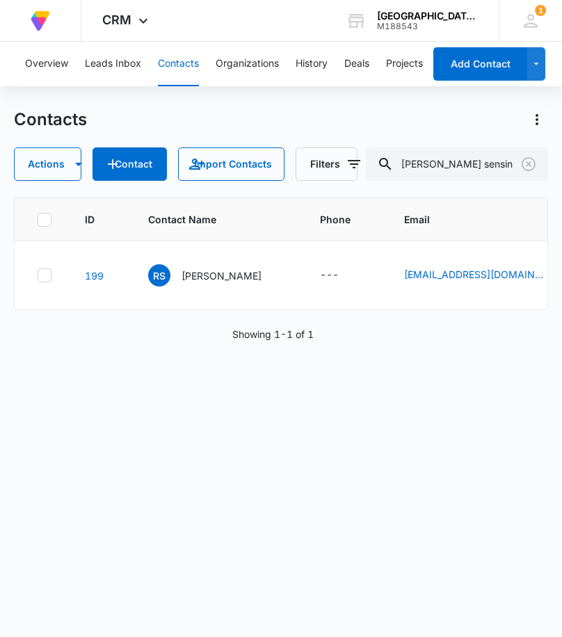
click at [165, 56] on button "Contacts" at bounding box center [178, 64] width 41 height 45
click at [136, 20] on icon at bounding box center [143, 24] width 17 height 17
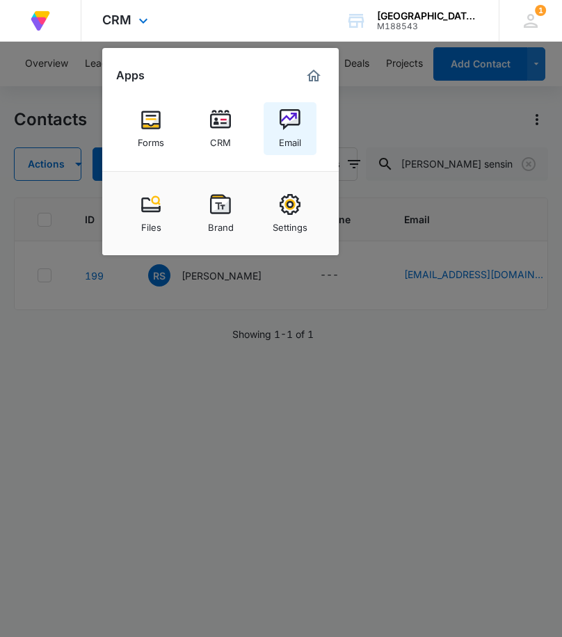
click at [294, 119] on img at bounding box center [290, 119] width 21 height 21
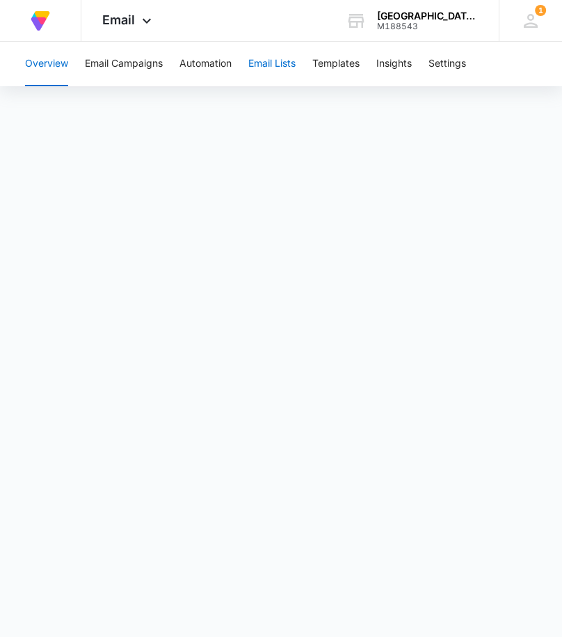
click at [264, 63] on button "Email Lists" at bounding box center [271, 64] width 47 height 45
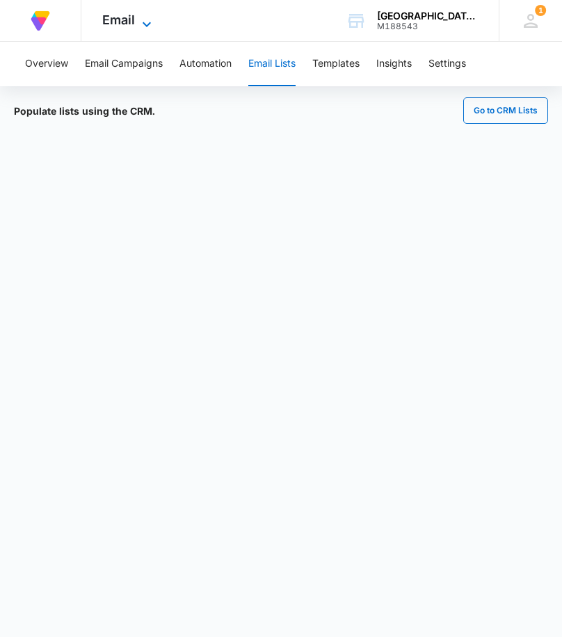
click at [141, 20] on icon at bounding box center [146, 24] width 17 height 17
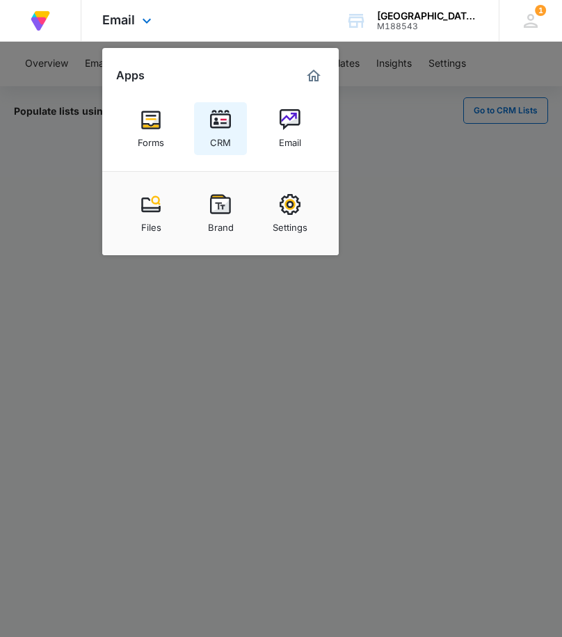
click at [217, 127] on img at bounding box center [220, 119] width 21 height 21
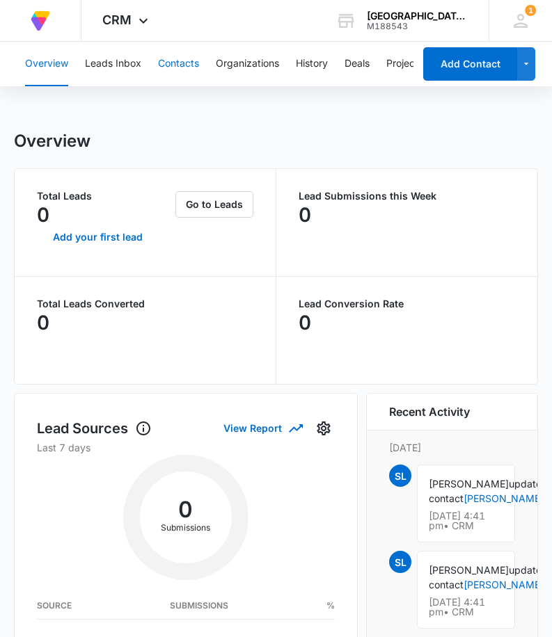
click at [173, 57] on button "Contacts" at bounding box center [178, 64] width 41 height 45
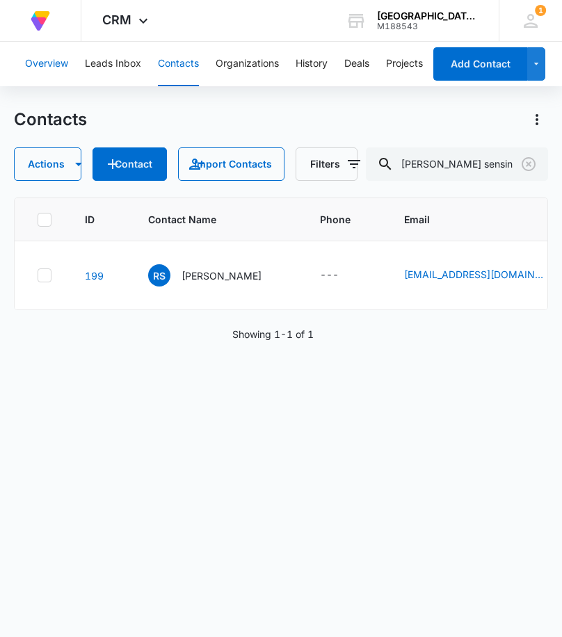
click at [54, 54] on button "Overview" at bounding box center [46, 64] width 43 height 45
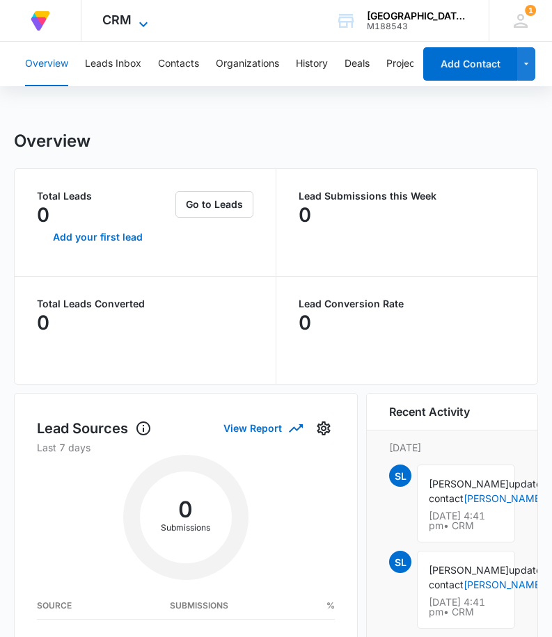
click at [140, 26] on icon at bounding box center [143, 24] width 17 height 17
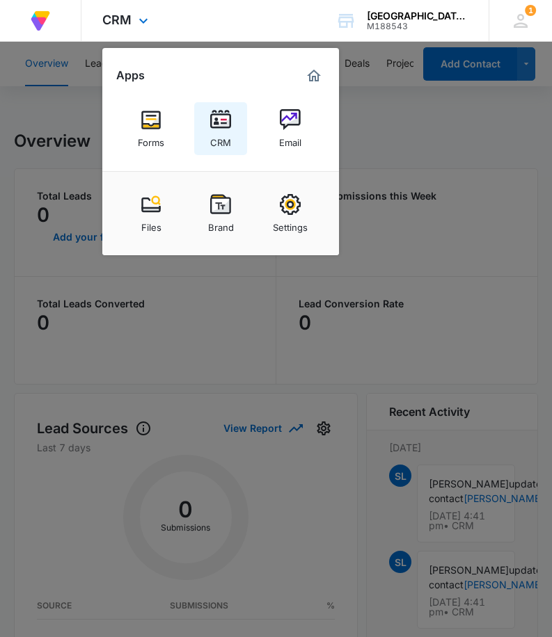
click at [227, 122] on img at bounding box center [220, 119] width 21 height 21
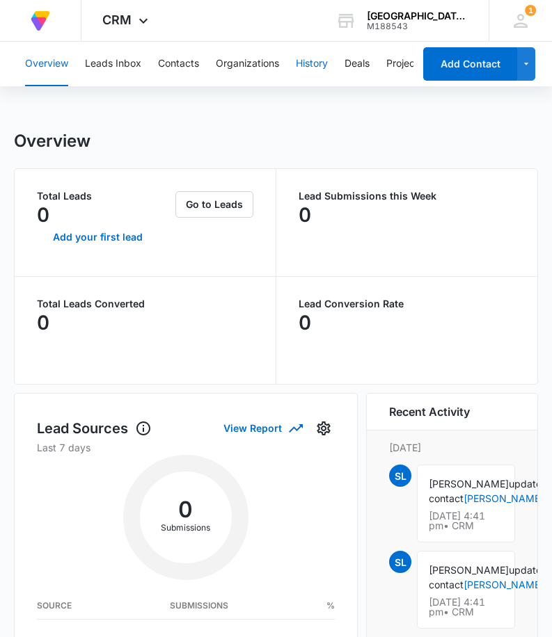
click at [303, 59] on button "History" at bounding box center [312, 64] width 32 height 45
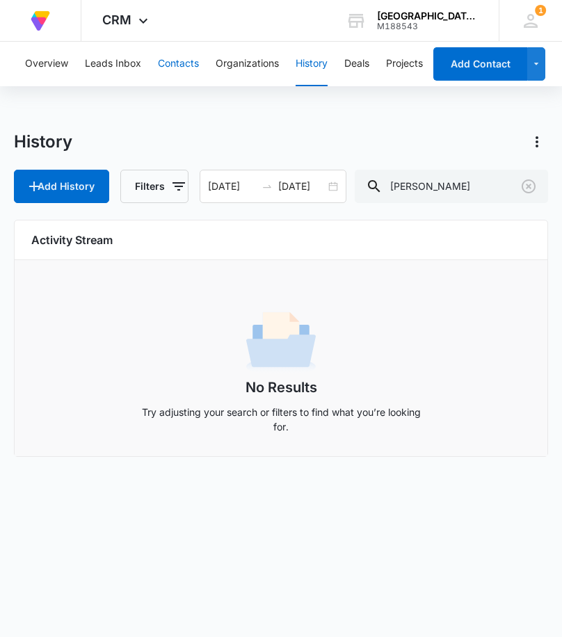
click at [189, 59] on button "Contacts" at bounding box center [178, 64] width 41 height 45
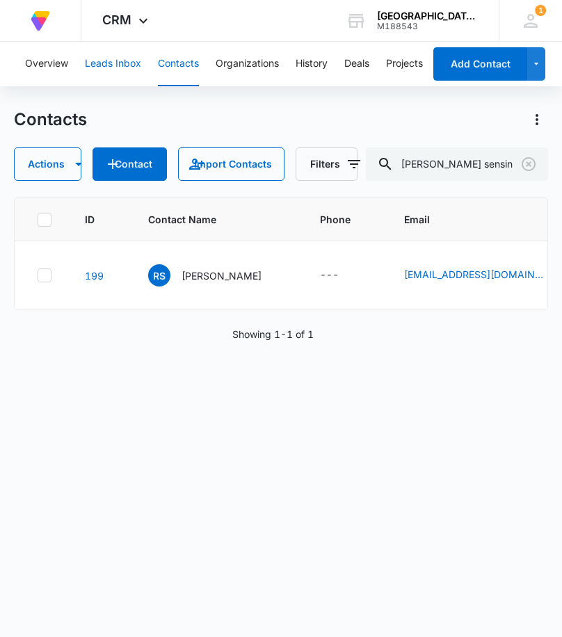
click at [133, 58] on button "Leads Inbox" at bounding box center [113, 64] width 56 height 45
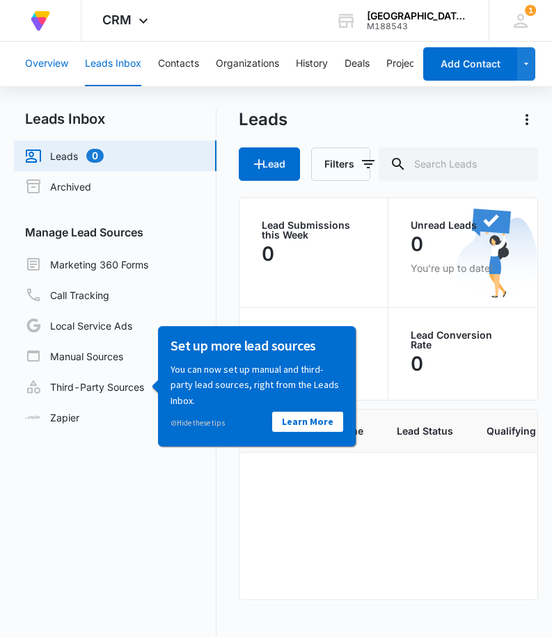
click at [61, 55] on button "Overview" at bounding box center [46, 64] width 43 height 45
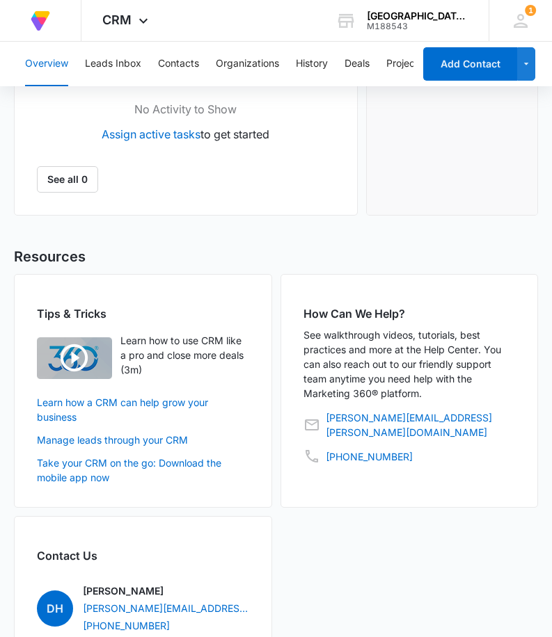
scroll to position [1201, 0]
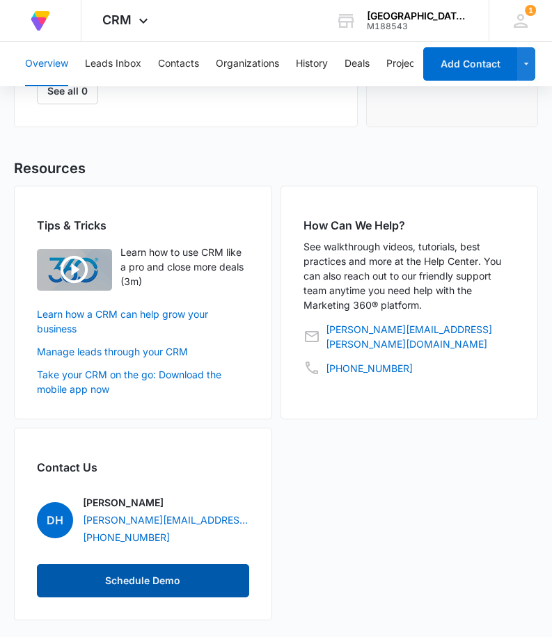
click at [182, 581] on button "Schedule Demo" at bounding box center [143, 580] width 212 height 33
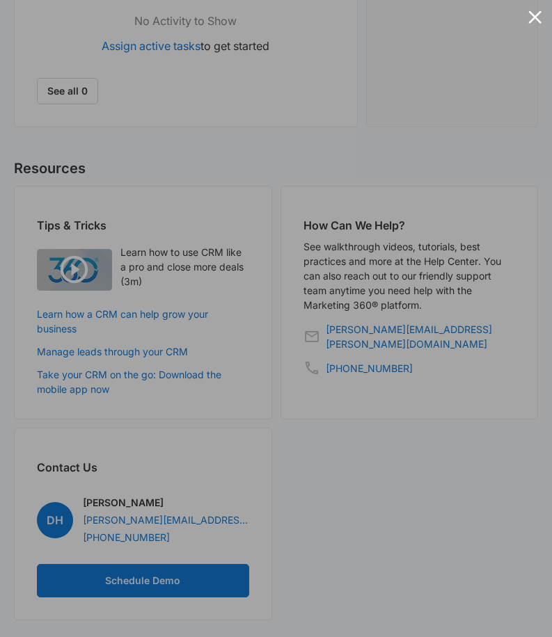
click at [535, 15] on div at bounding box center [534, 16] width 13 height 13
